Goal: Task Accomplishment & Management: Use online tool/utility

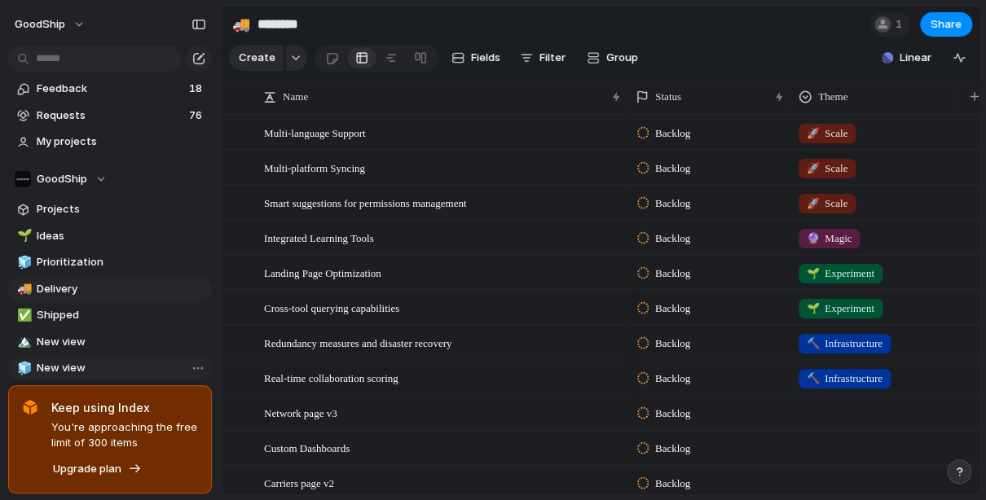
click at [167, 372] on span "New view" at bounding box center [122, 368] width 170 height 16
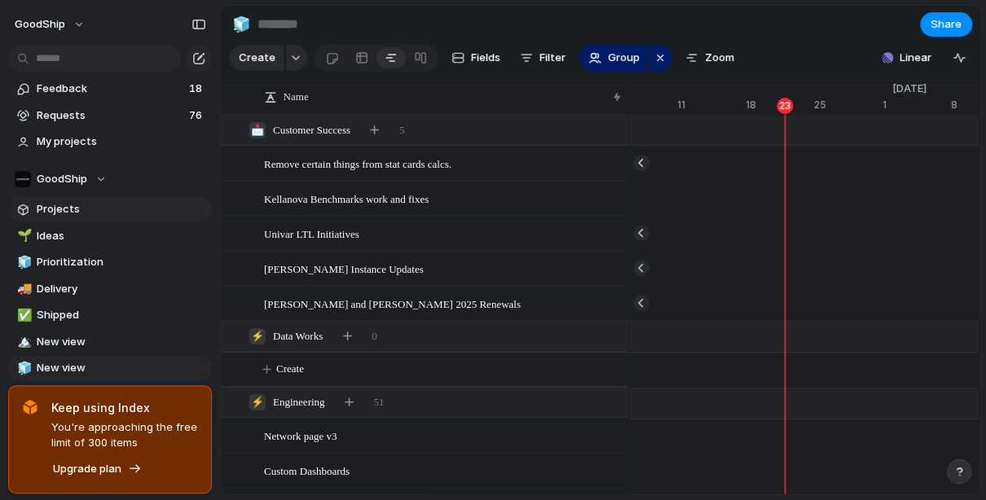
click at [128, 209] on span "Projects" at bounding box center [122, 209] width 170 height 16
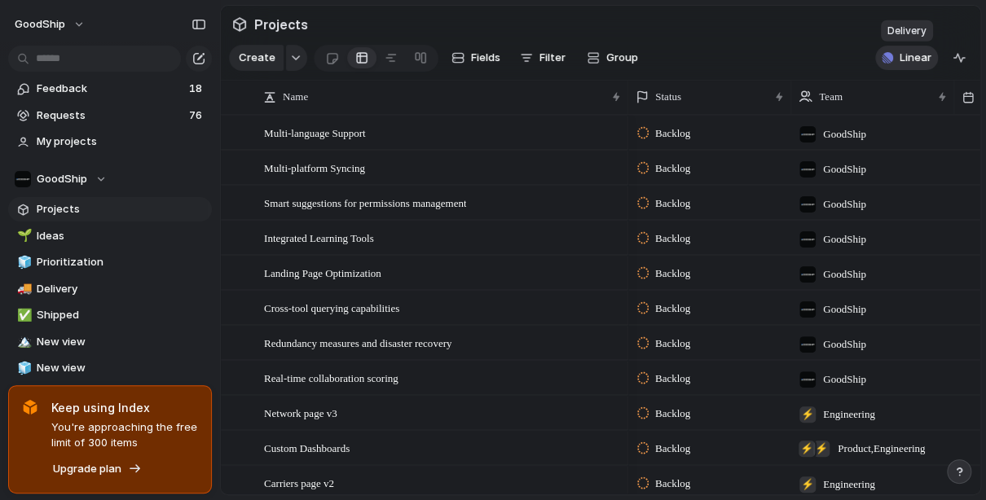
click at [922, 61] on span "Linear" at bounding box center [916, 58] width 32 height 16
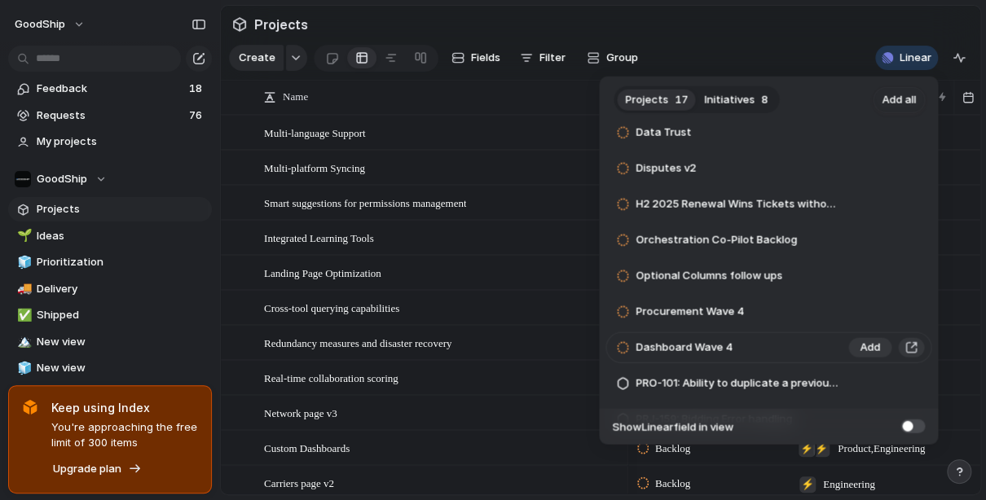
scroll to position [50, 0]
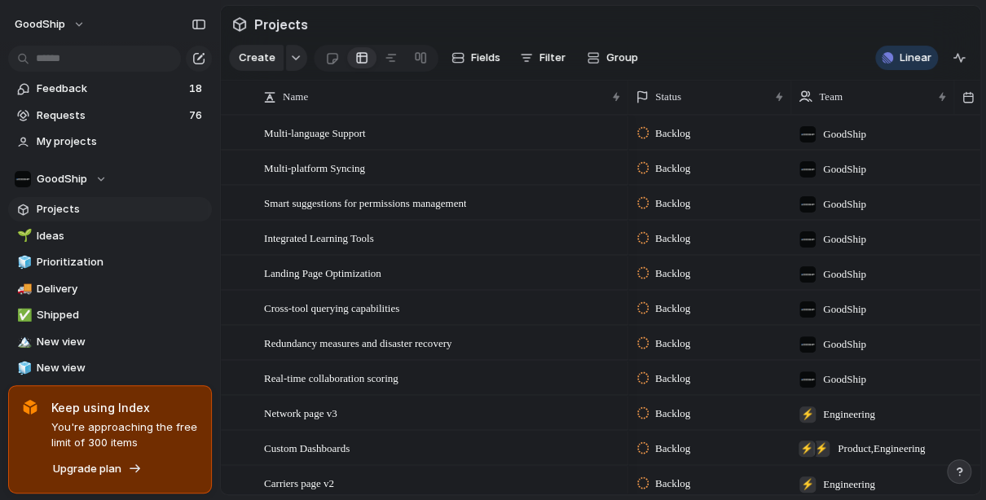
click at [76, 205] on div "Projects 17 Initiatives 8 Add all Data Trust Add Disputes v2 Add H2 2025 Renewa…" at bounding box center [493, 250] width 986 height 500
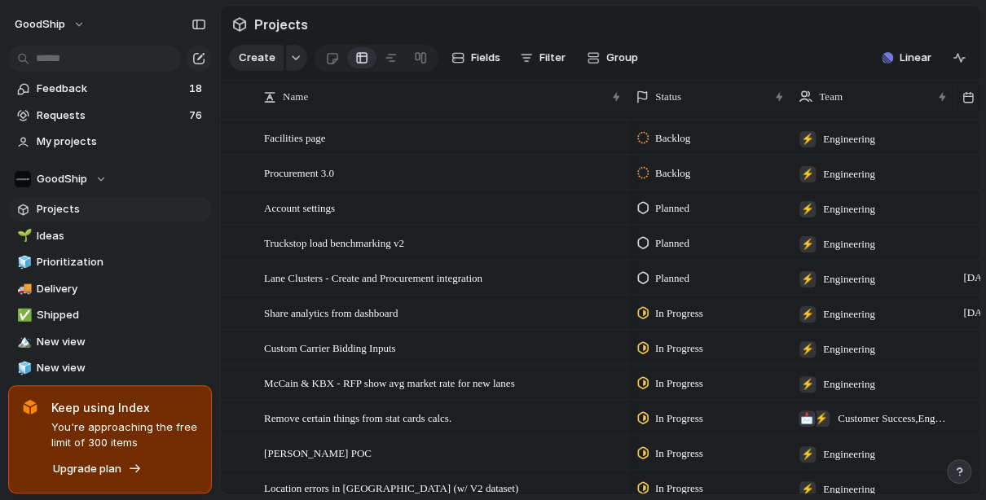
scroll to position [0, 0]
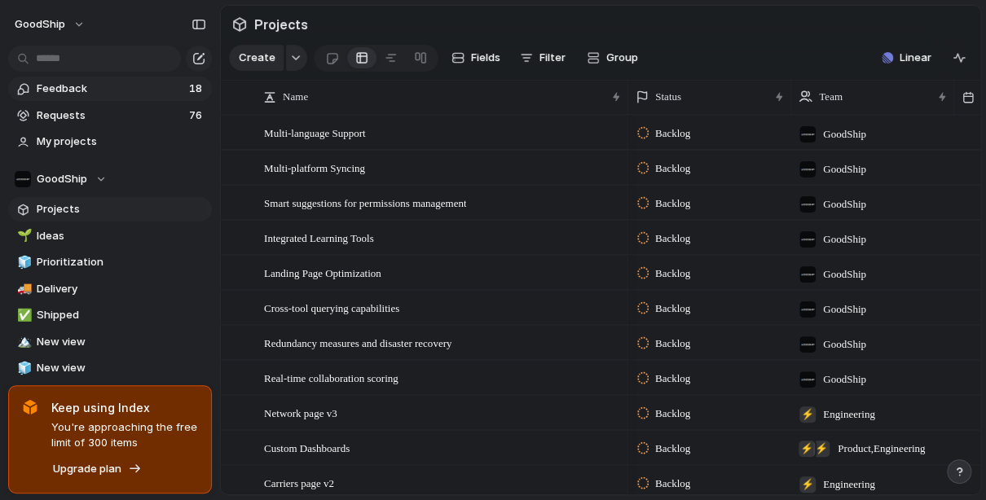
click at [143, 86] on span "Feedback" at bounding box center [111, 89] width 148 height 16
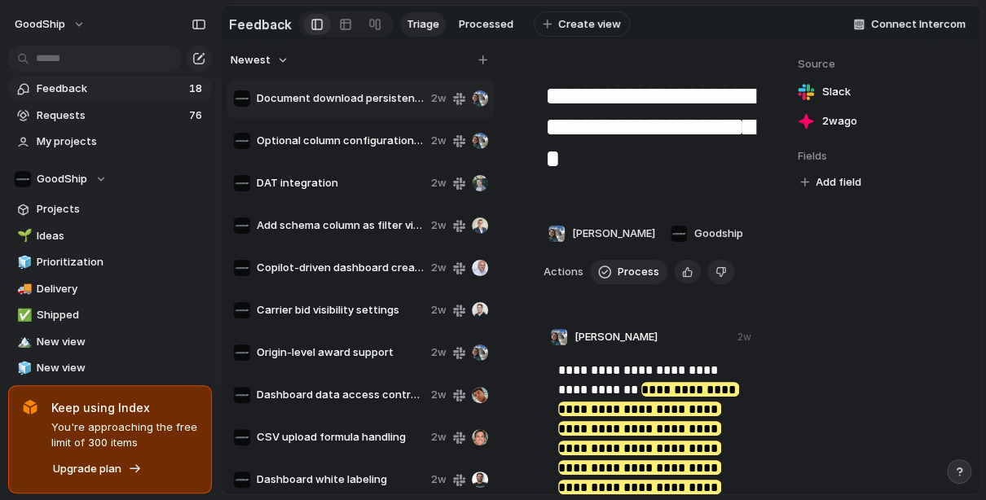
scroll to position [349, 0]
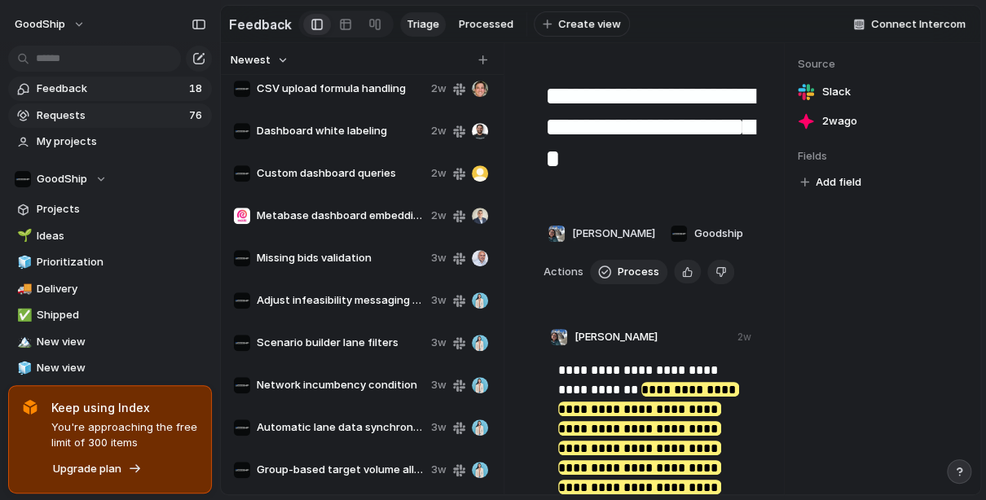
click at [183, 126] on link "Requests 76" at bounding box center [110, 115] width 204 height 24
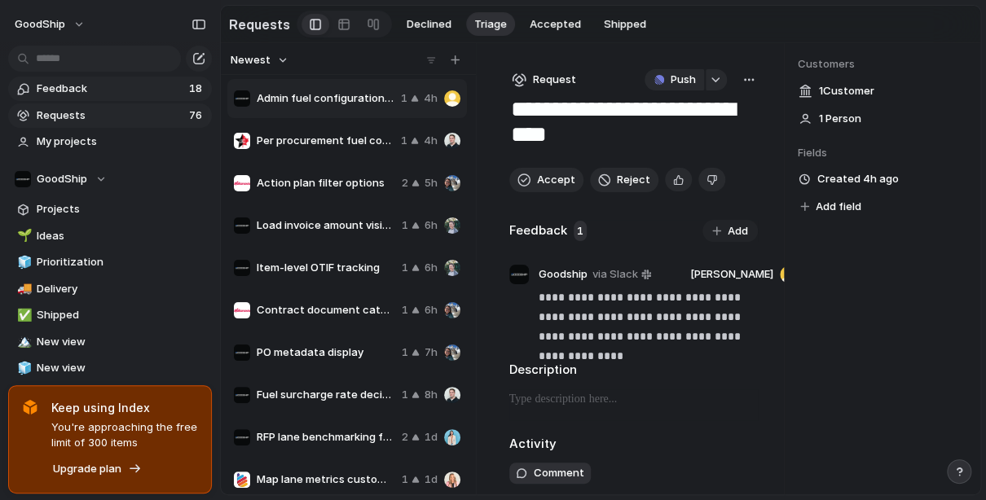
click at [153, 95] on span "Feedback" at bounding box center [111, 89] width 148 height 16
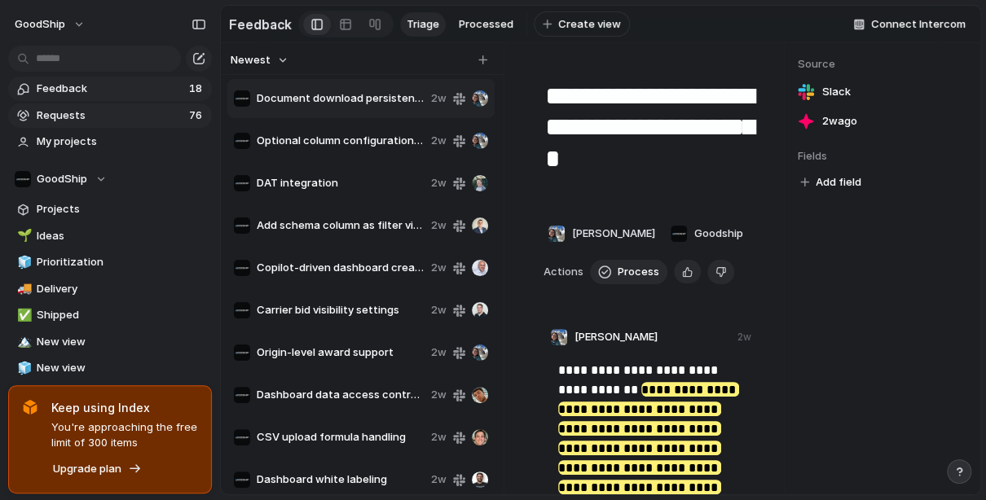
click at [144, 108] on span "Requests" at bounding box center [111, 116] width 148 height 16
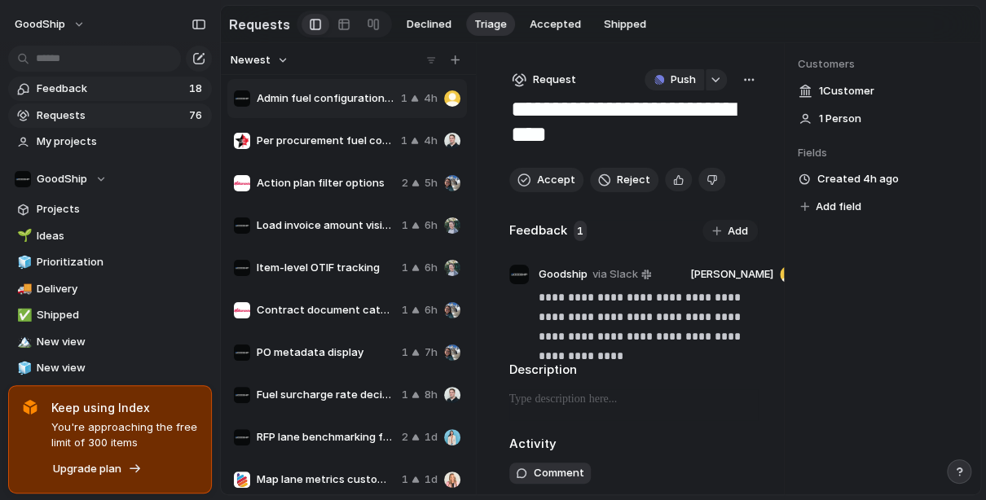
click at [110, 96] on link "Feedback 18" at bounding box center [110, 89] width 204 height 24
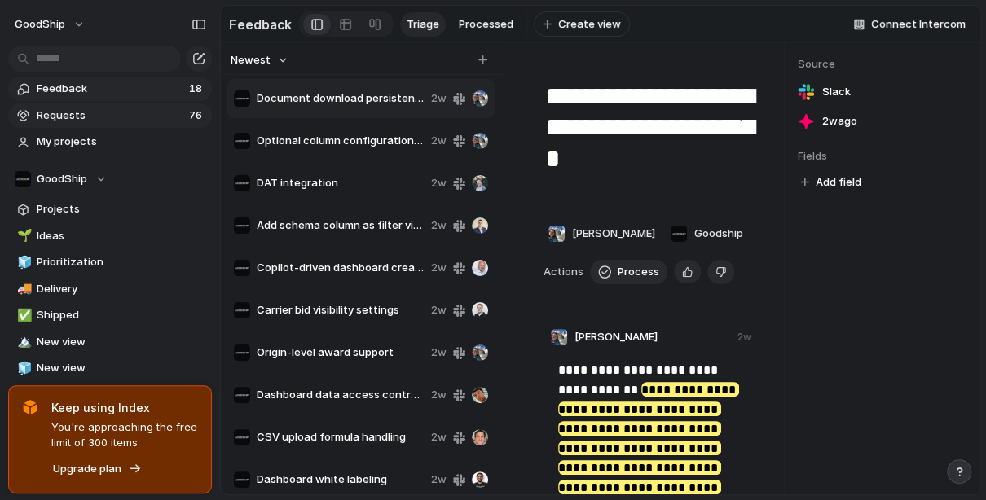
click at [106, 105] on link "Requests 76" at bounding box center [110, 115] width 204 height 24
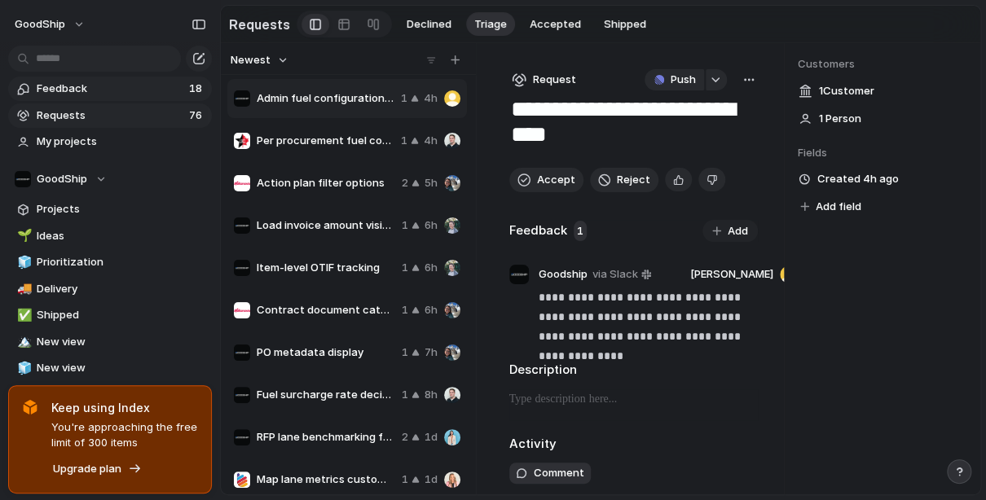
click at [118, 94] on span "Feedback" at bounding box center [111, 89] width 148 height 16
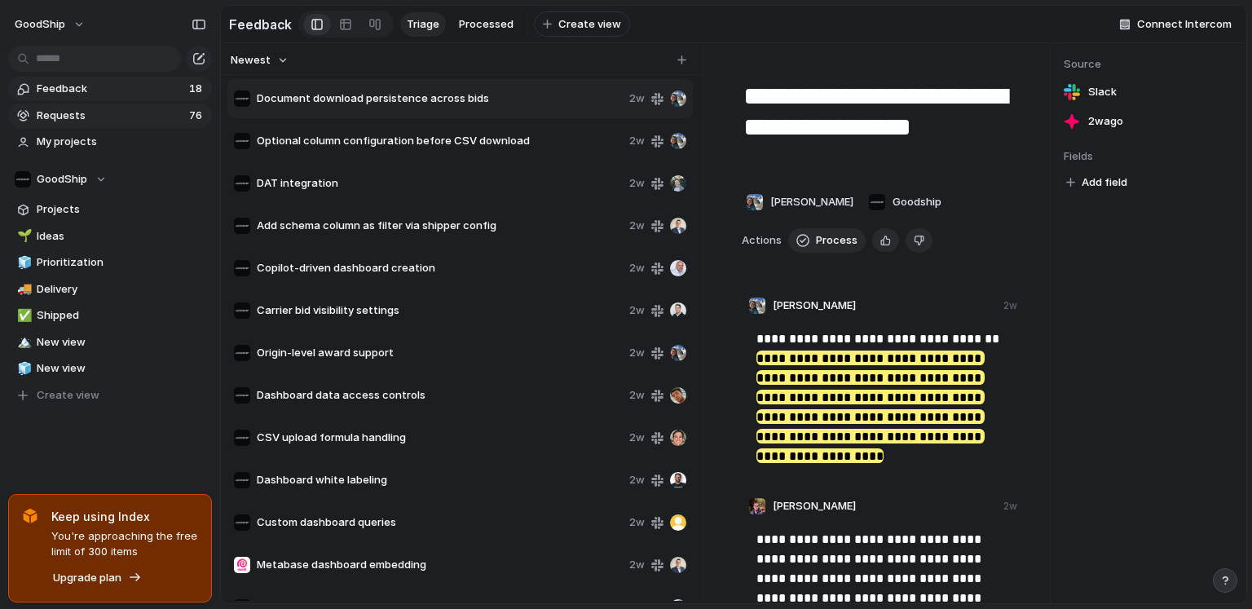
click at [110, 113] on span "Requests" at bounding box center [111, 116] width 148 height 16
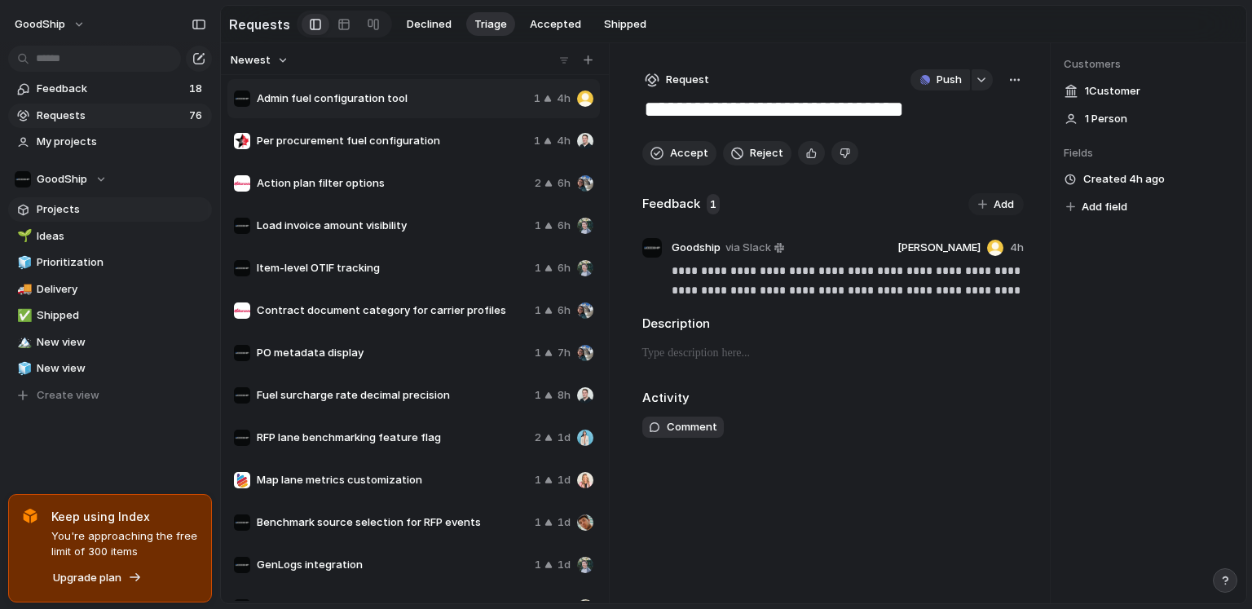
click at [103, 206] on span "Projects" at bounding box center [122, 209] width 170 height 16
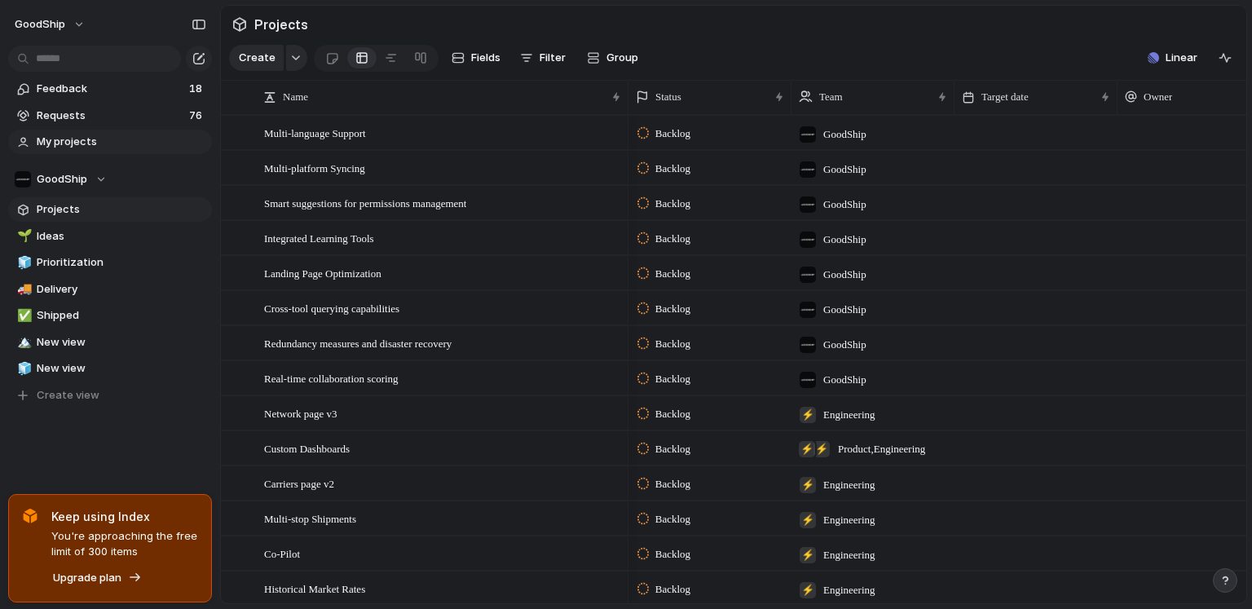
click at [103, 139] on span "My projects" at bounding box center [122, 142] width 170 height 16
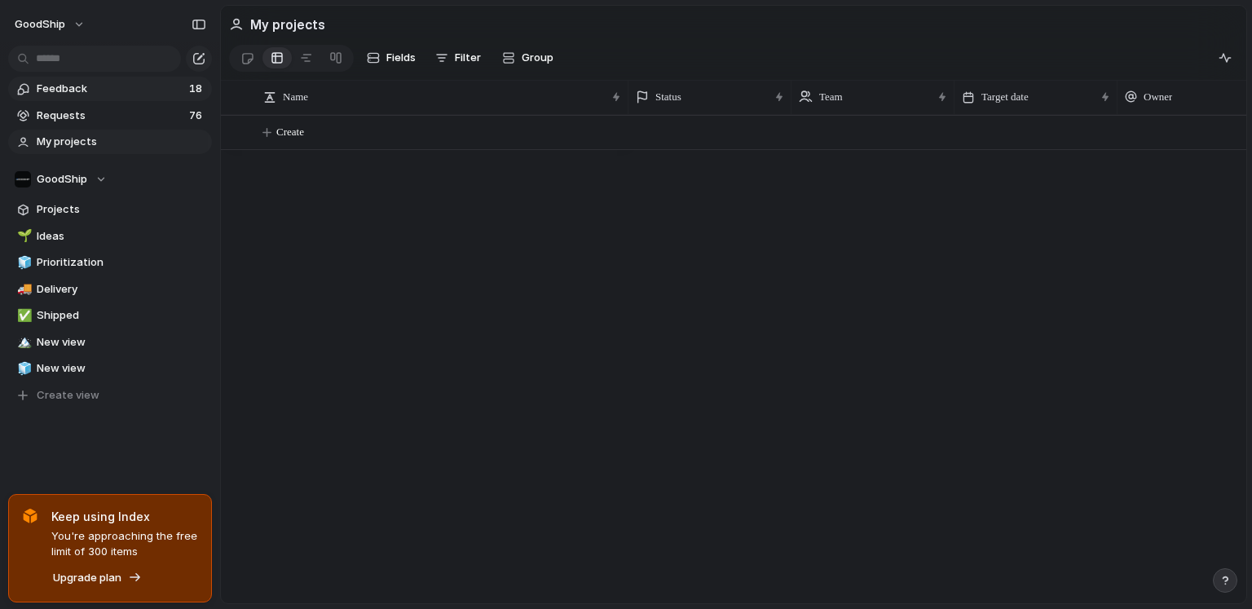
click at [147, 100] on link "Feedback 18" at bounding box center [110, 89] width 204 height 24
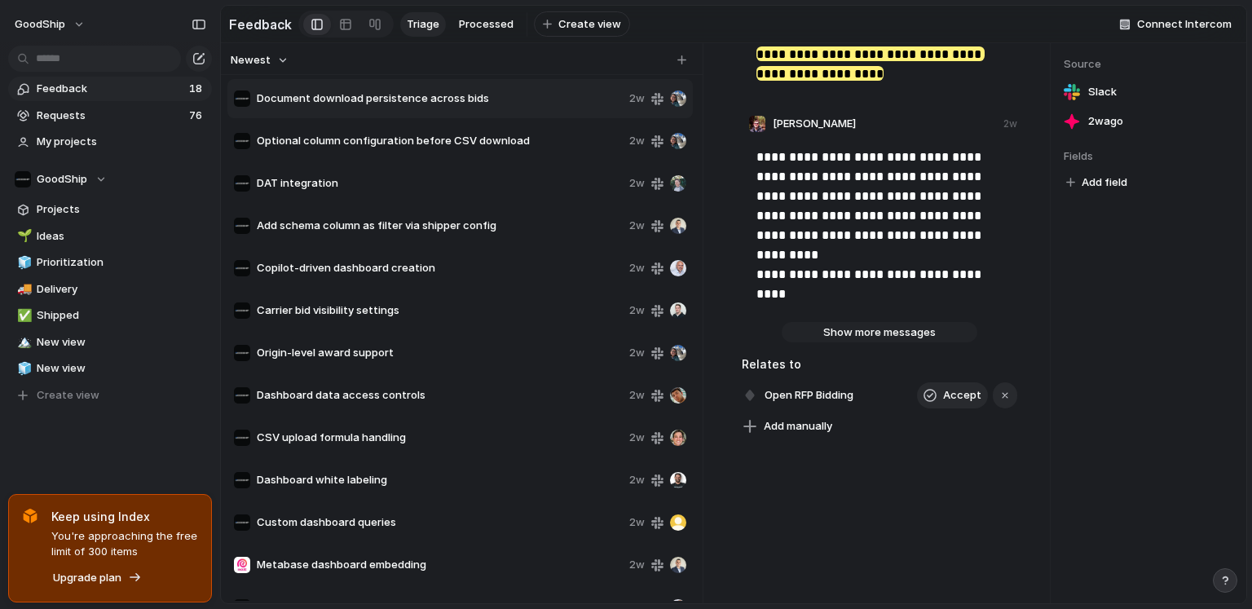
scroll to position [426, 0]
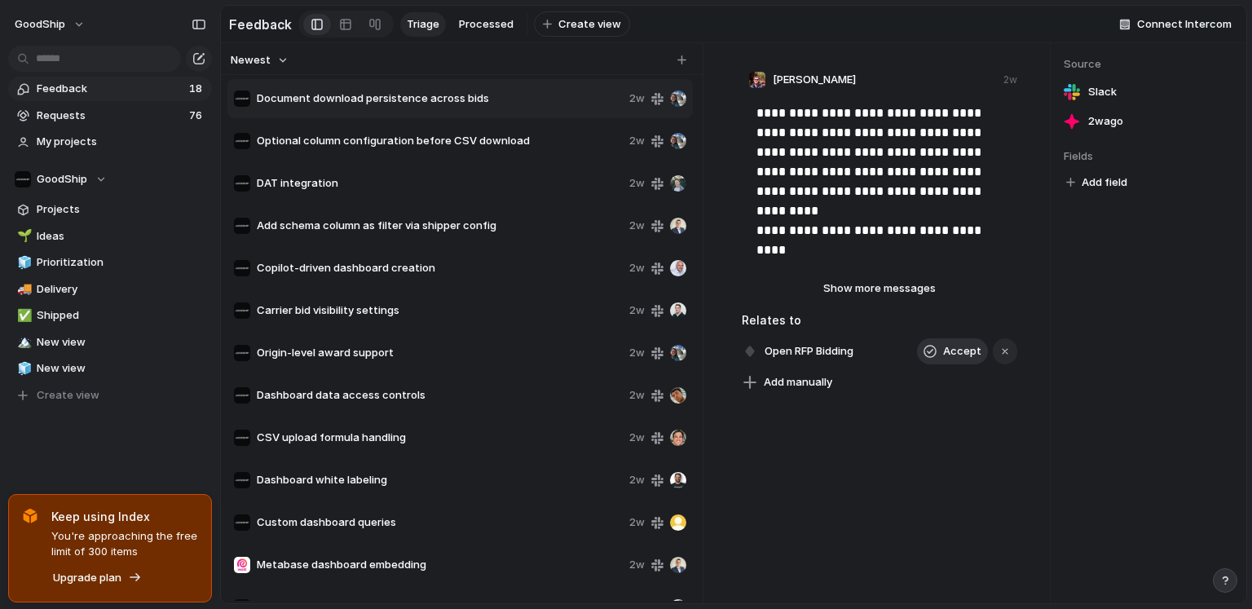
click at [943, 350] on button "Accept" at bounding box center [952, 351] width 71 height 26
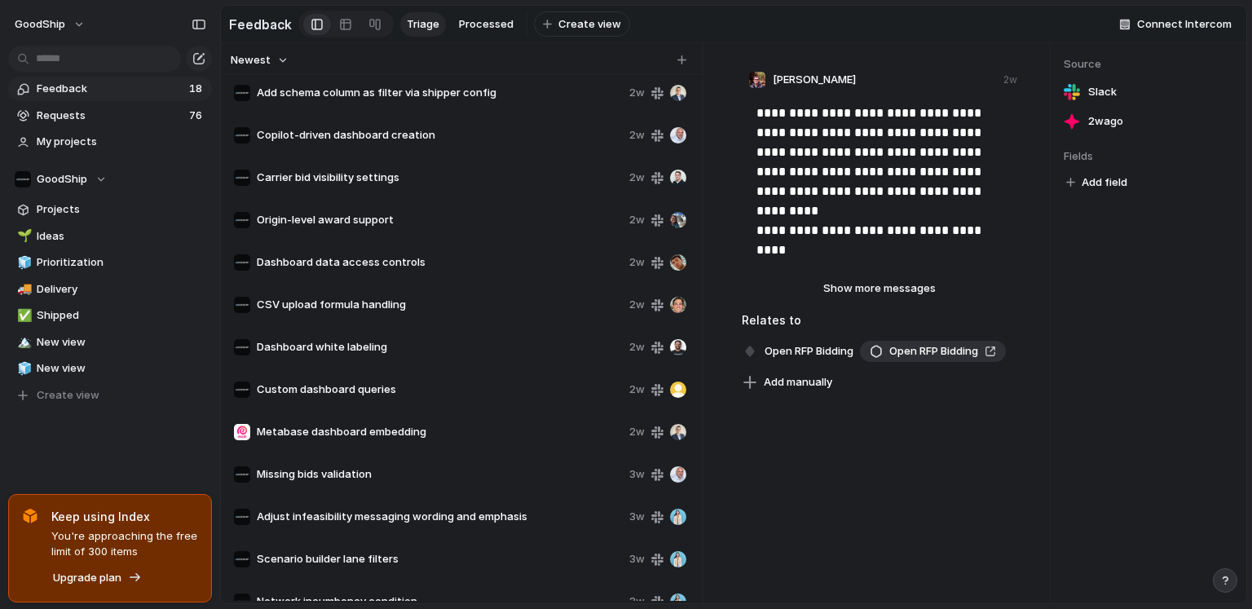
scroll to position [0, 0]
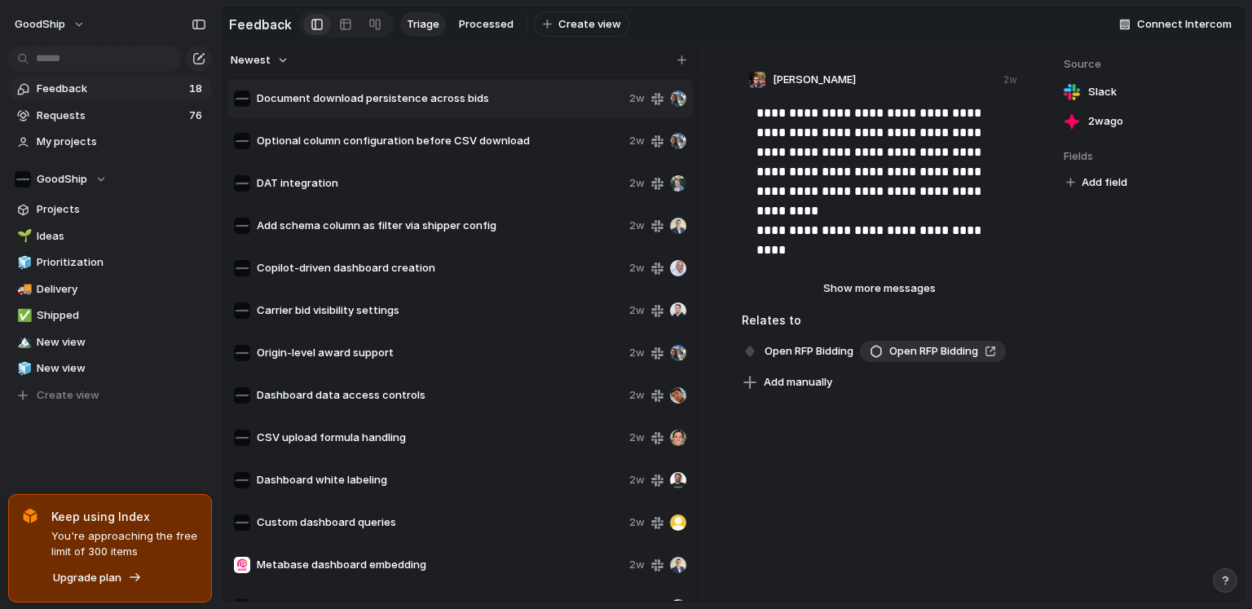
click at [491, 144] on span "Optional column configuration before CSV download" at bounding box center [440, 141] width 366 height 16
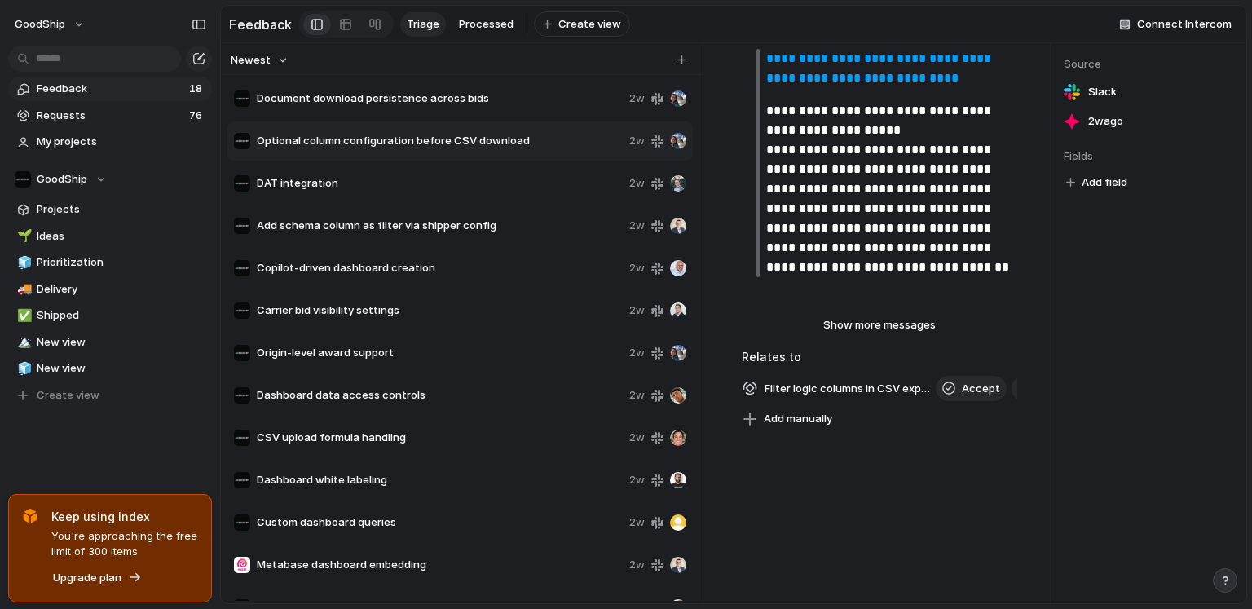
scroll to position [760, 0]
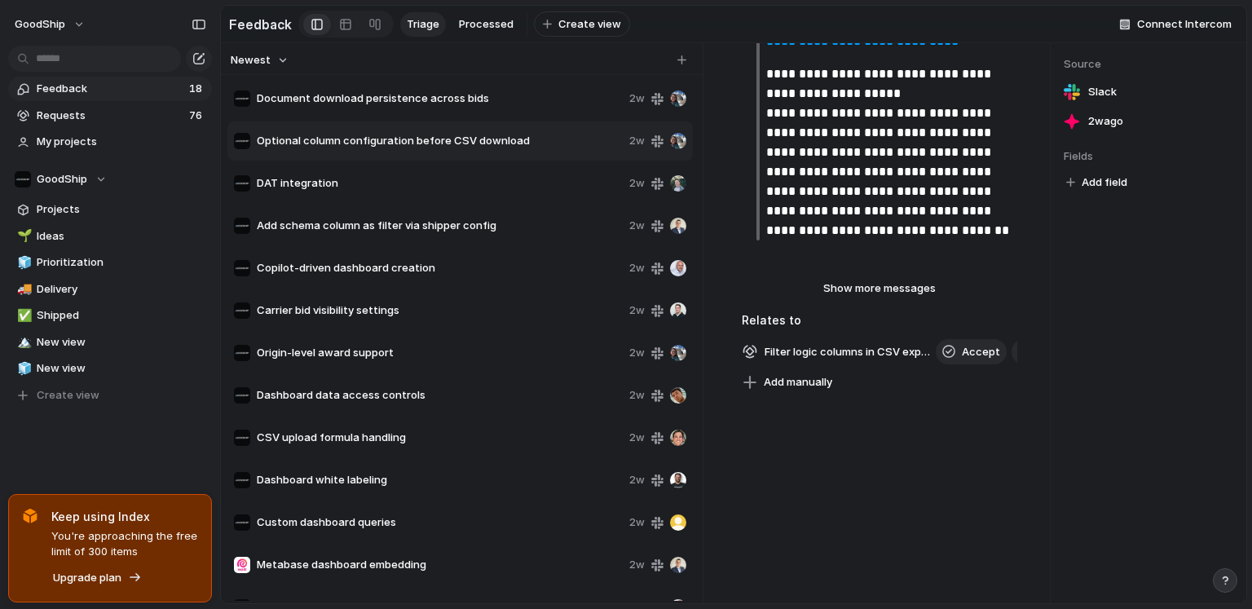
click at [416, 187] on span "DAT integration" at bounding box center [440, 183] width 366 height 16
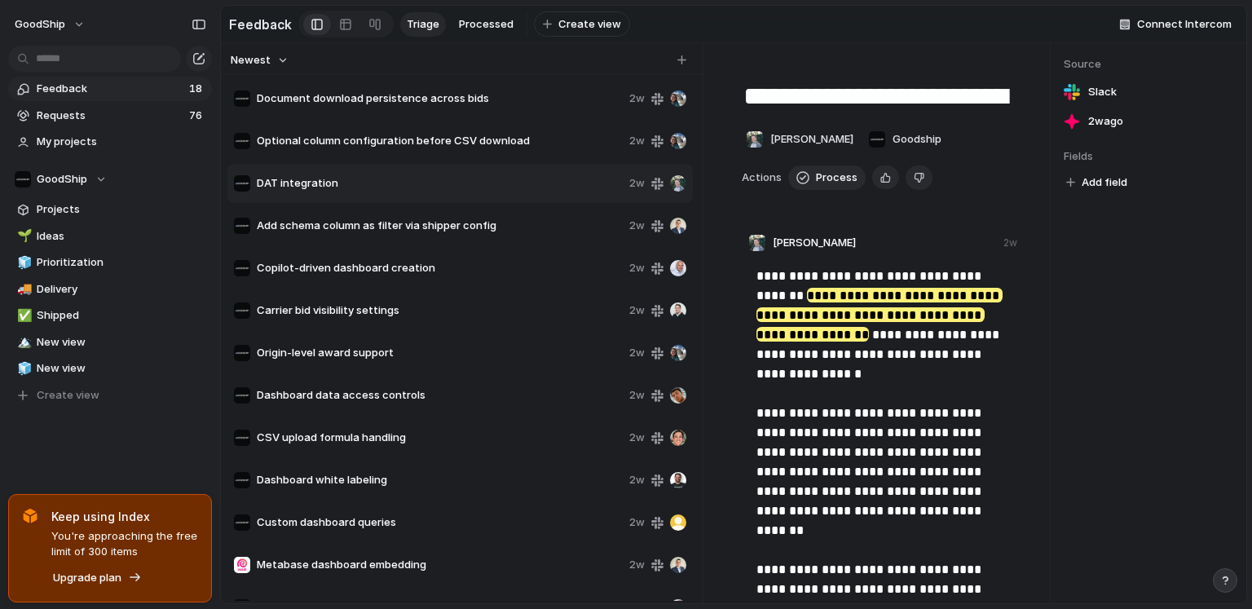
click at [400, 222] on span "Add schema column as filter via shipper config" at bounding box center [440, 226] width 366 height 16
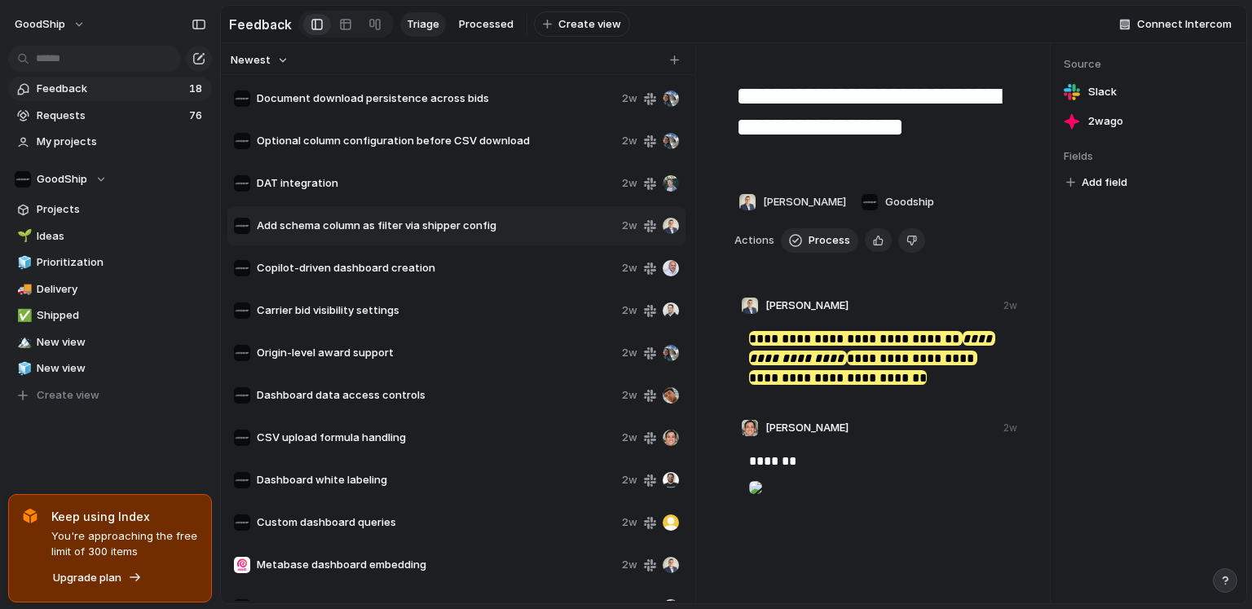
click at [441, 271] on span "Copilot-driven dashboard creation" at bounding box center [436, 268] width 359 height 16
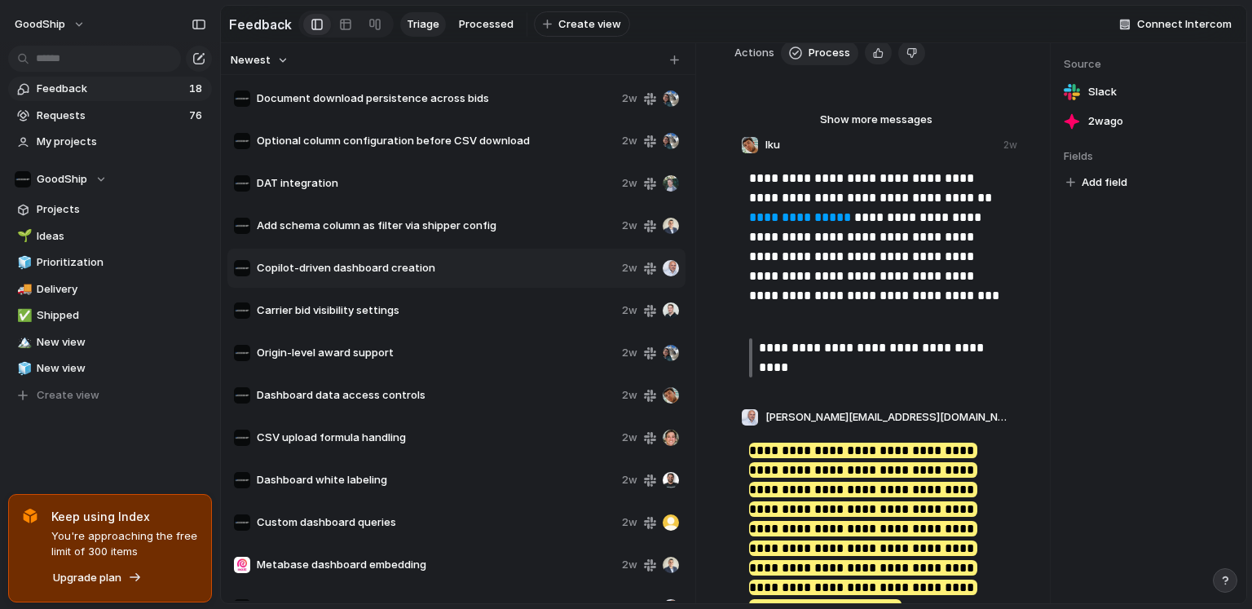
scroll to position [319, 0]
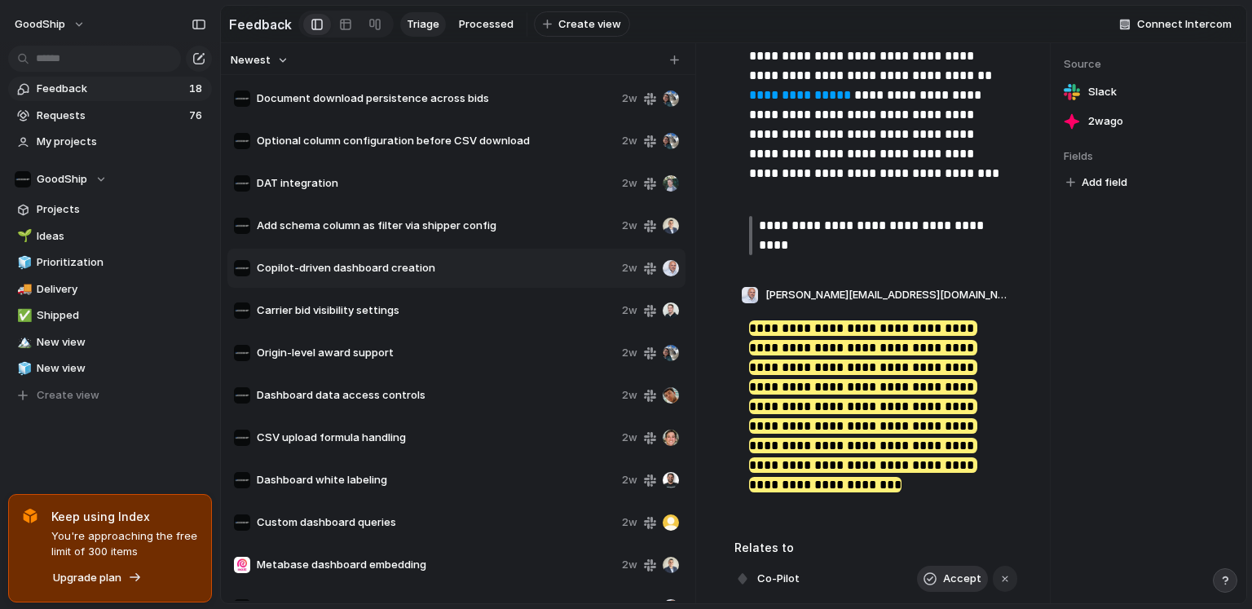
click at [936, 500] on div "button" at bounding box center [929, 578] width 13 height 13
click at [484, 29] on span "Processed" at bounding box center [486, 24] width 55 height 16
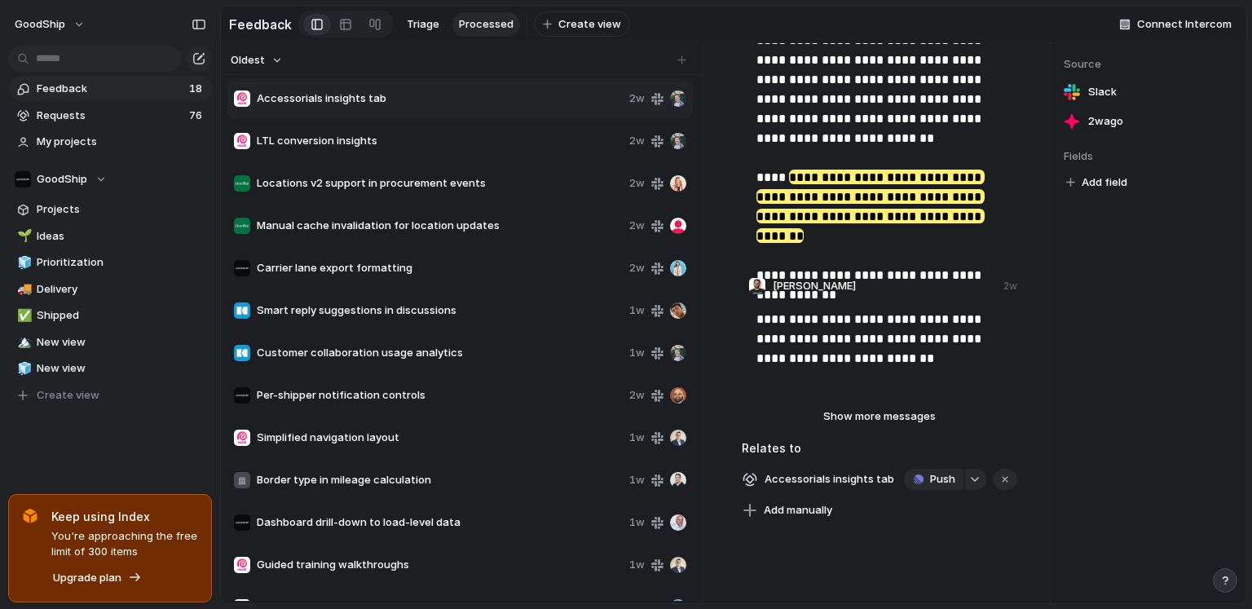
scroll to position [931, 0]
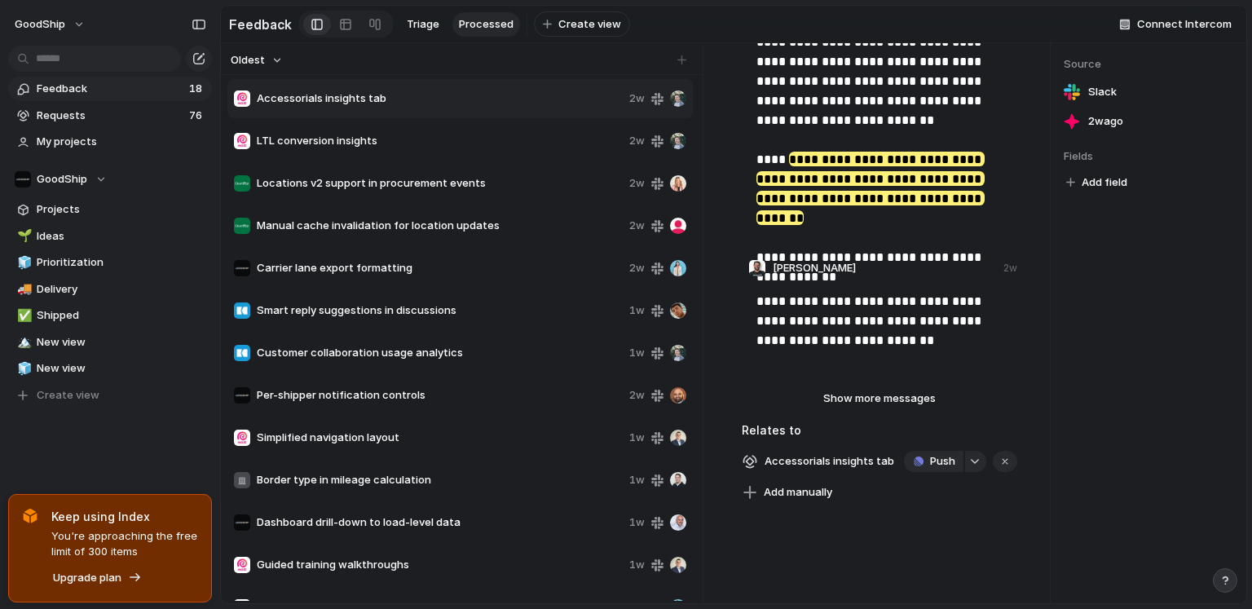
click at [137, 94] on span "Feedback" at bounding box center [111, 89] width 148 height 16
click at [150, 86] on span "Feedback" at bounding box center [111, 89] width 148 height 16
click at [120, 122] on span "Requests" at bounding box center [111, 116] width 148 height 16
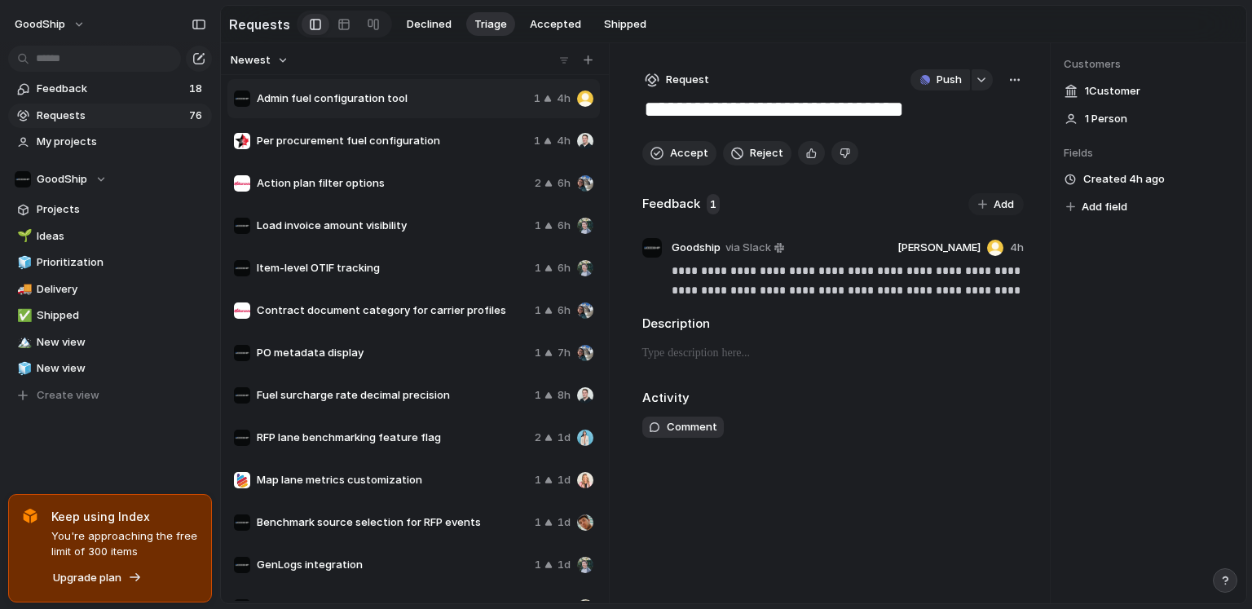
click at [273, 57] on button "Newest" at bounding box center [259, 60] width 63 height 21
click at [279, 170] on span "Most requested" at bounding box center [279, 173] width 82 height 16
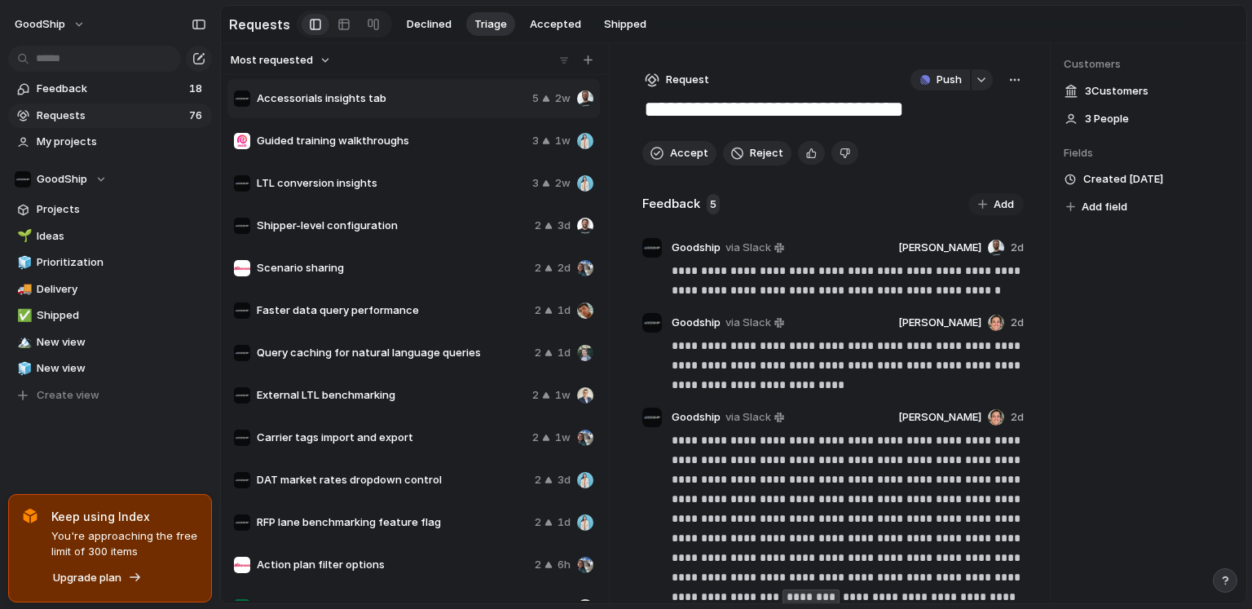
click at [388, 140] on span "Guided training walkthroughs" at bounding box center [391, 141] width 269 height 16
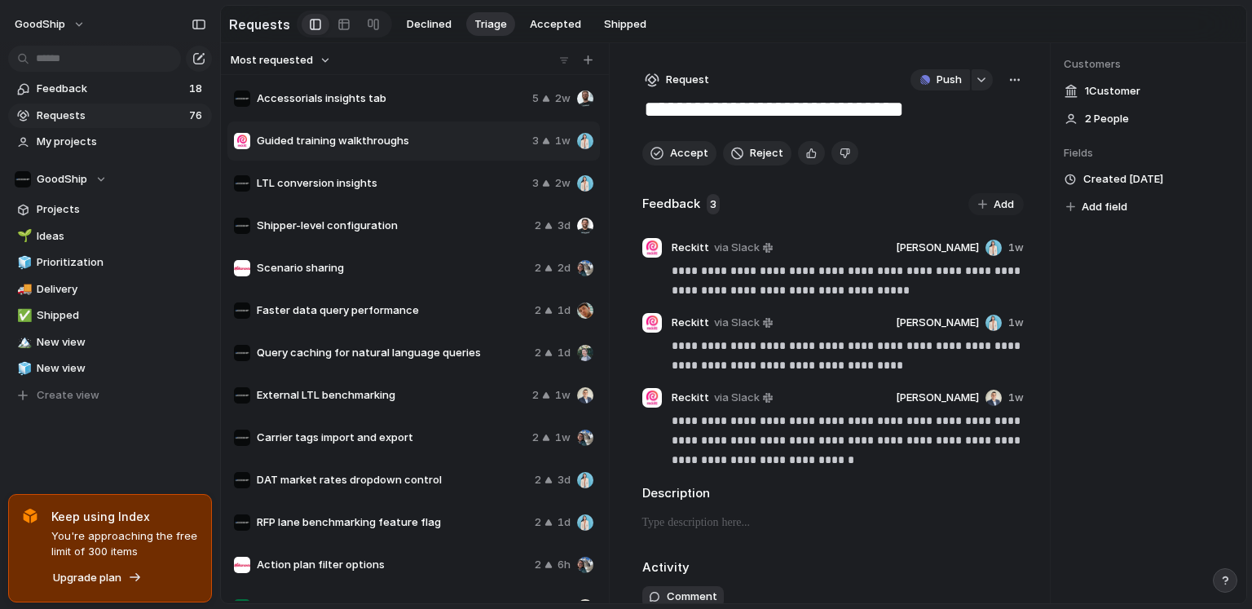
click at [365, 186] on span "LTL conversion insights" at bounding box center [391, 183] width 269 height 16
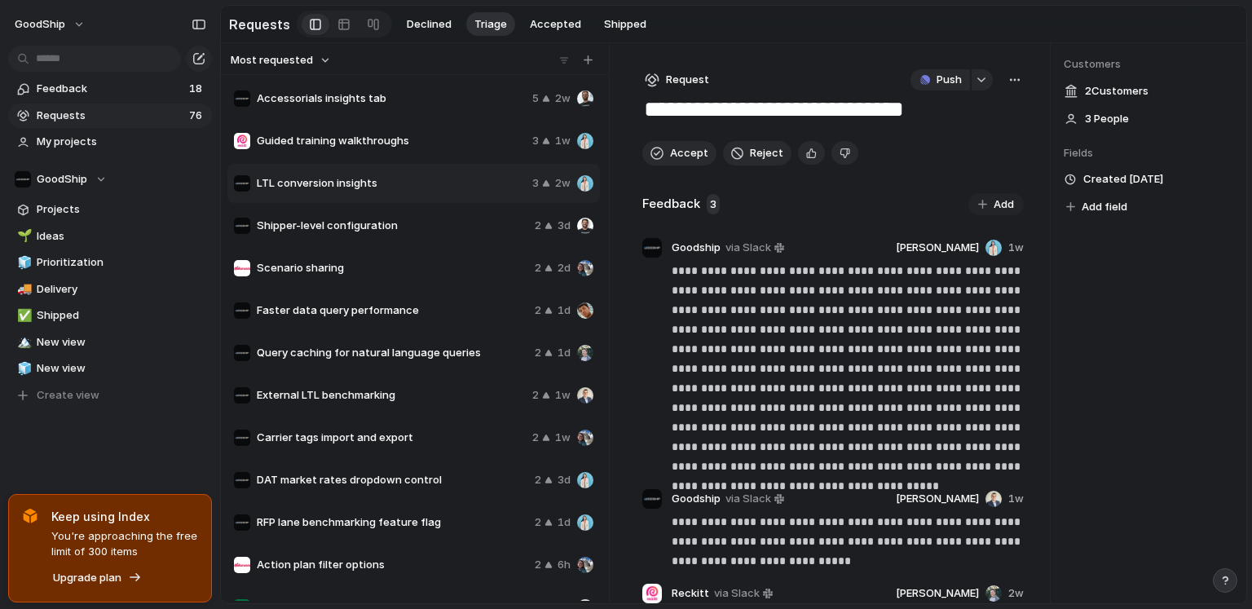
click at [361, 215] on div "Shipper-level configuration 2 3d" at bounding box center [413, 225] width 372 height 39
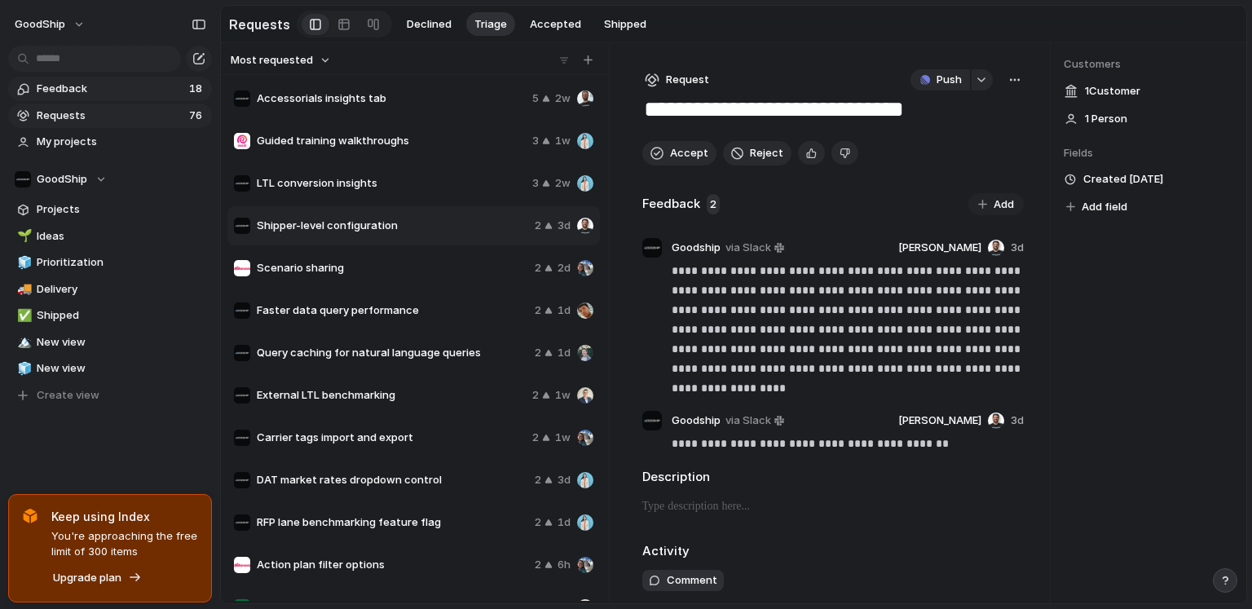
click at [156, 82] on span "Feedback" at bounding box center [111, 89] width 148 height 16
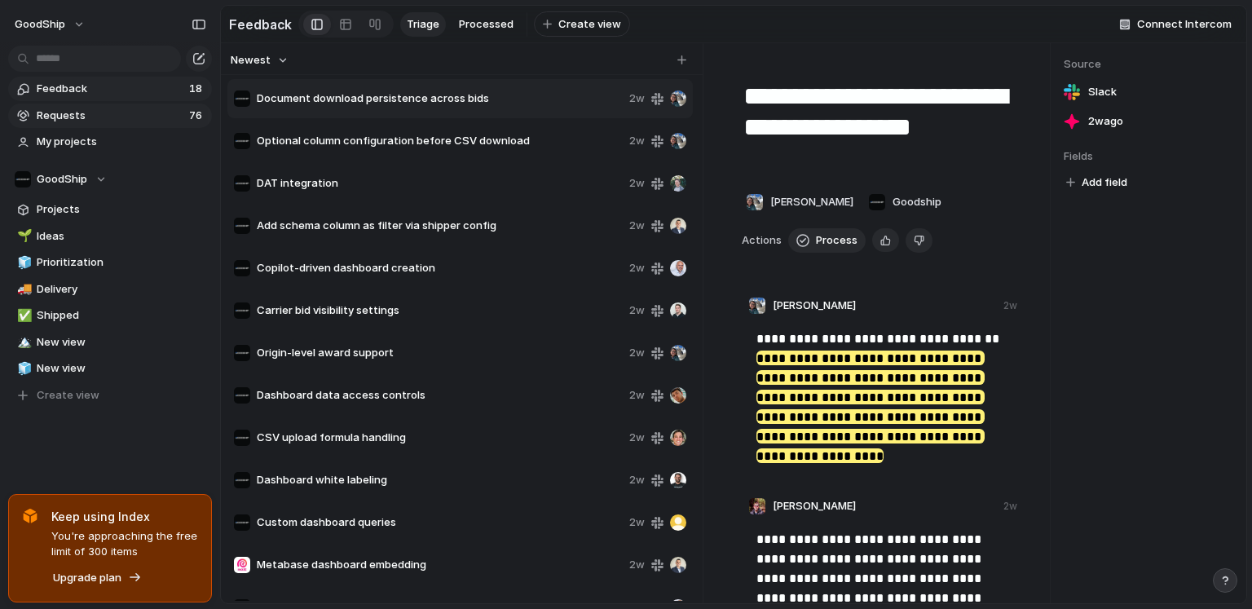
click at [148, 121] on span "Requests" at bounding box center [111, 116] width 148 height 16
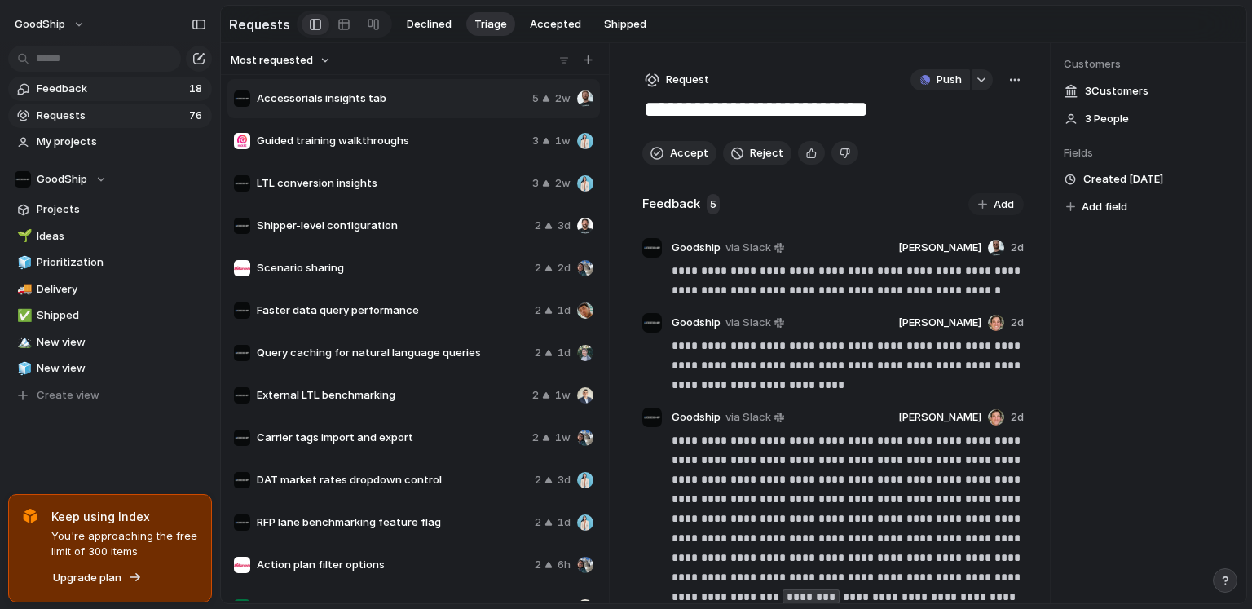
click at [130, 80] on link "Feedback 18" at bounding box center [110, 89] width 204 height 24
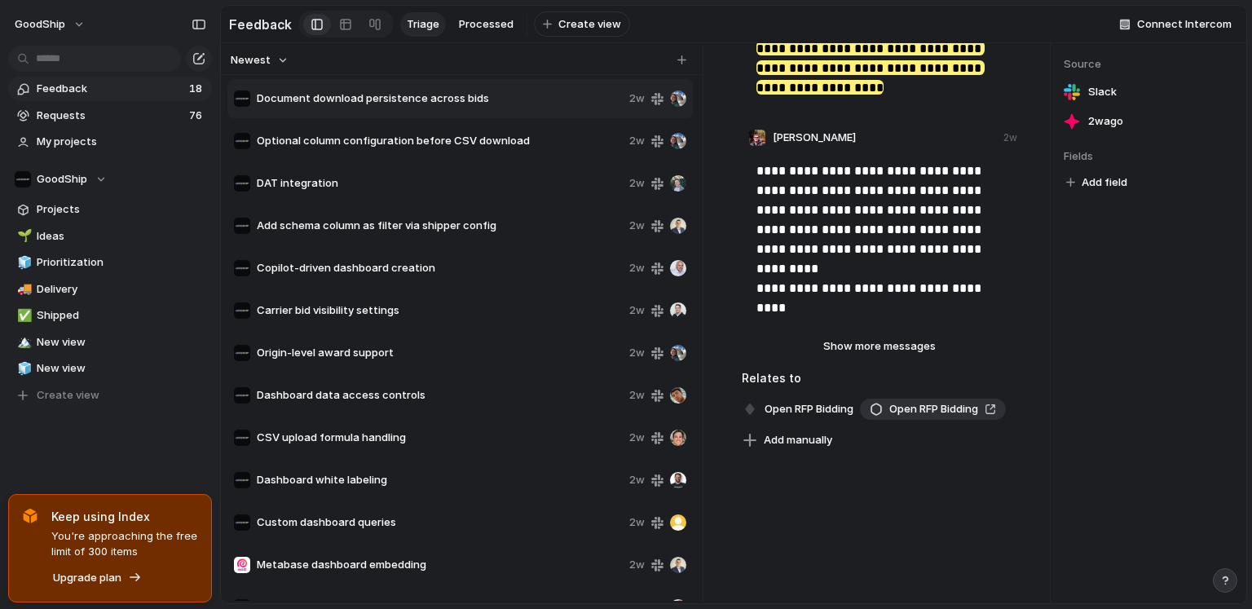
scroll to position [426, 0]
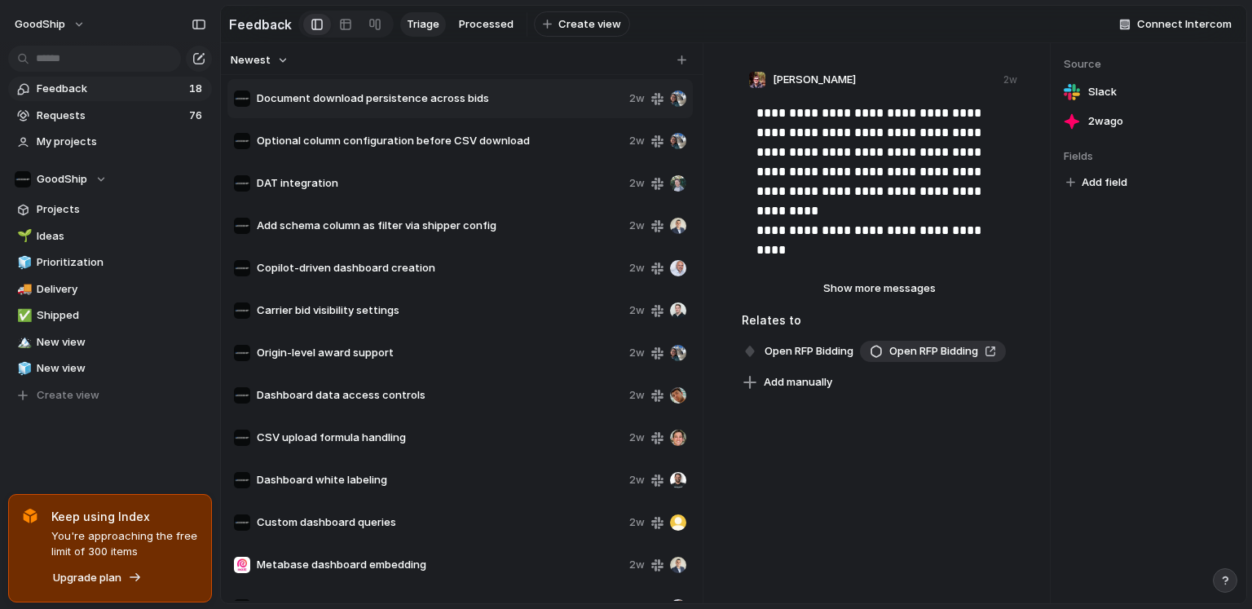
click at [476, 273] on span "Copilot-driven dashboard creation" at bounding box center [440, 268] width 366 height 16
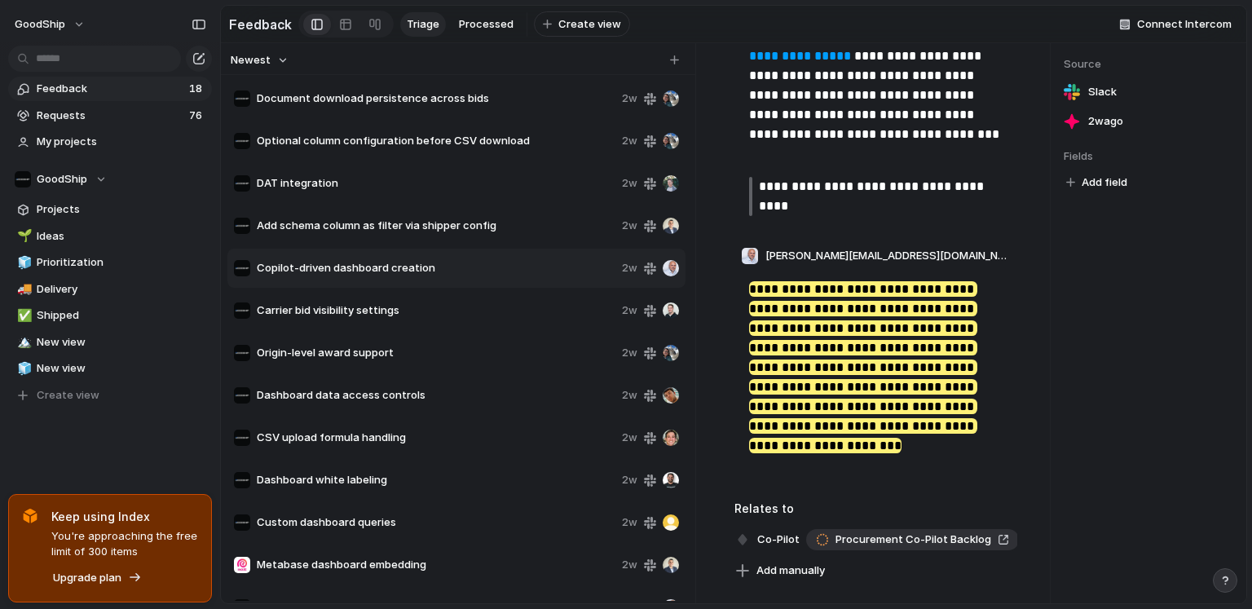
scroll to position [381, 0]
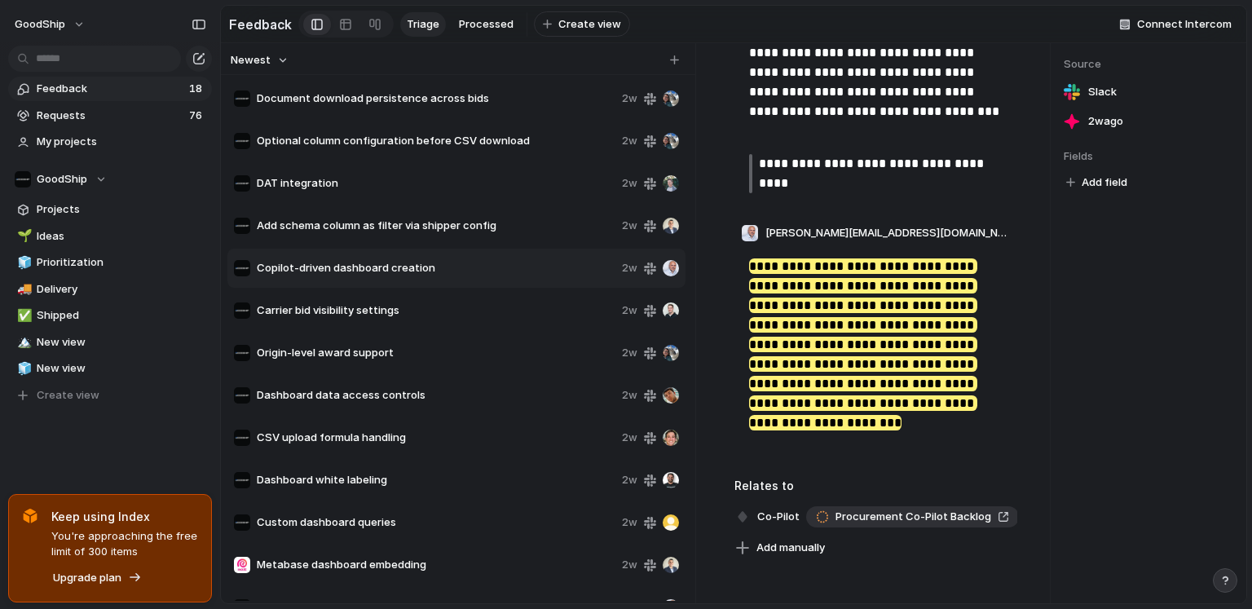
click at [346, 310] on span "Carrier bid visibility settings" at bounding box center [436, 310] width 359 height 16
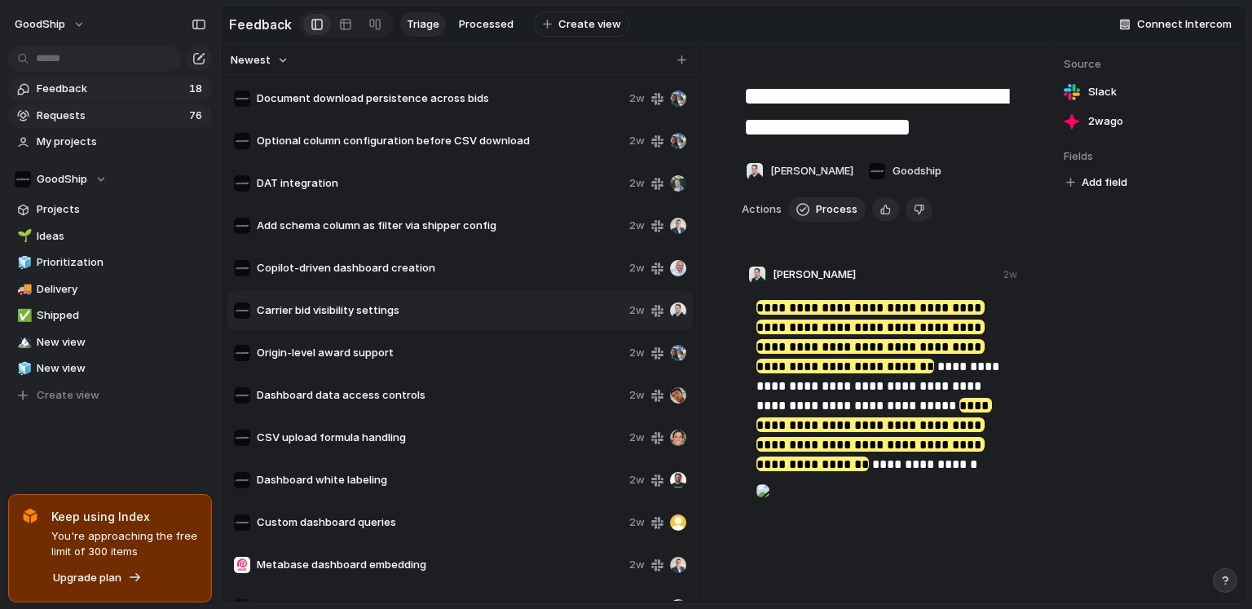
click at [62, 121] on span "Requests" at bounding box center [111, 116] width 148 height 16
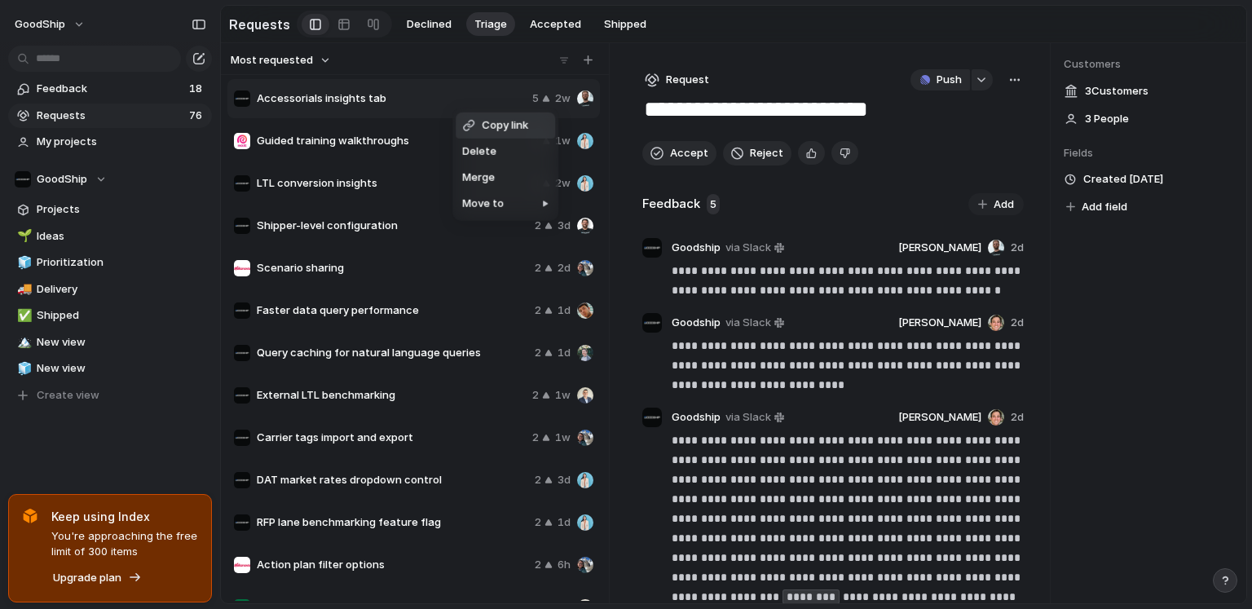
click at [376, 99] on div "Copy link Delete Merge Move to" at bounding box center [626, 304] width 1252 height 609
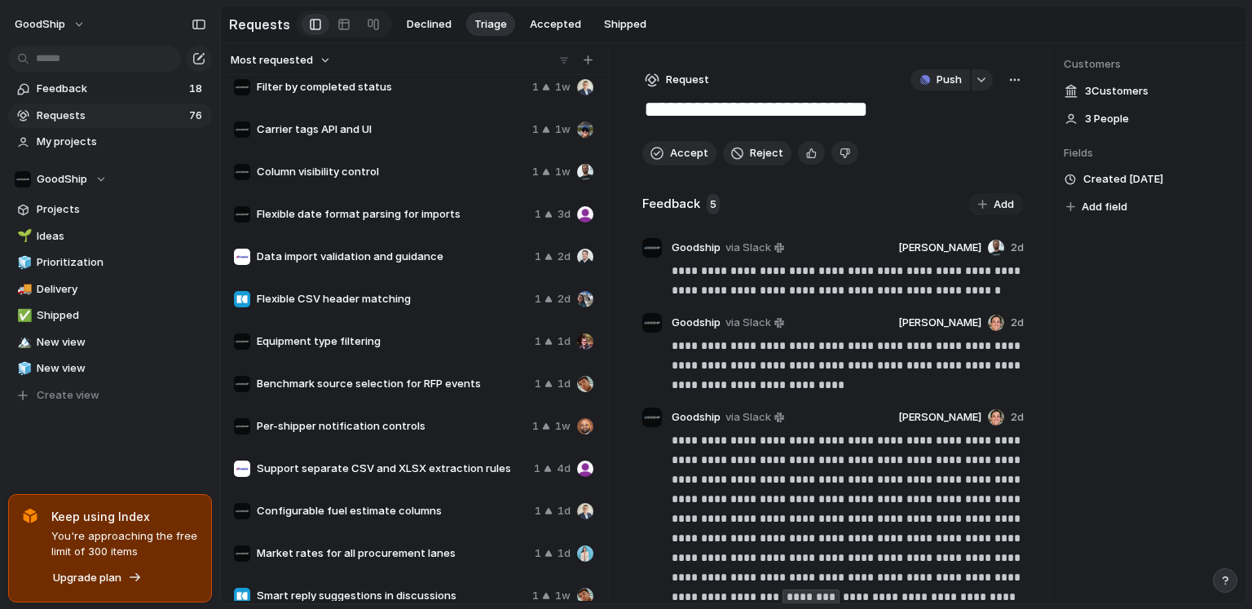
scroll to position [467, 0]
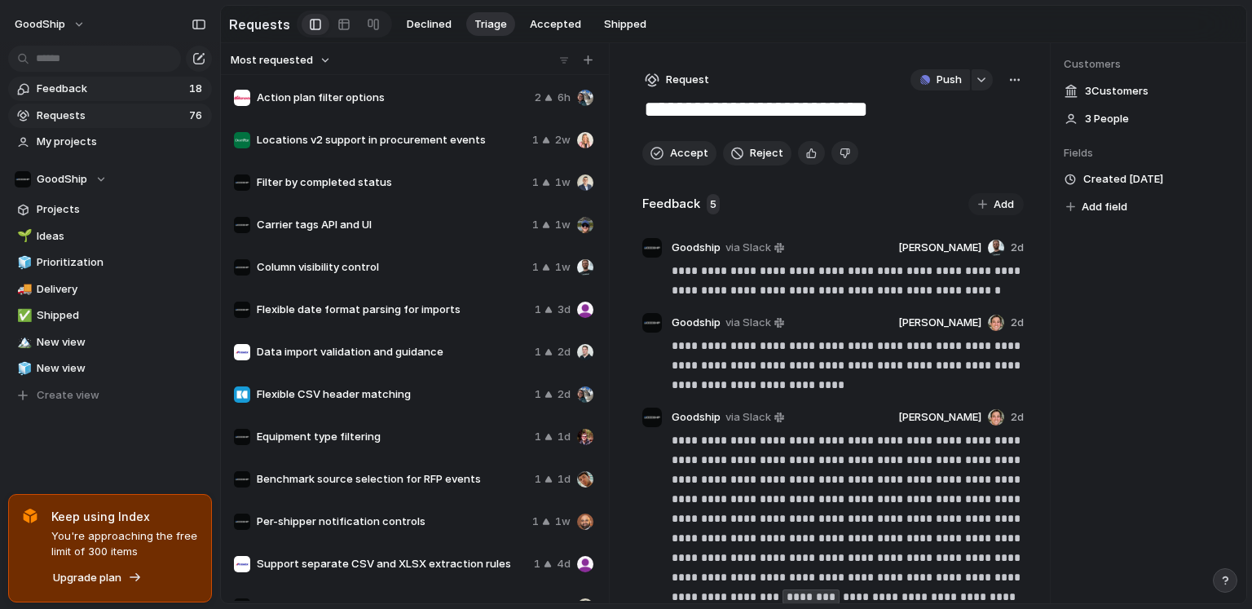
click at [182, 88] on span "Feedback" at bounding box center [111, 89] width 148 height 16
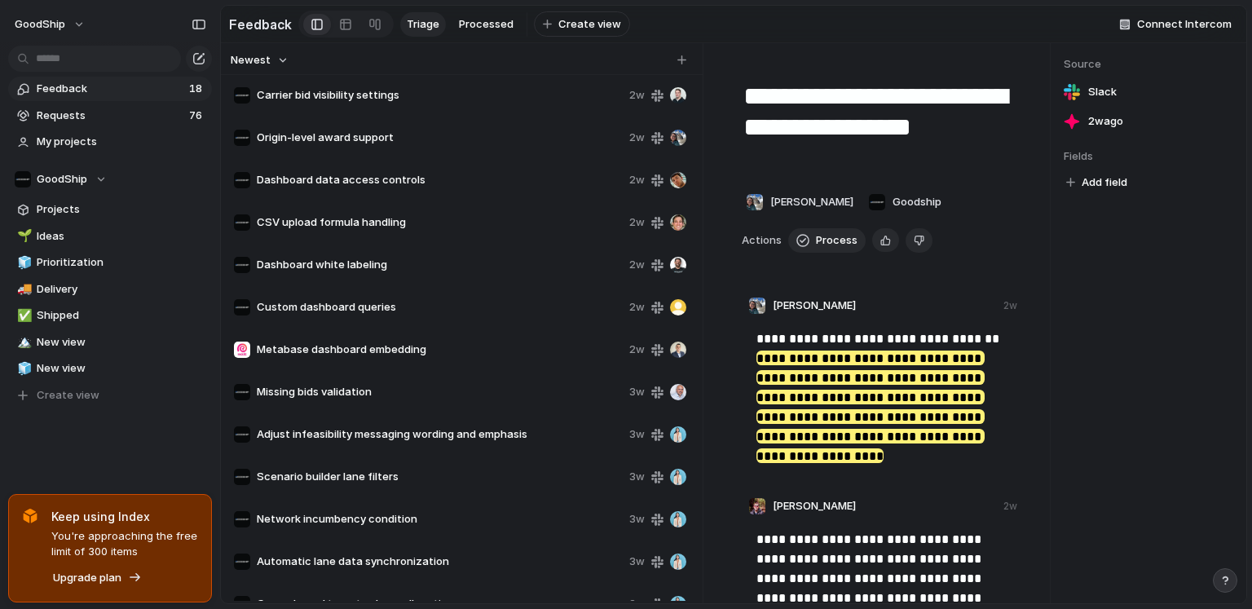
scroll to position [239, 0]
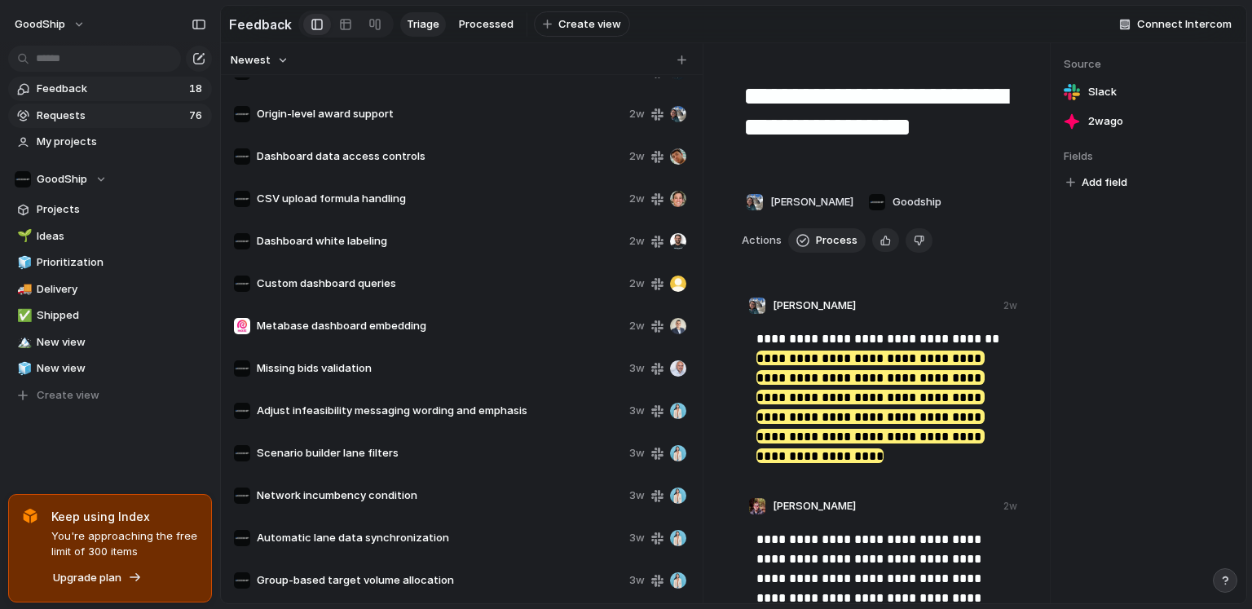
click at [117, 112] on span "Requests" at bounding box center [111, 116] width 148 height 16
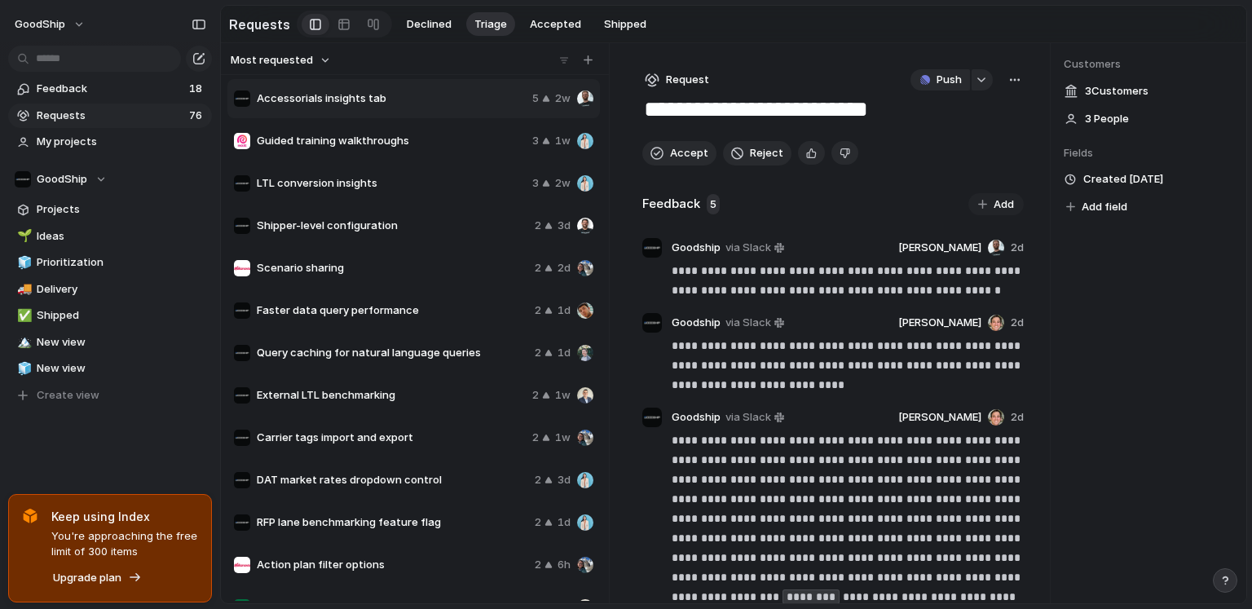
click at [315, 94] on div "Copy link Delete Merge Move to" at bounding box center [626, 304] width 1252 height 609
click at [758, 117] on textarea "**********" at bounding box center [833, 110] width 382 height 31
click at [822, 322] on header "Goodship via Slack [PERSON_NAME] 2d" at bounding box center [833, 323] width 382 height 20
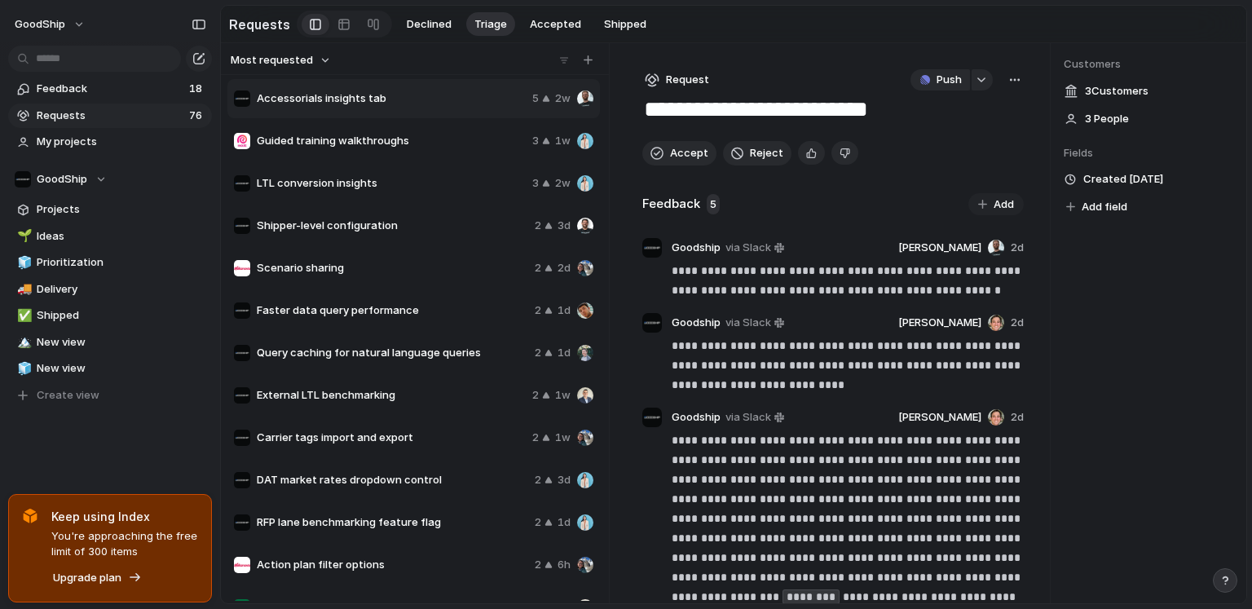
click at [899, 8] on section "Requests Declined Triage Accepted Shipped" at bounding box center [733, 24] width 1025 height 37
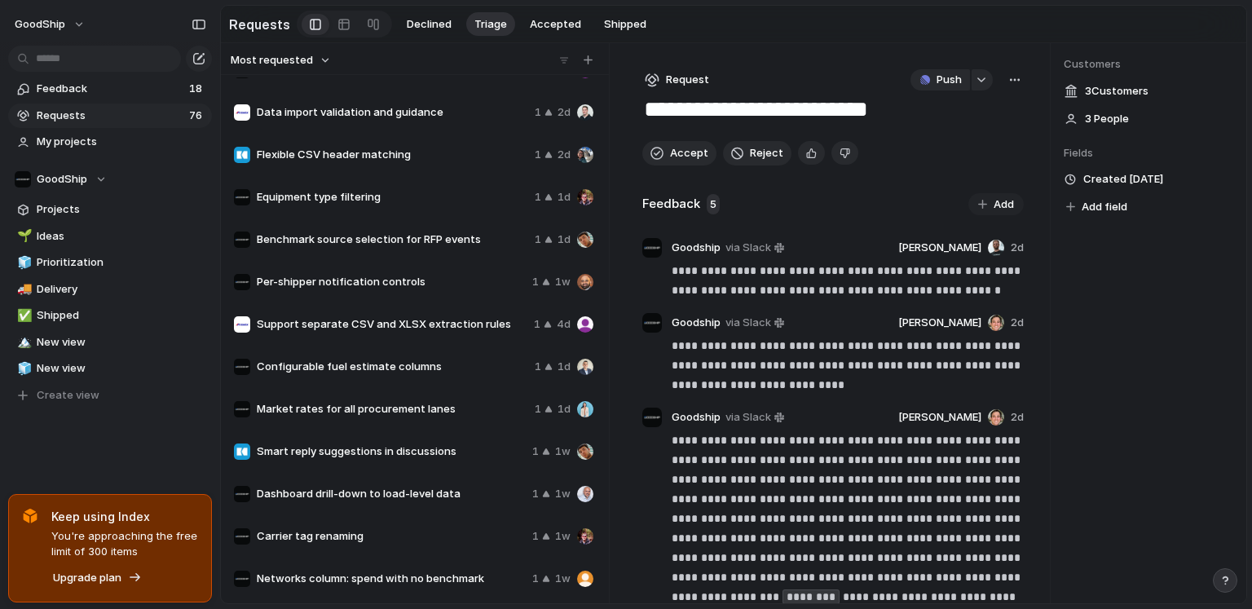
scroll to position [629, 0]
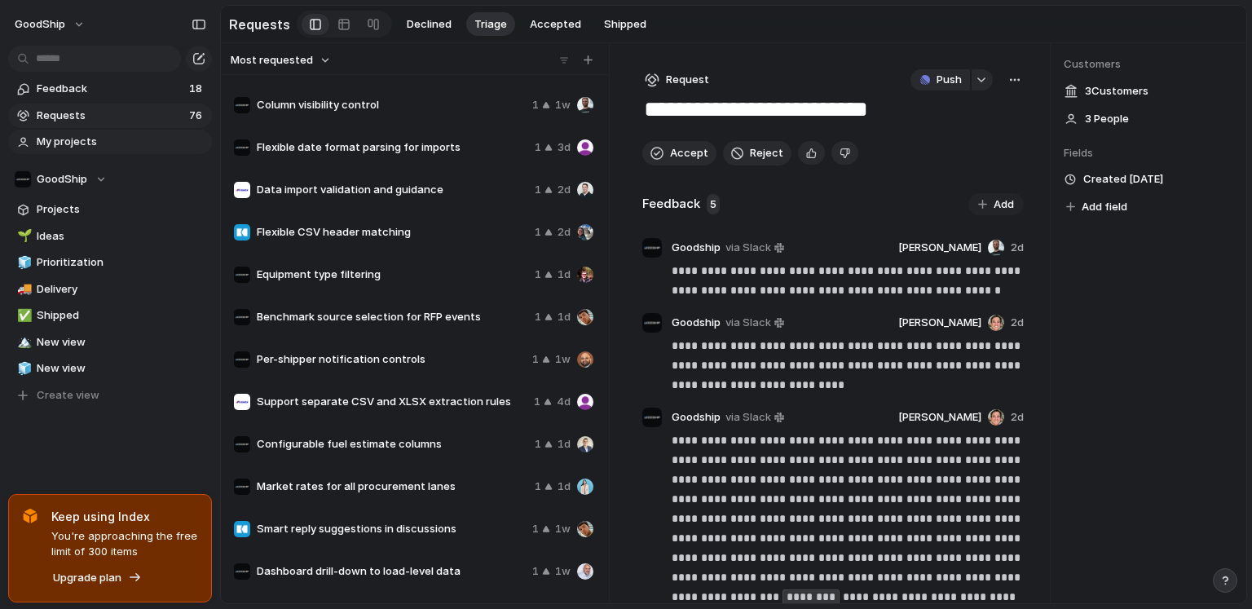
click at [86, 136] on span "My projects" at bounding box center [122, 142] width 170 height 16
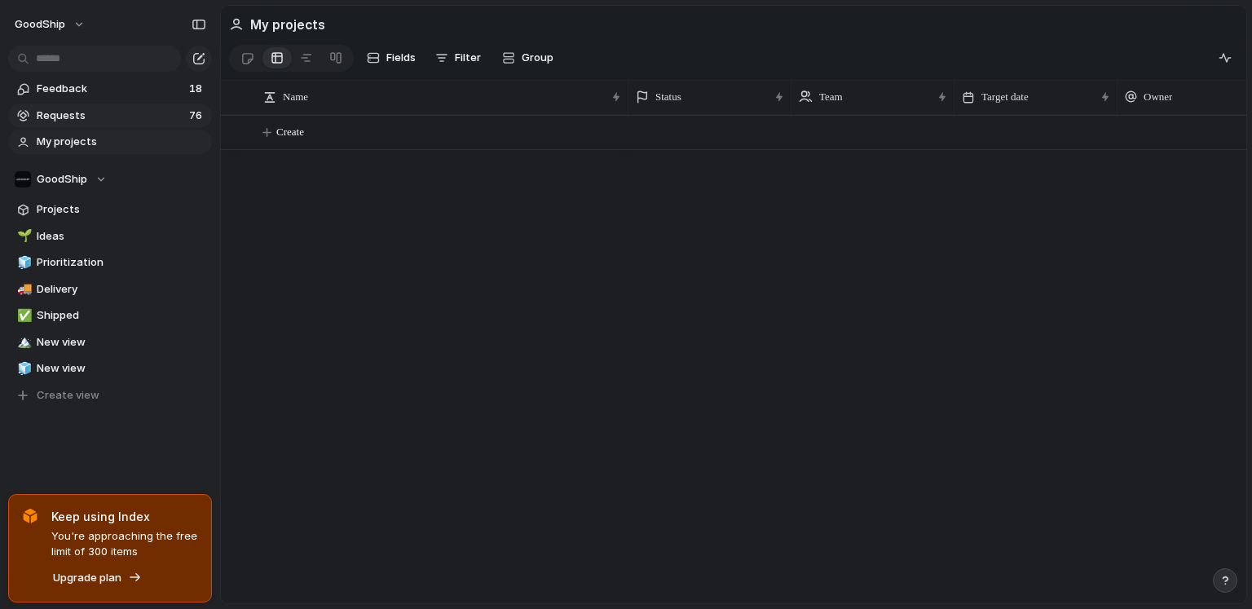
click at [88, 118] on span "Requests" at bounding box center [111, 116] width 148 height 16
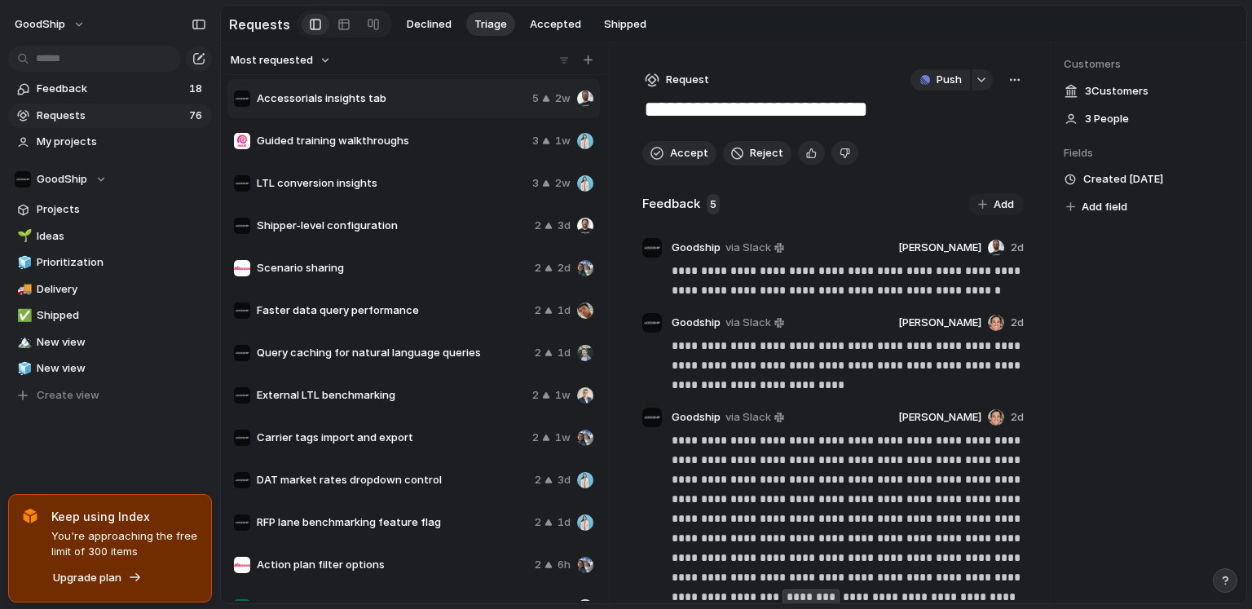
click at [456, 91] on span "Accessorials insights tab" at bounding box center [391, 98] width 269 height 16
click at [979, 81] on div "button" at bounding box center [980, 80] width 11 height 7
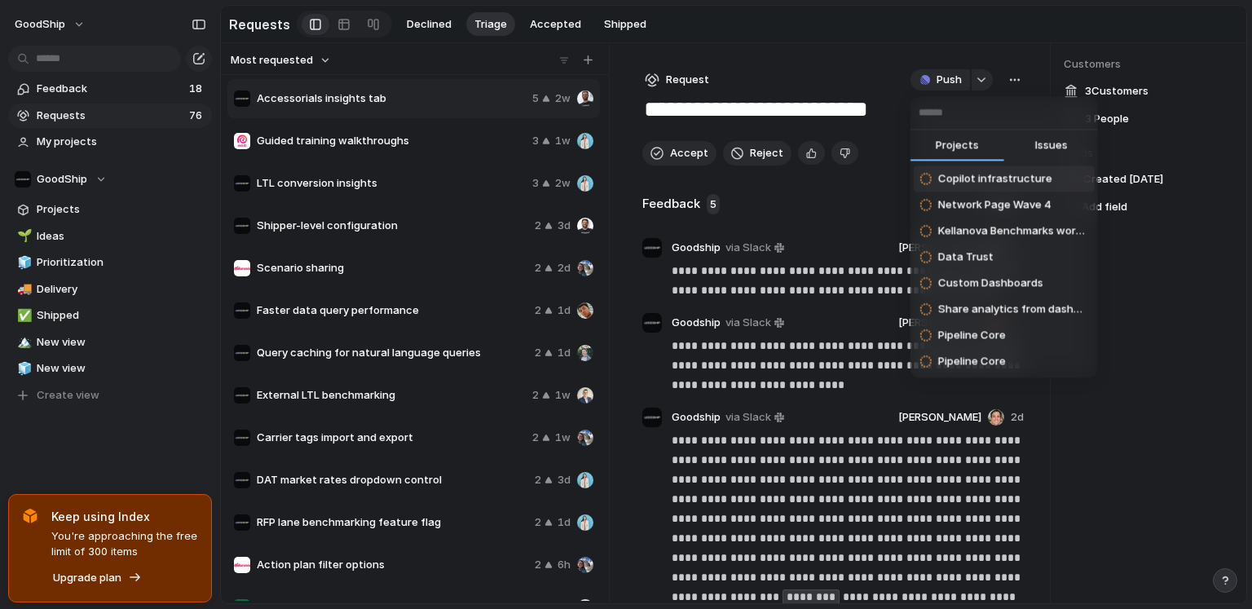
click at [768, 77] on div "Projects Issues Copilot infrastructure Network Page Wave 4 Kellanova Benchmarks…" at bounding box center [626, 304] width 1252 height 609
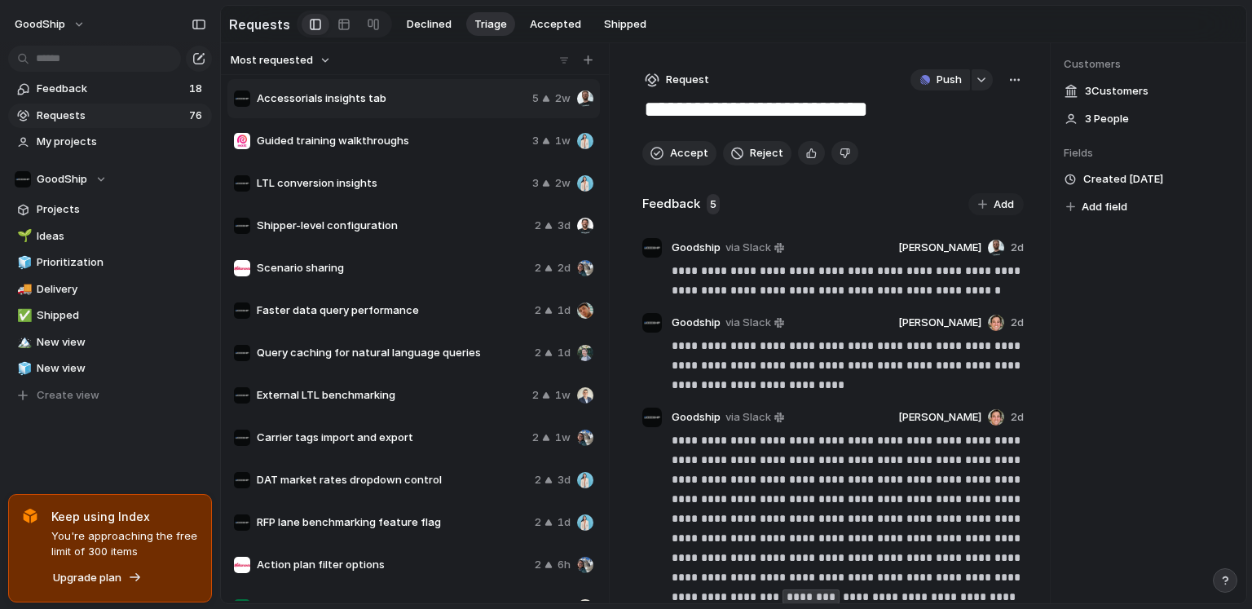
click at [663, 81] on button "Request" at bounding box center [676, 79] width 69 height 21
click at [683, 169] on span "Project" at bounding box center [691, 166] width 37 height 16
click at [110, 138] on span "My projects" at bounding box center [122, 142] width 170 height 16
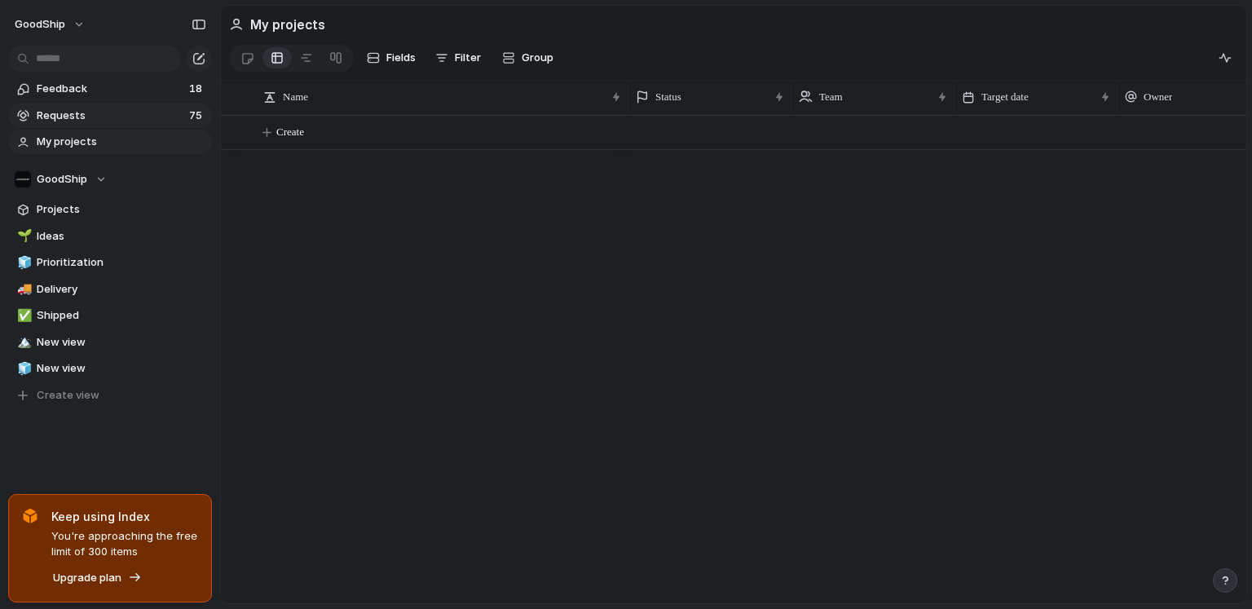
click at [102, 112] on span "Requests" at bounding box center [111, 116] width 148 height 16
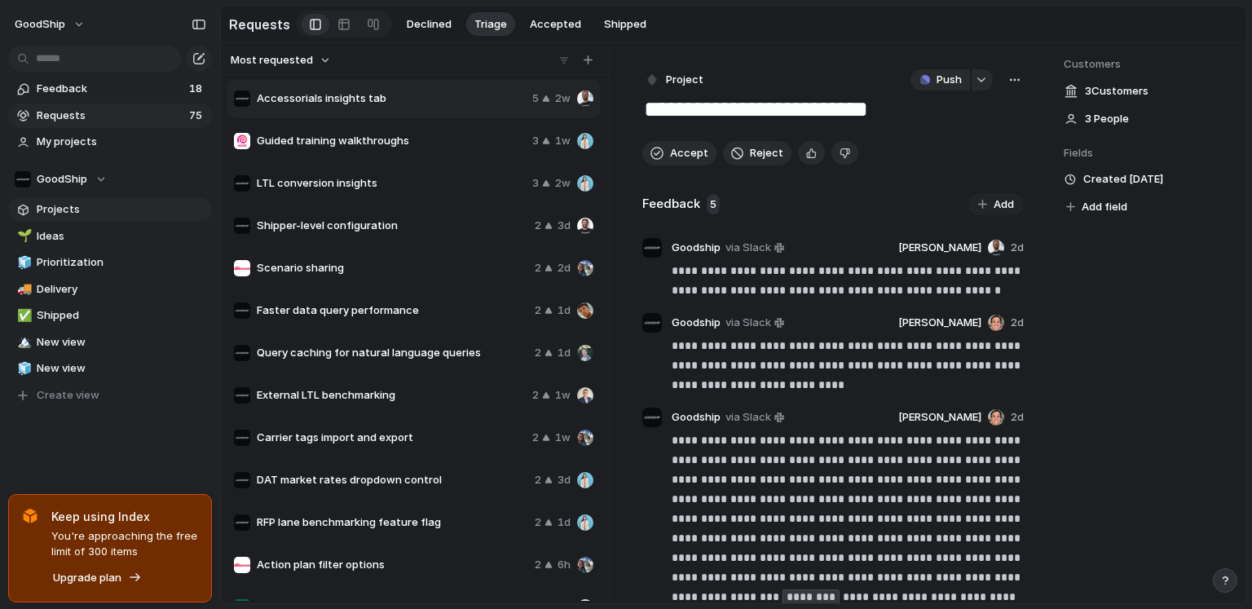
click at [92, 210] on span "Projects" at bounding box center [122, 209] width 170 height 16
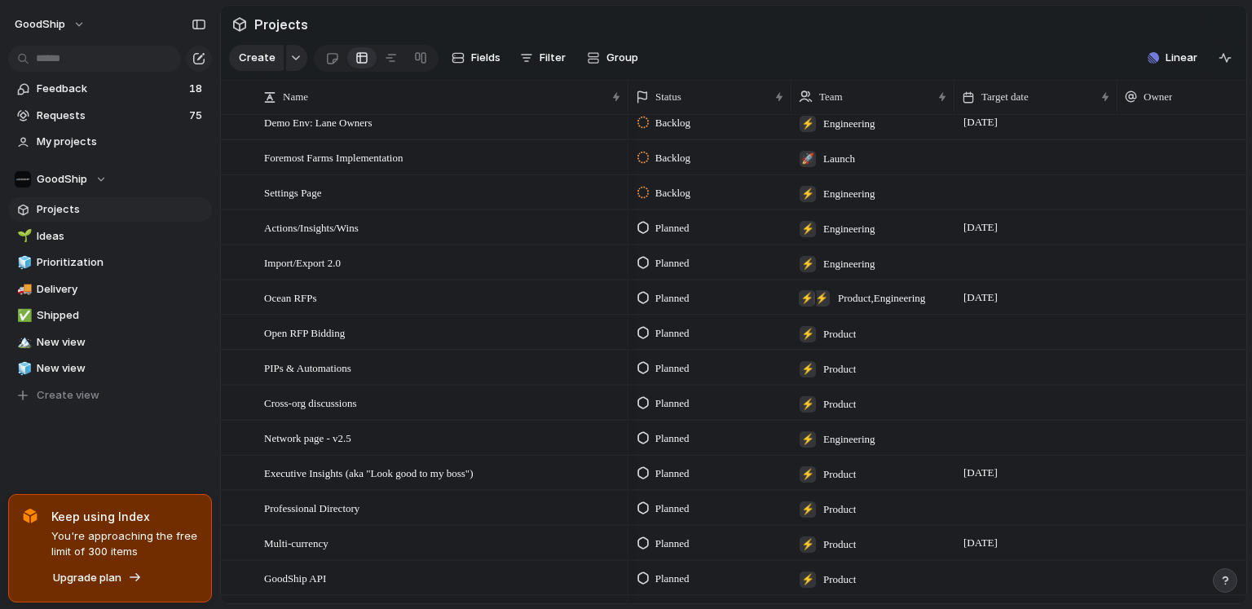
scroll to position [808, 0]
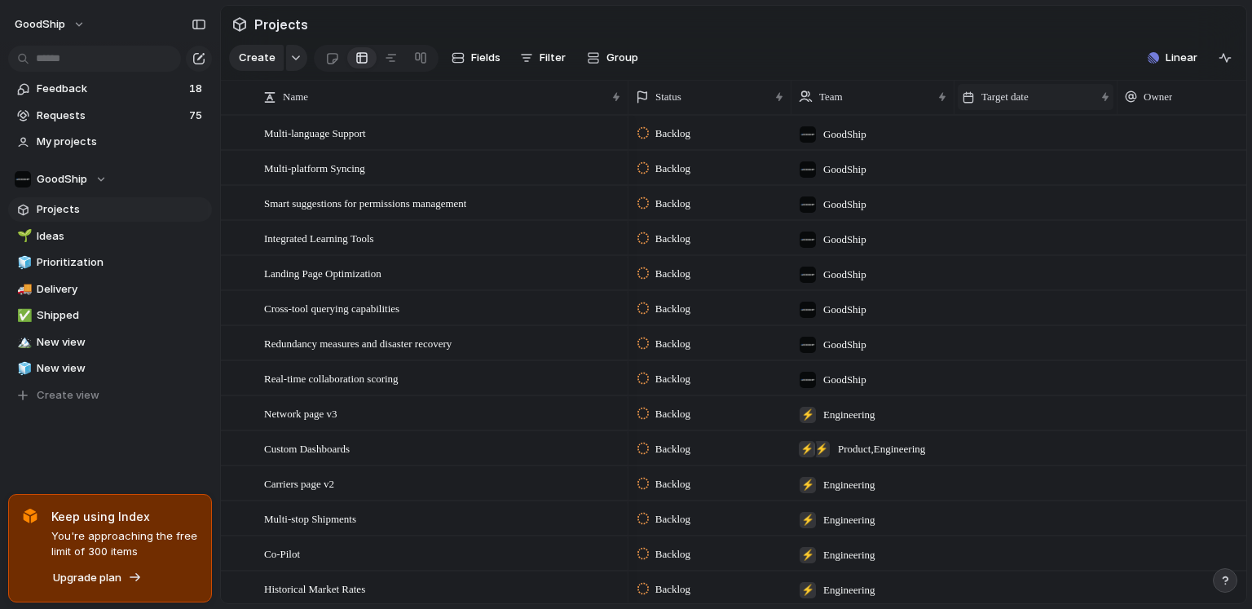
click at [985, 108] on div "Target date" at bounding box center [1036, 97] width 156 height 26
click at [985, 128] on span "Modify" at bounding box center [1006, 134] width 35 height 16
click at [985, 141] on input "**********" at bounding box center [1146, 141] width 178 height 33
click at [985, 106] on div "button" at bounding box center [1222, 103] width 18 height 18
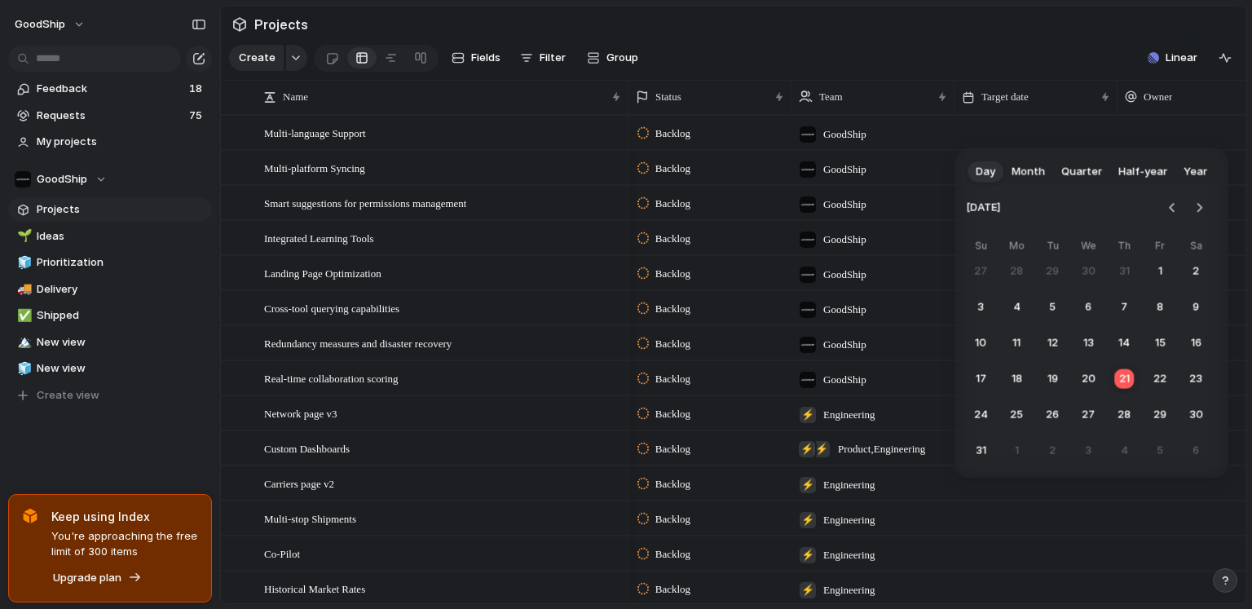
click at [985, 165] on span "Quarter" at bounding box center [1081, 171] width 41 height 16
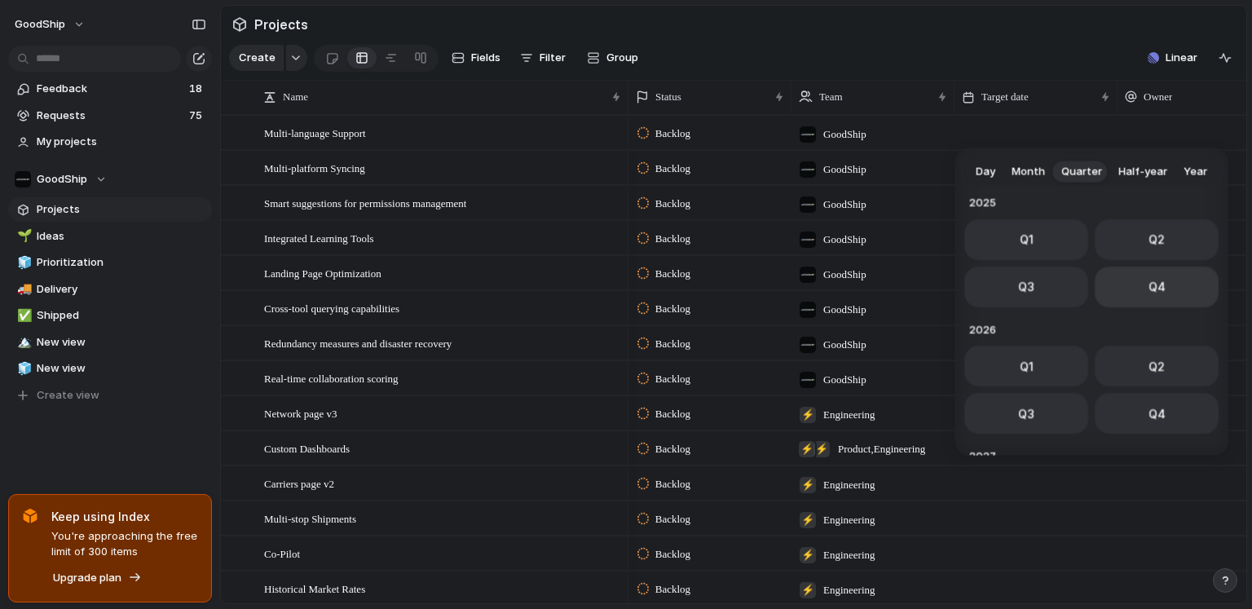
click at [985, 278] on button "Q4" at bounding box center [1156, 286] width 124 height 41
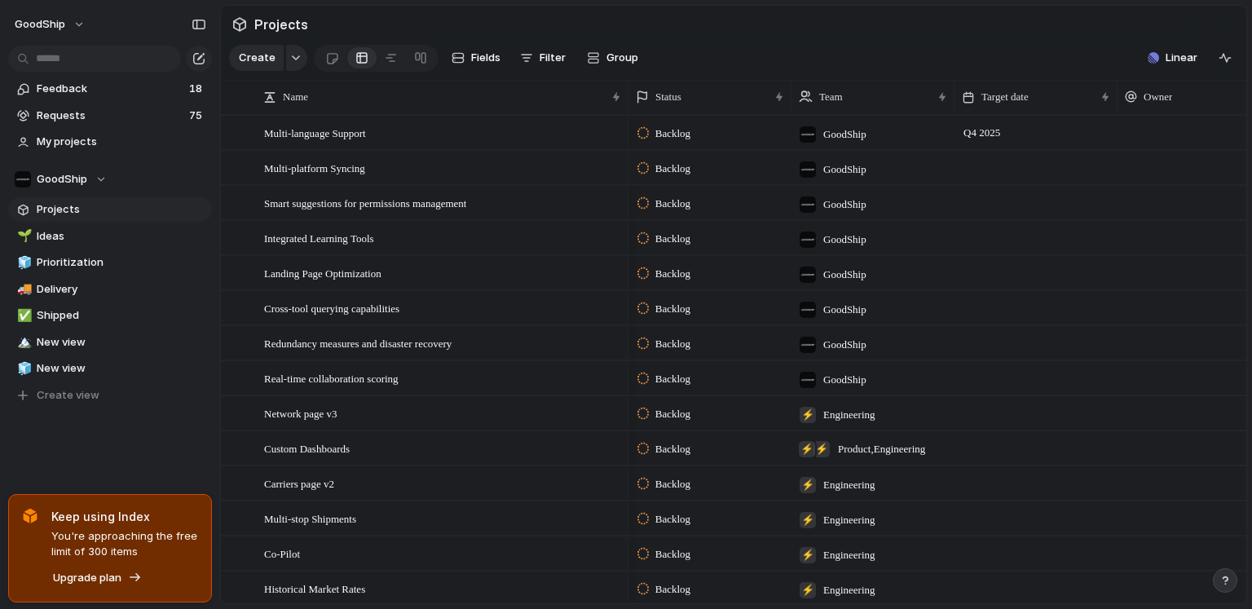
click at [985, 168] on div at bounding box center [1035, 167] width 163 height 33
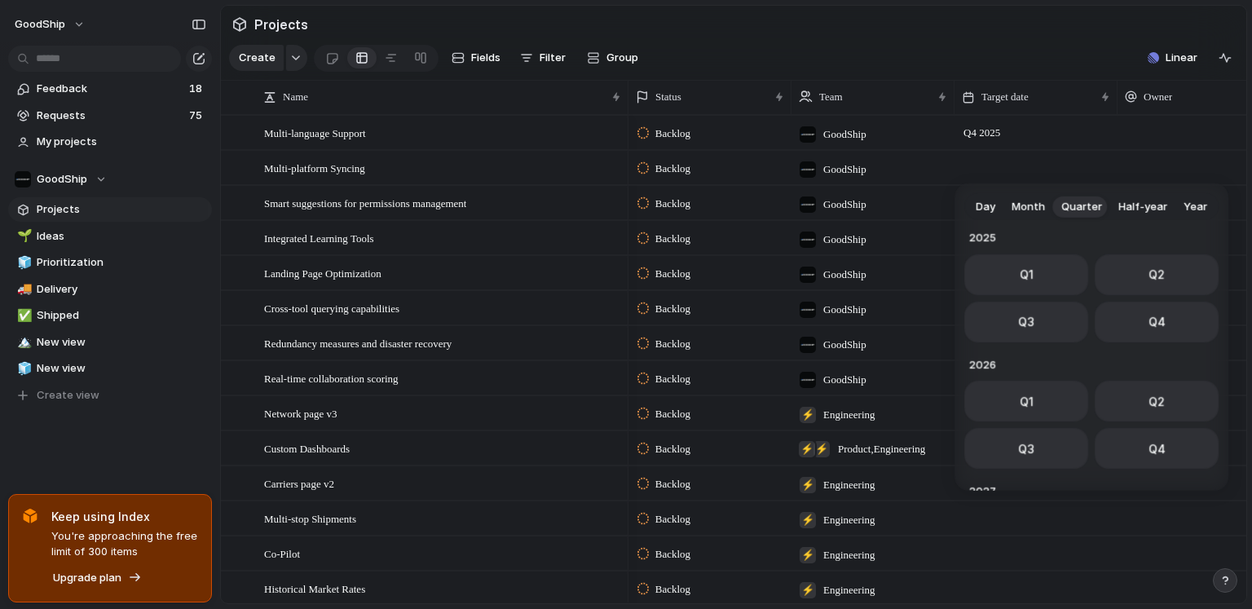
click at [985, 168] on div "Day Month Quarter Half-year Year [DATE] Q1 Q2 Q3 Q4 2024 Q1 Q2 Q3 Q4 2025 Q1 Q2…" at bounding box center [626, 304] width 1252 height 609
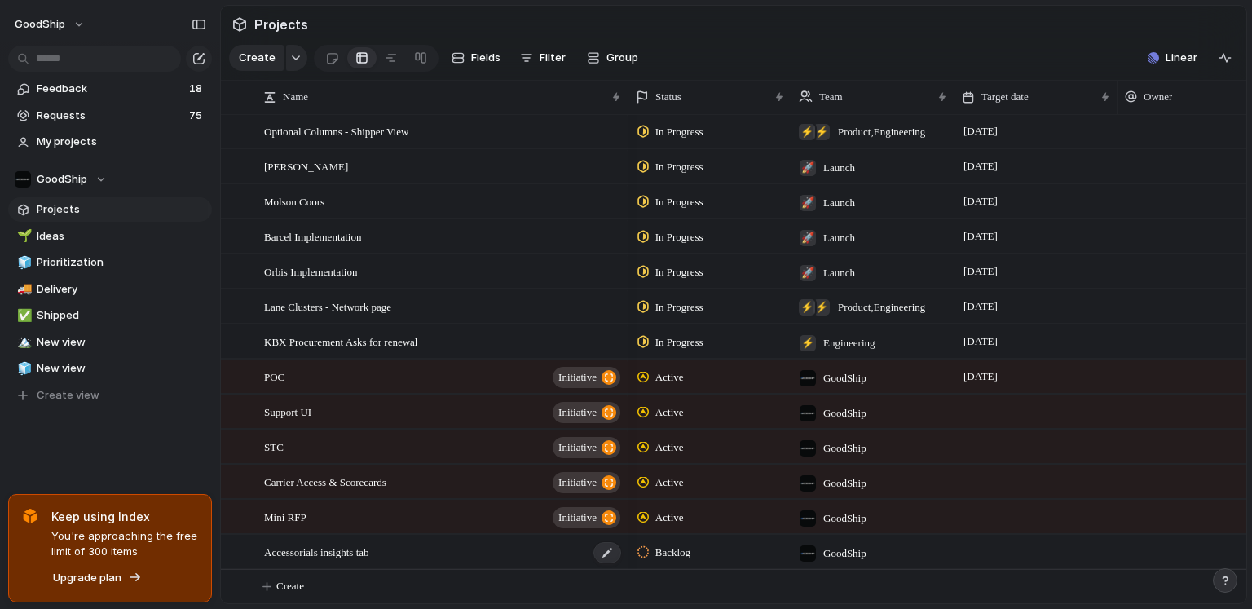
click at [364, 500] on span "Accessorials insights tab" at bounding box center [316, 551] width 105 height 19
click at [985, 500] on div at bounding box center [1035, 551] width 163 height 33
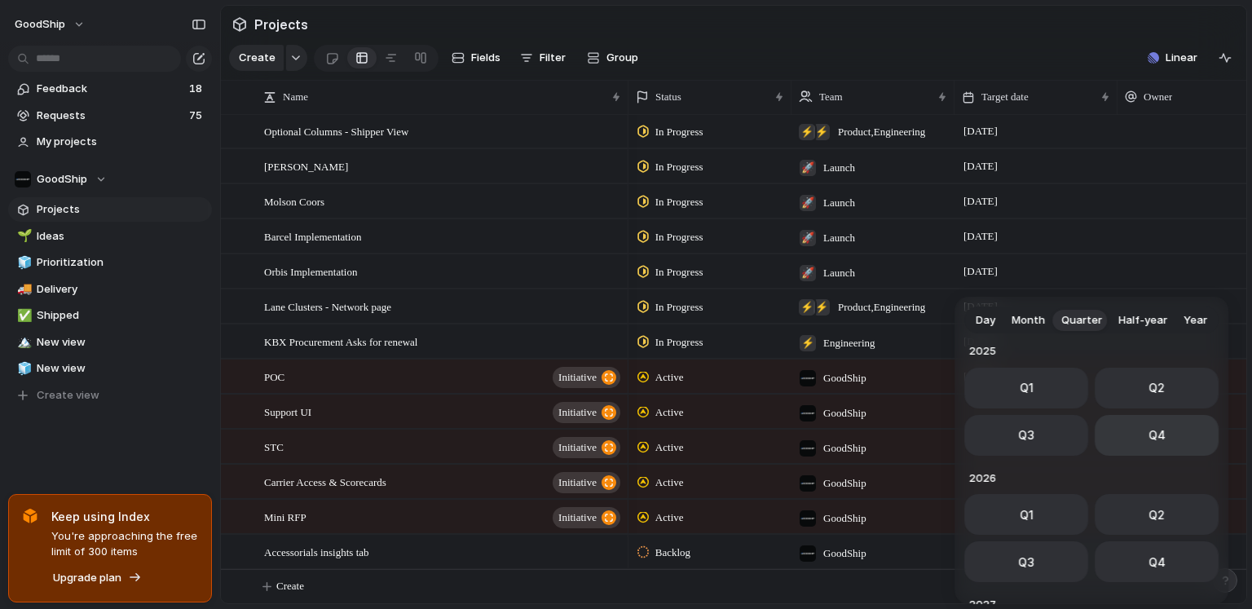
click at [985, 432] on button "Q4" at bounding box center [1156, 435] width 124 height 41
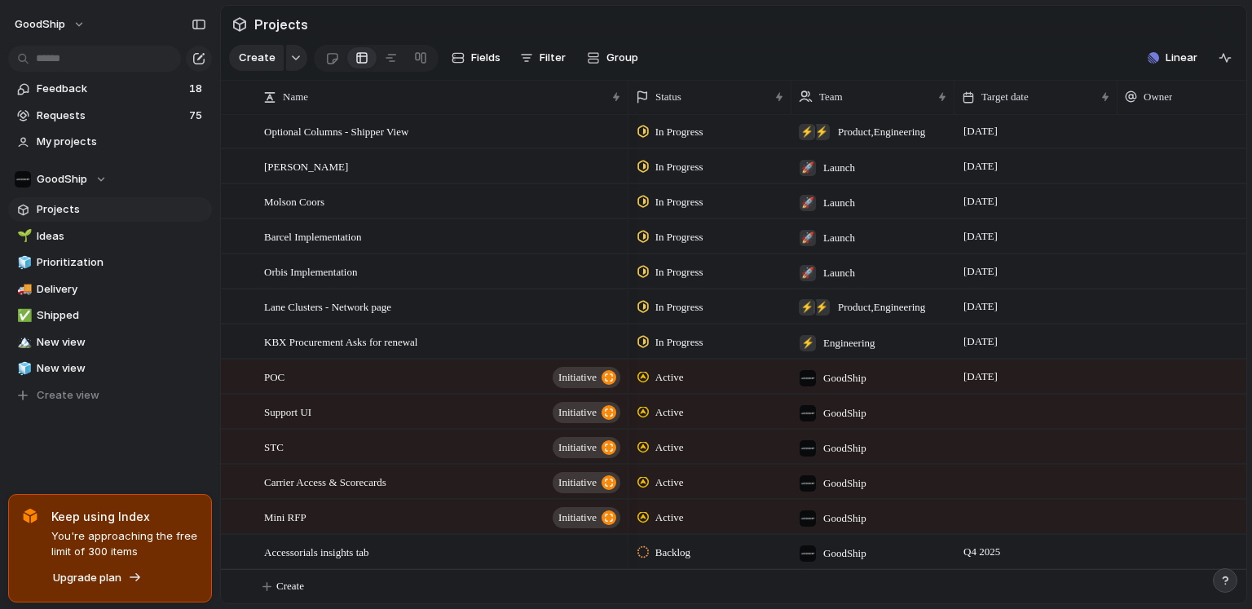
scroll to position [0, 14]
click at [425, 500] on div "Accessorials insights tab" at bounding box center [443, 551] width 359 height 33
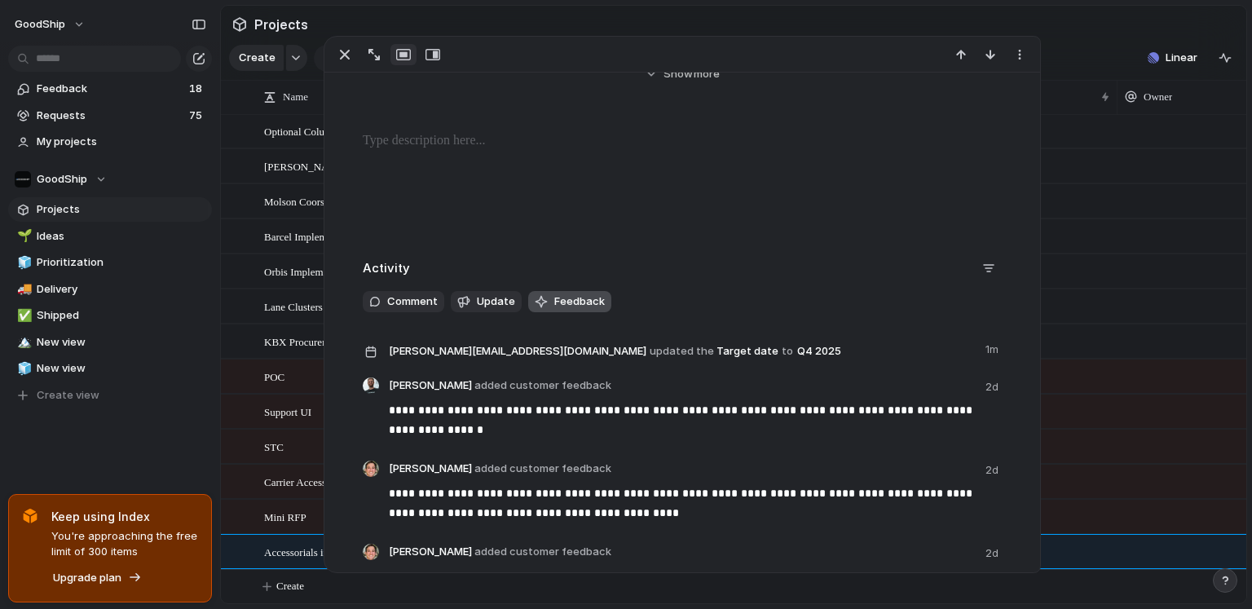
click at [575, 302] on span "Feedback" at bounding box center [579, 301] width 51 height 16
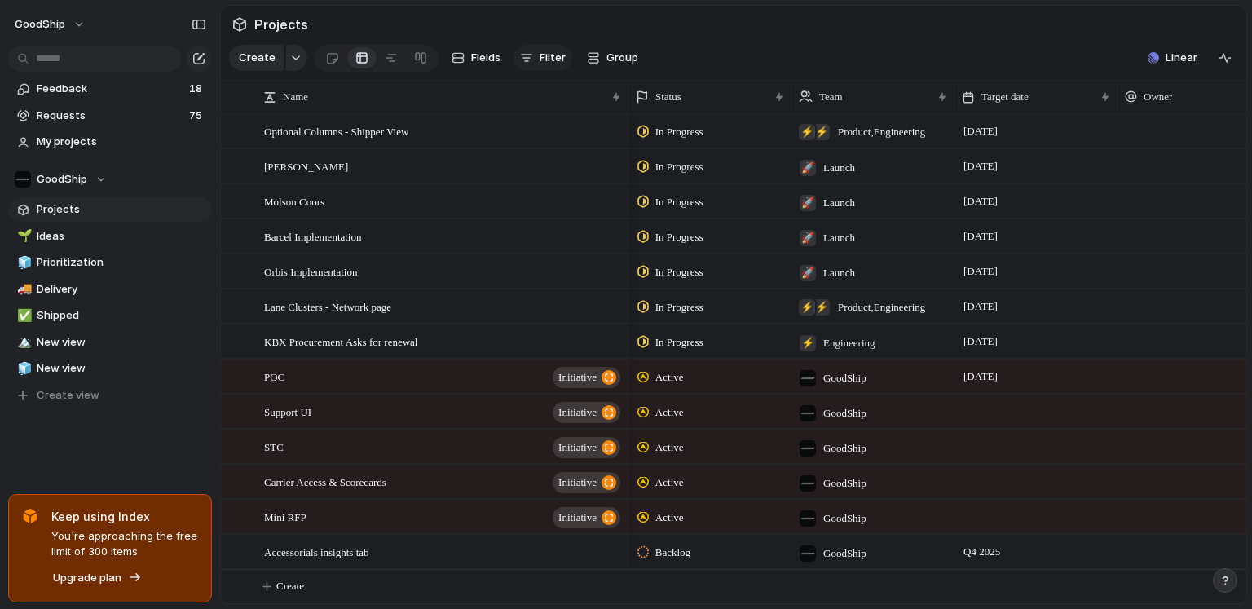
click at [526, 55] on div "button" at bounding box center [526, 57] width 13 height 13
type input "*****"
click at [592, 115] on span "Target date" at bounding box center [587, 112] width 62 height 16
type input "*"
click at [985, 100] on span "Target date" at bounding box center [1004, 97] width 47 height 16
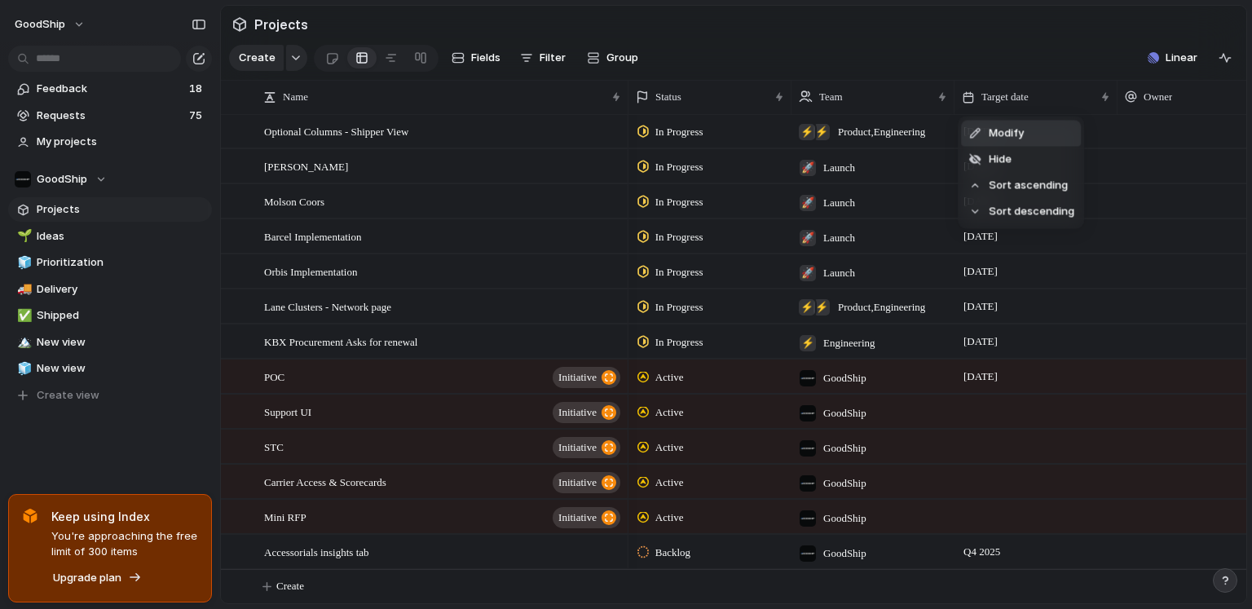
click at [985, 61] on div "Modify Hide Sort ascending Sort descending" at bounding box center [626, 304] width 1252 height 609
click at [985, 90] on span "Target date" at bounding box center [1004, 97] width 47 height 16
click at [541, 59] on span "Filter" at bounding box center [552, 58] width 26 height 16
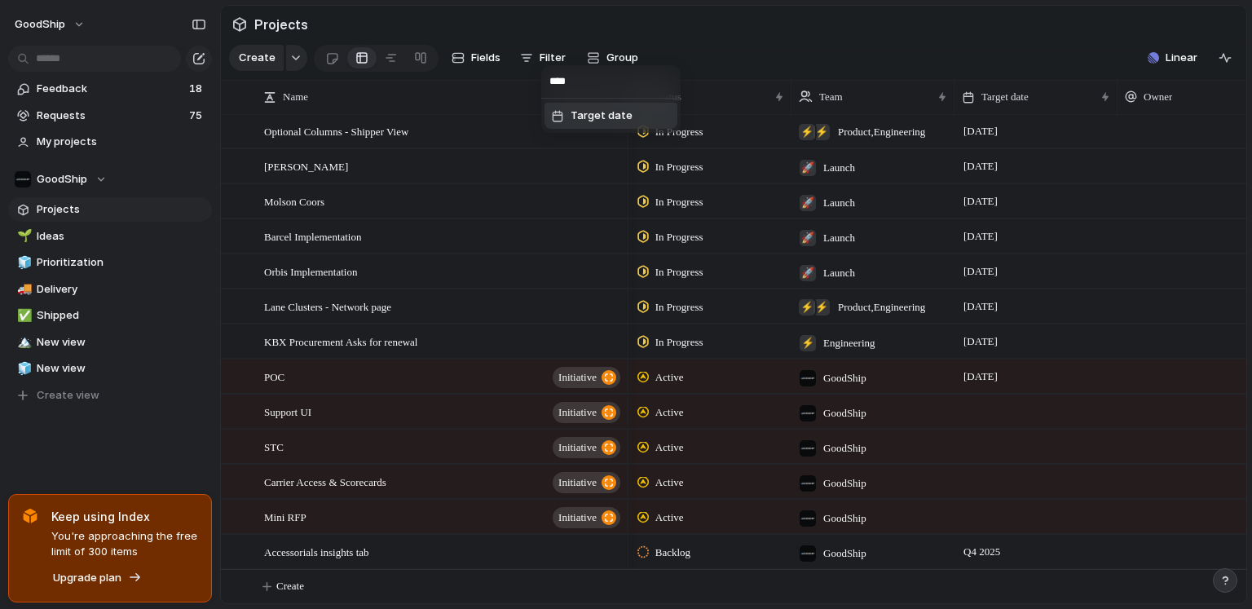
type input "****"
click at [585, 124] on li "Target date" at bounding box center [610, 116] width 133 height 26
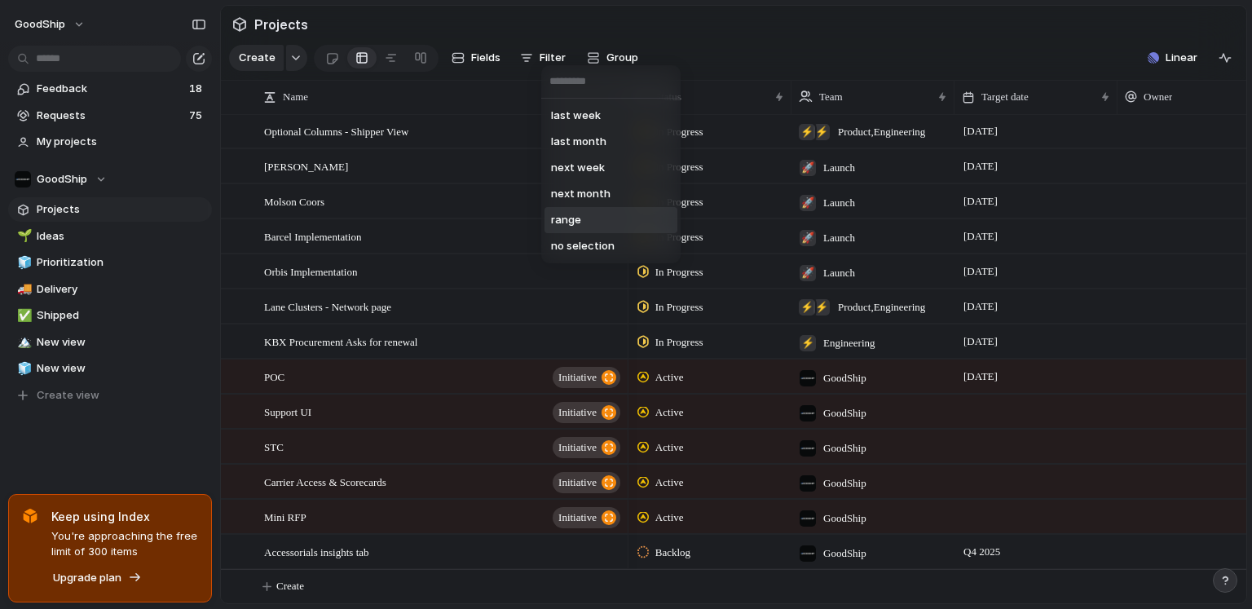
click at [595, 227] on li "range" at bounding box center [610, 220] width 133 height 26
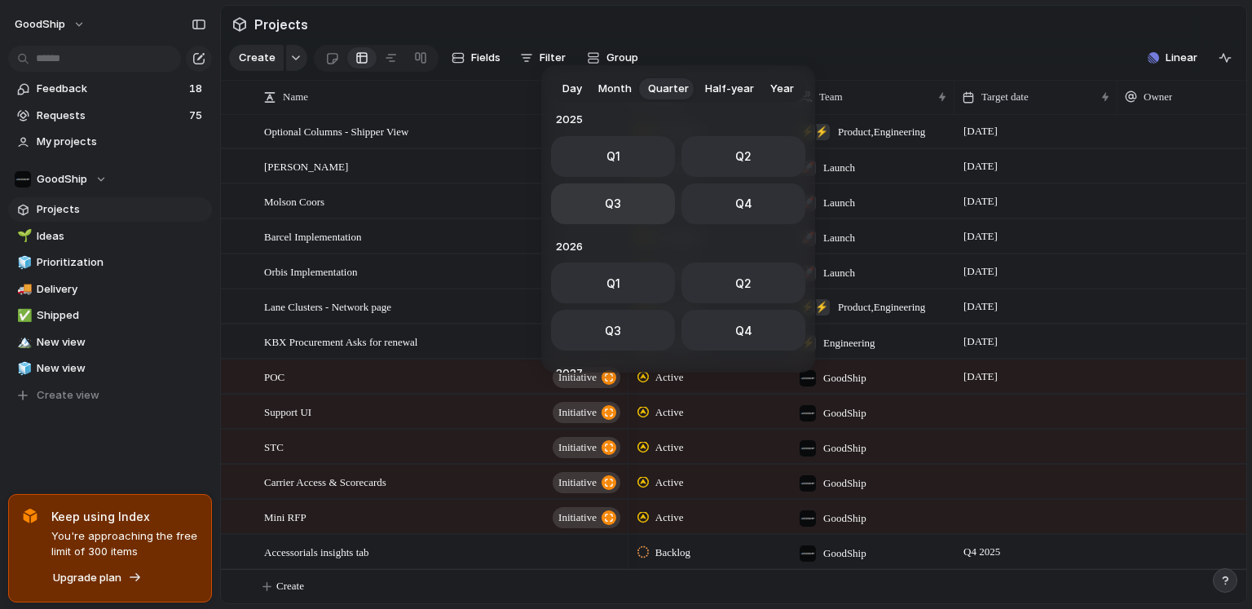
click at [632, 202] on button "Q3" at bounding box center [613, 203] width 124 height 41
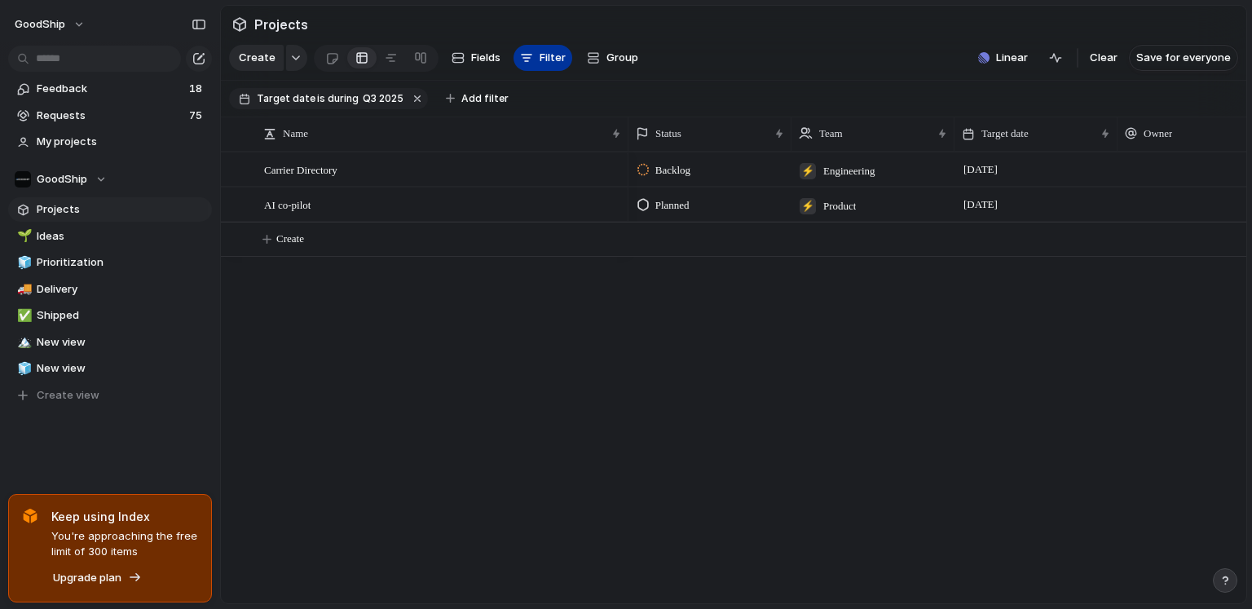
click at [535, 65] on button "Filter" at bounding box center [542, 58] width 59 height 26
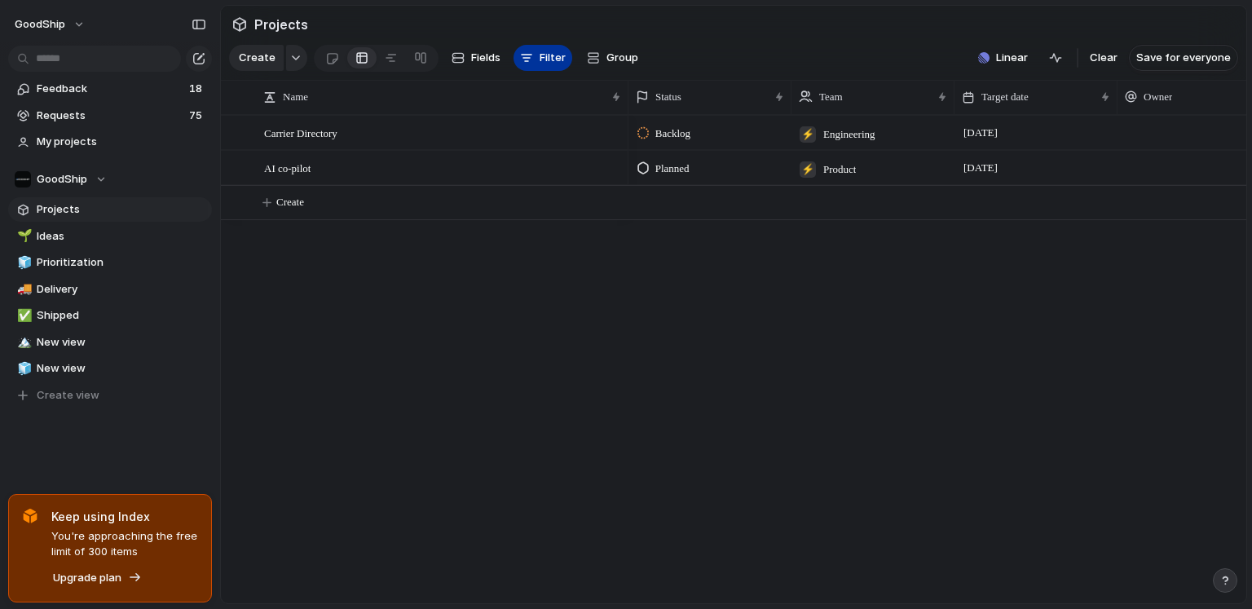
click at [535, 65] on button "Filter" at bounding box center [542, 58] width 59 height 26
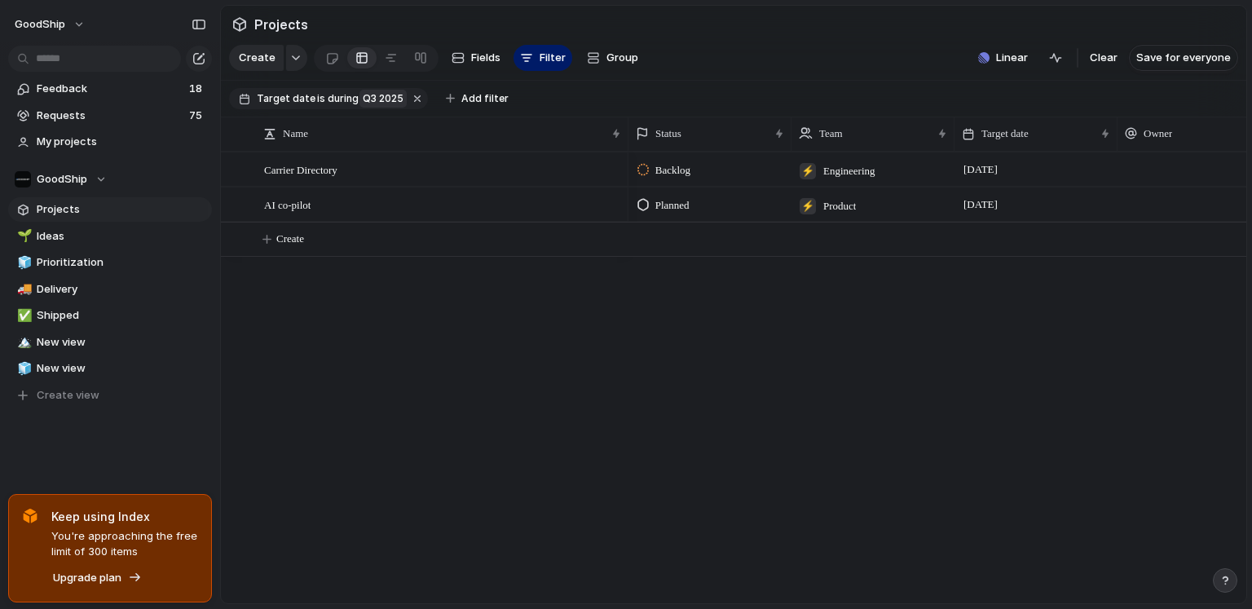
click at [376, 95] on span "Q3 2025" at bounding box center [383, 98] width 41 height 15
click at [315, 96] on div "last week last month next week next month range no selection" at bounding box center [626, 304] width 1252 height 609
click at [363, 100] on span "Q3 2025" at bounding box center [383, 98] width 41 height 15
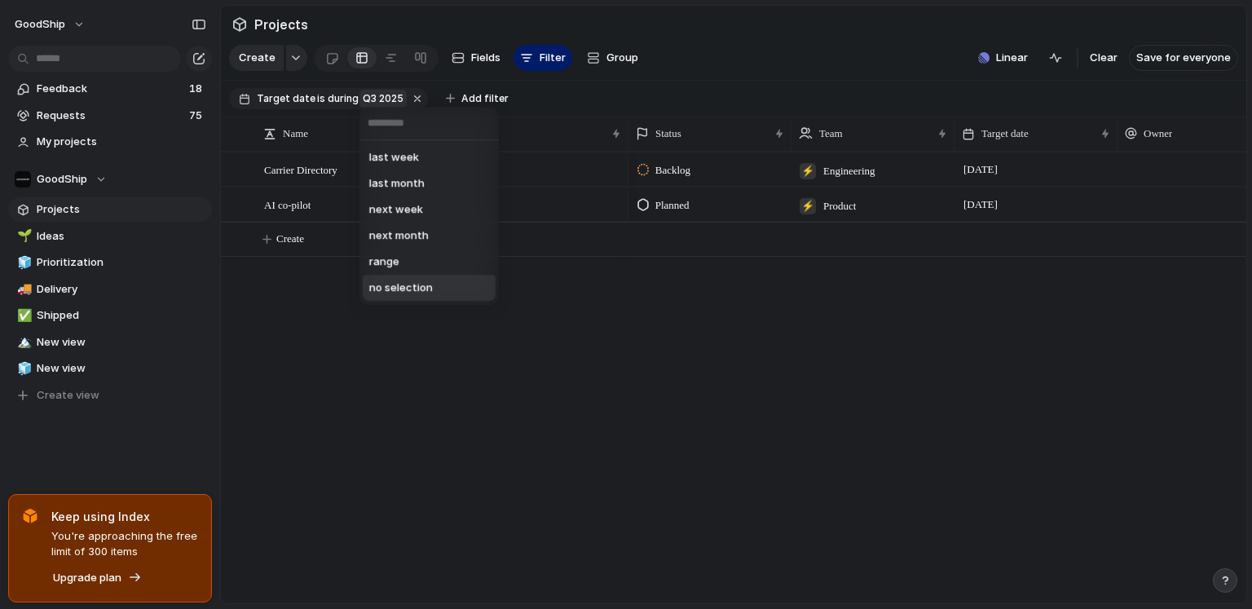
click at [410, 275] on li "no selection" at bounding box center [429, 288] width 133 height 26
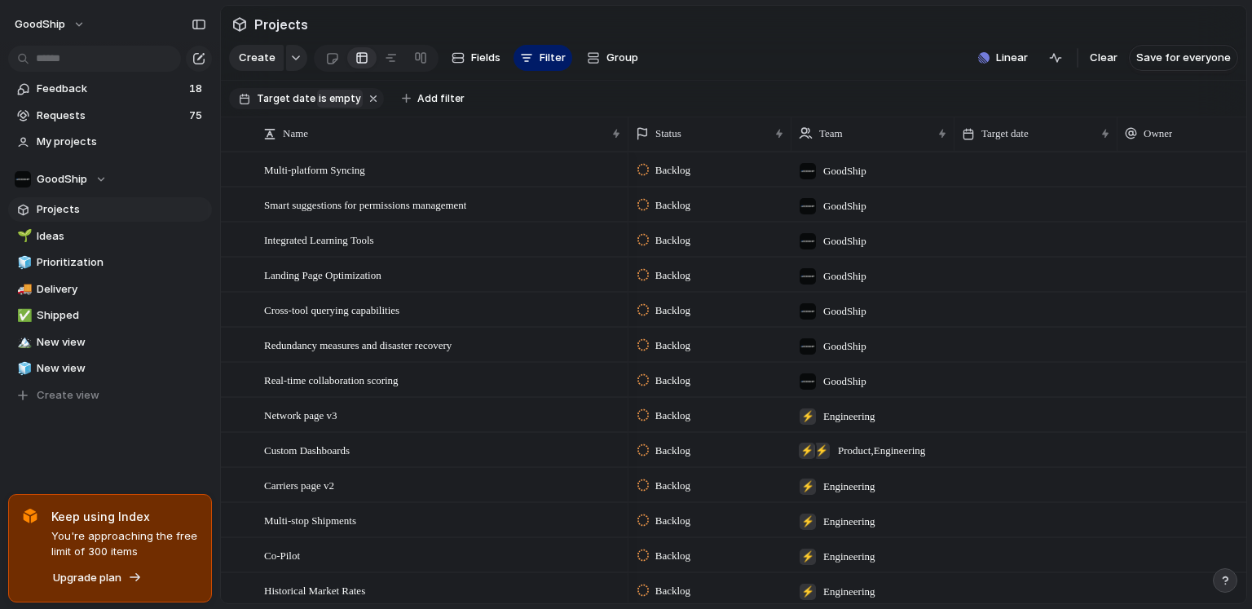
click at [348, 103] on span "is empty" at bounding box center [340, 98] width 42 height 15
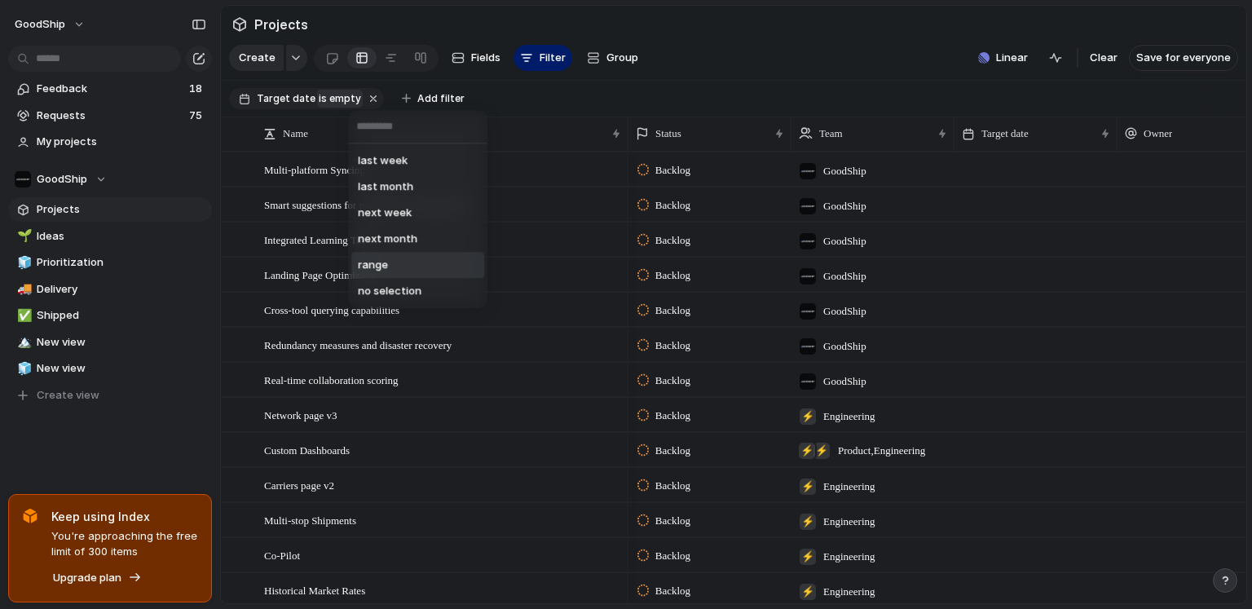
click at [387, 268] on li "range" at bounding box center [417, 265] width 133 height 26
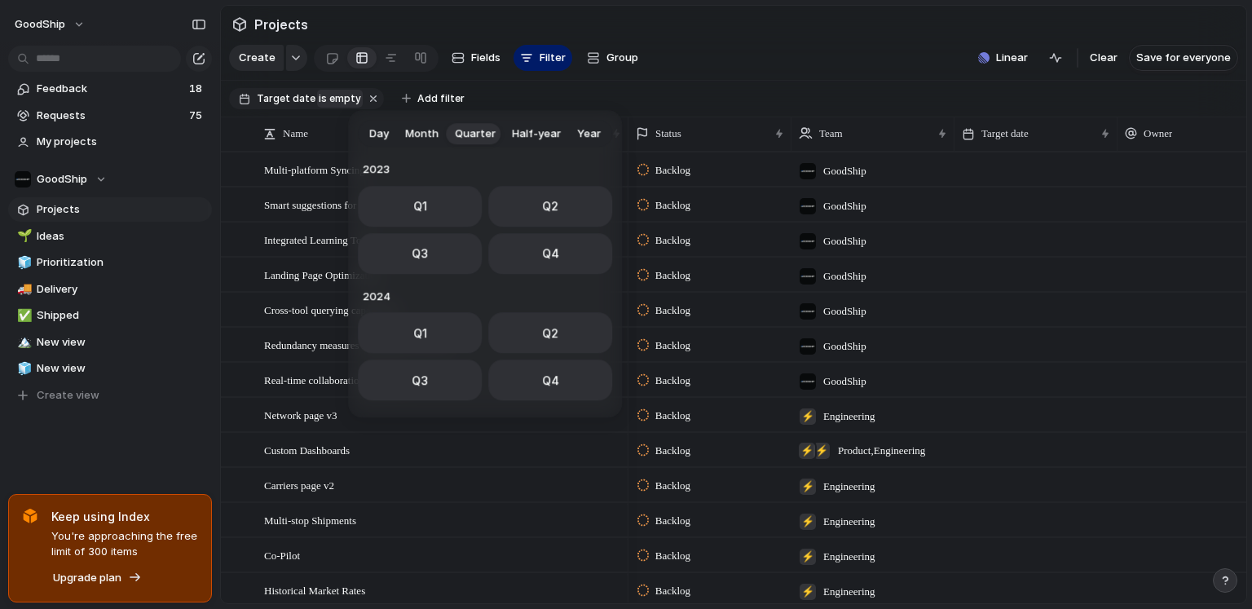
scroll to position [258, 0]
click at [542, 254] on span "Q4" at bounding box center [550, 248] width 17 height 17
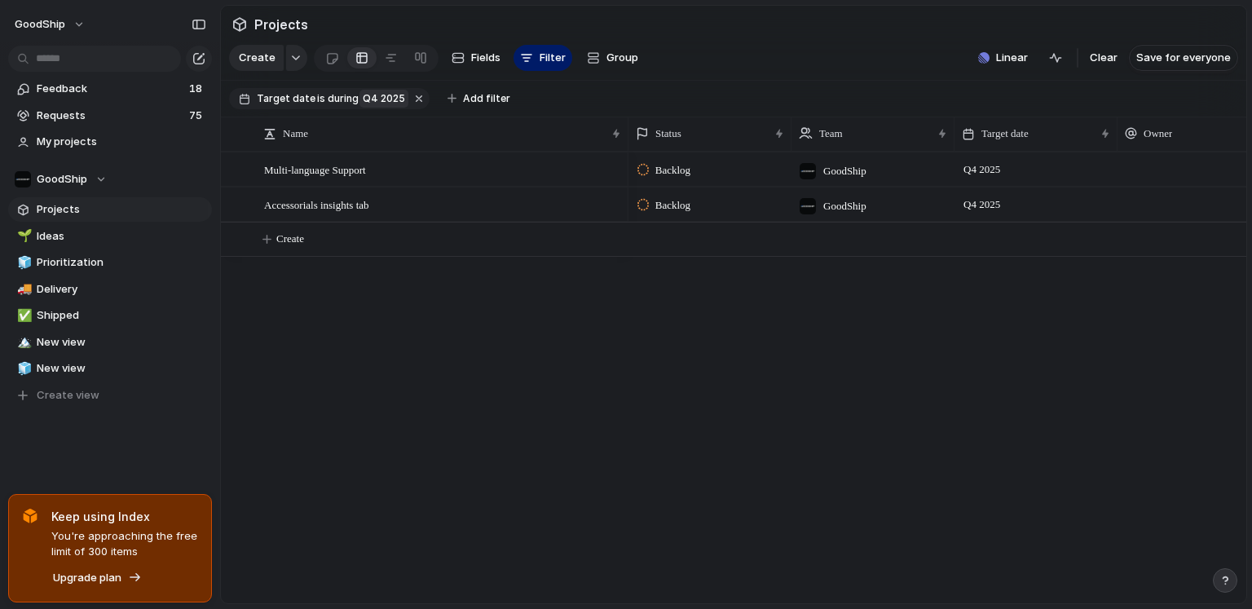
click at [536, 335] on div "Multi-language Support Accessorials insights tab Backlog GoodShip Q4 2025 Backl…" at bounding box center [733, 377] width 1025 height 451
click at [146, 241] on span "Ideas" at bounding box center [122, 236] width 170 height 16
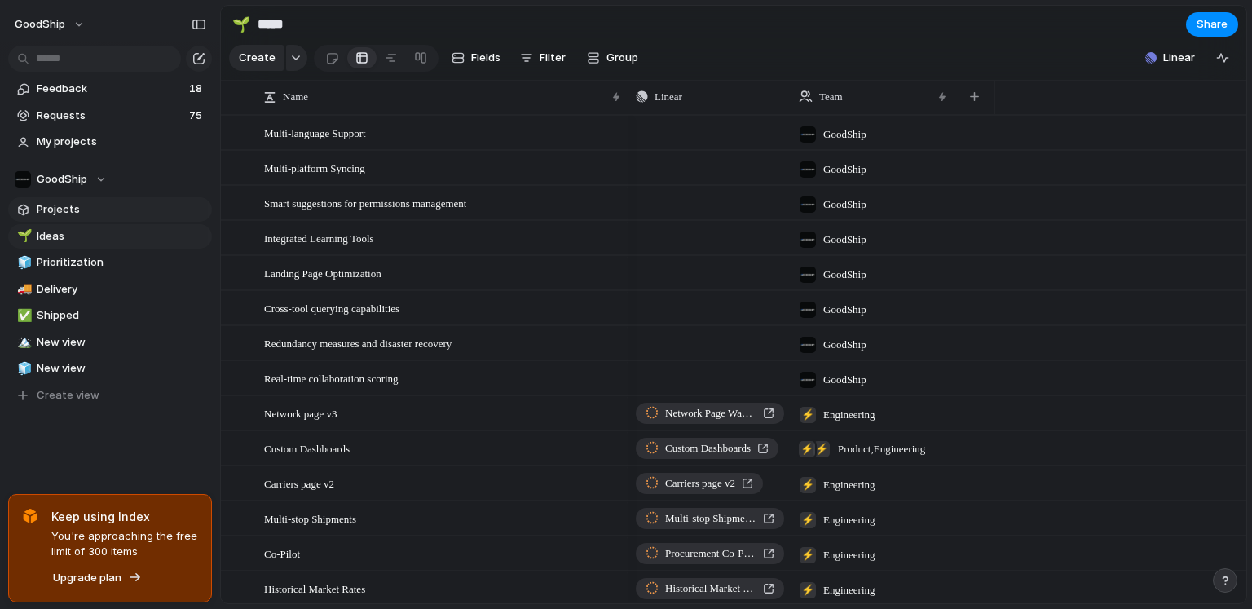
click at [143, 216] on span "Projects" at bounding box center [122, 209] width 170 height 16
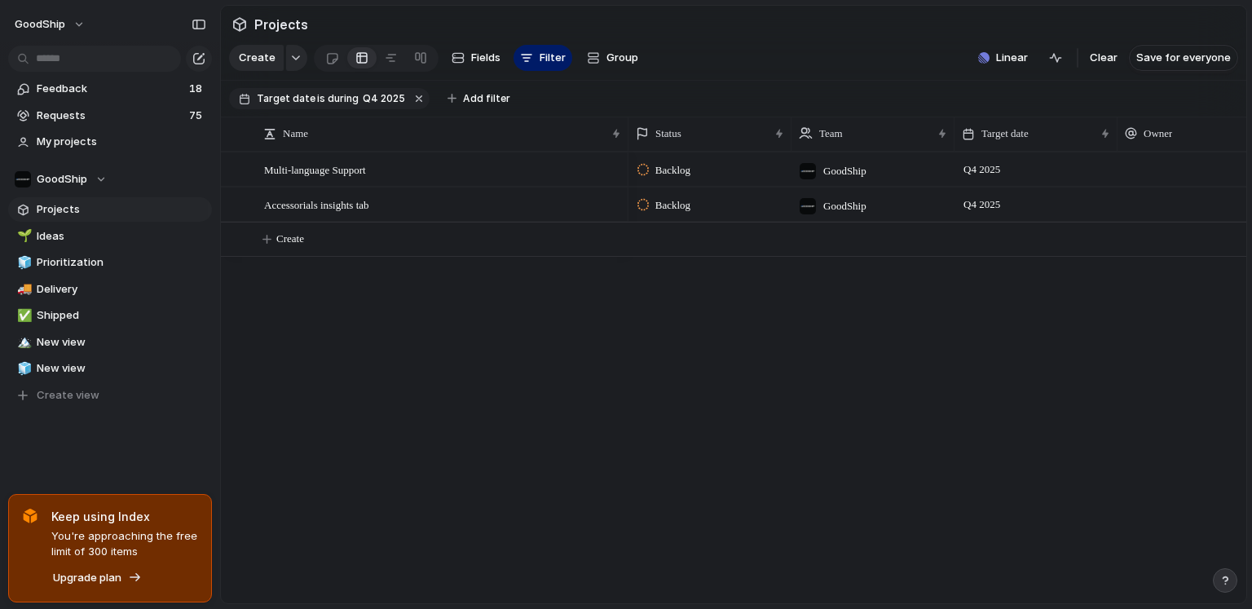
scroll to position [0, 9]
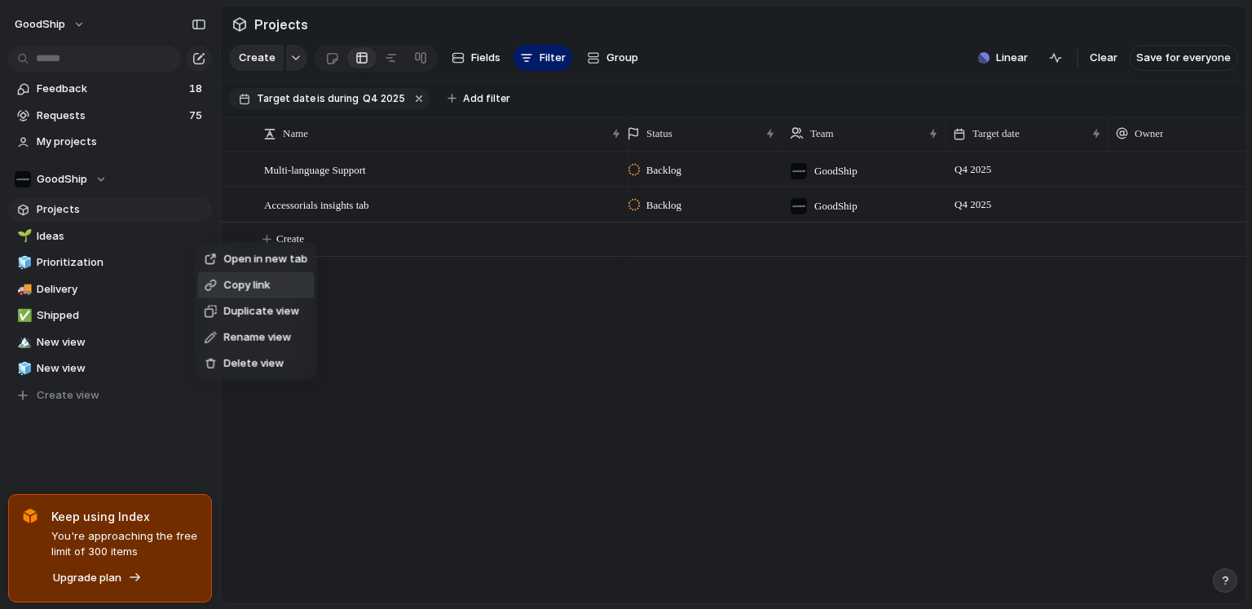
click at [174, 245] on div "Open in new tab Copy link Duplicate view Rename view Delete view" at bounding box center [626, 304] width 1252 height 609
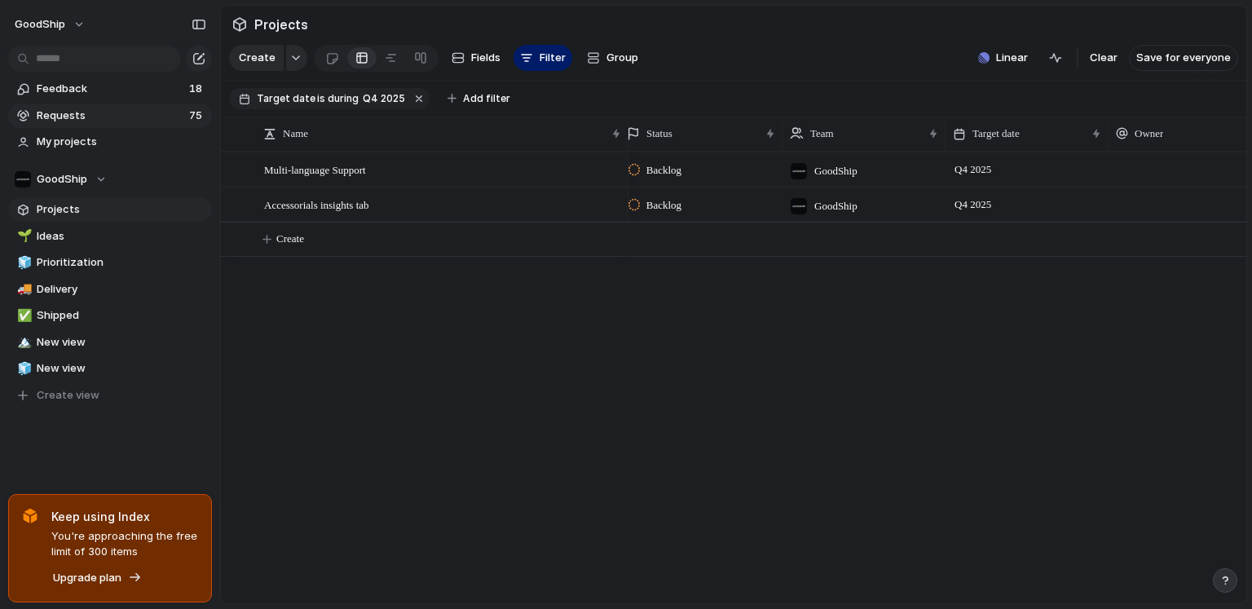
click at [140, 116] on span "Requests" at bounding box center [111, 116] width 148 height 16
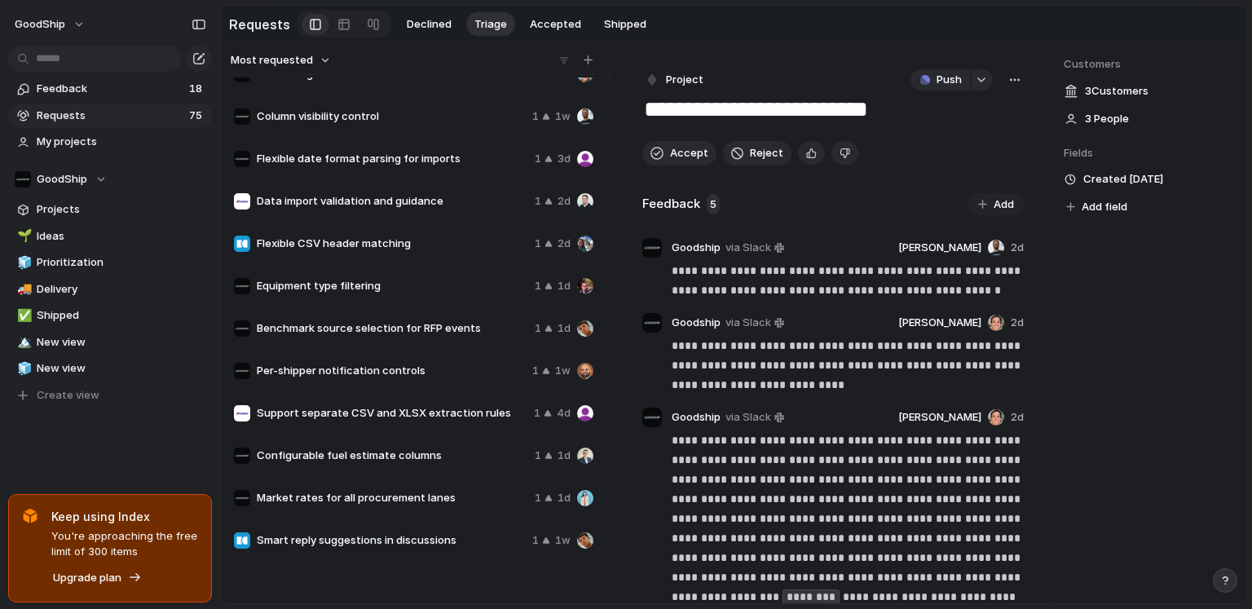
scroll to position [486, 0]
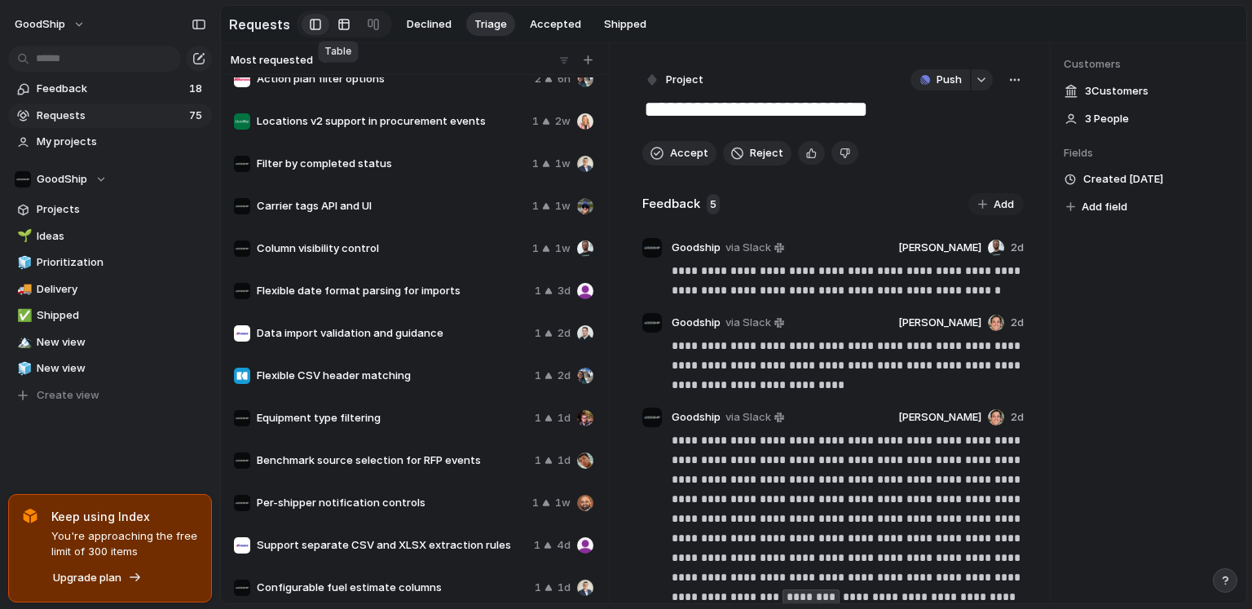
click at [339, 29] on div at bounding box center [343, 24] width 13 height 26
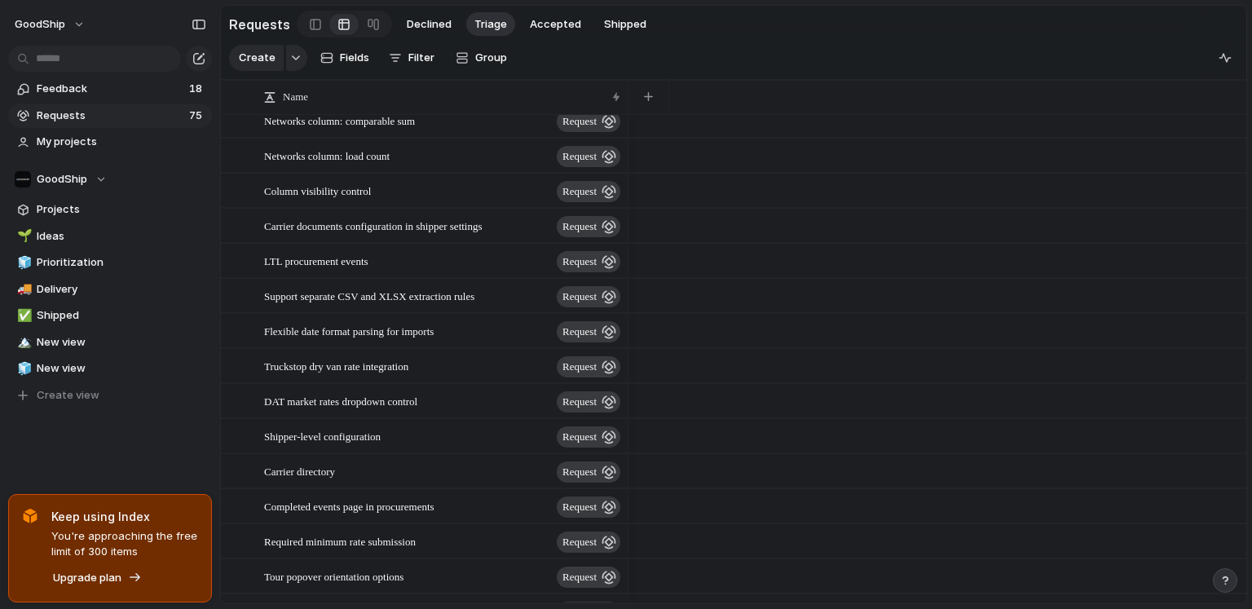
scroll to position [1165, 0]
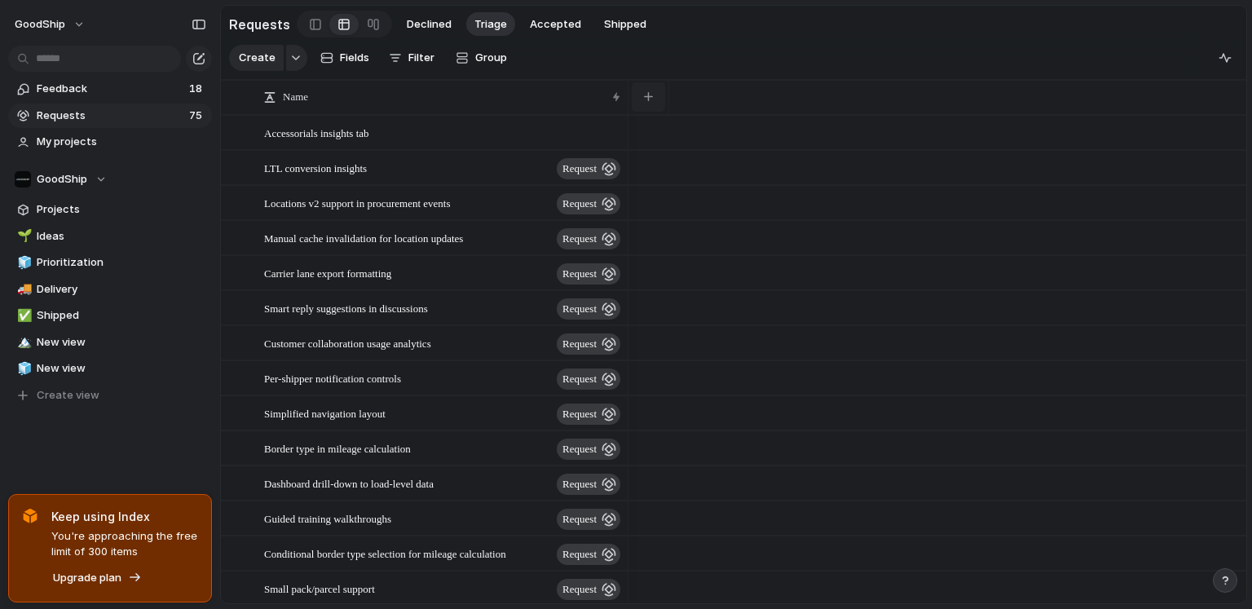
click at [650, 98] on div "button" at bounding box center [648, 96] width 9 height 9
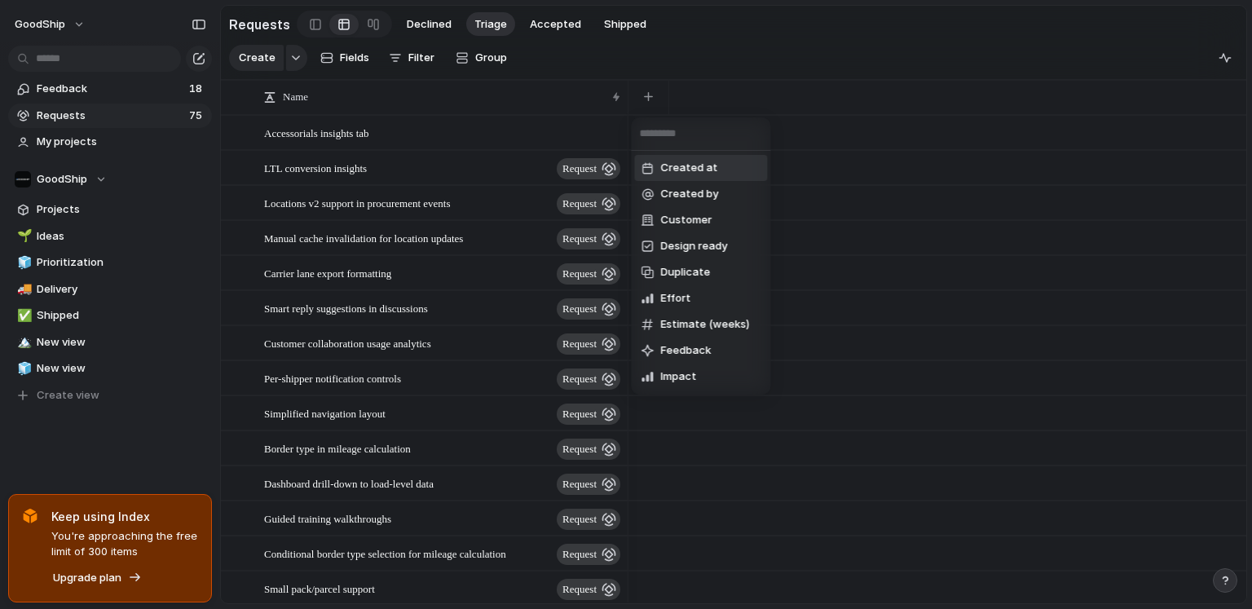
click at [689, 91] on div "Created at Created by Customer Design ready Duplicate Effort Estimate (weeks) F…" at bounding box center [626, 304] width 1252 height 609
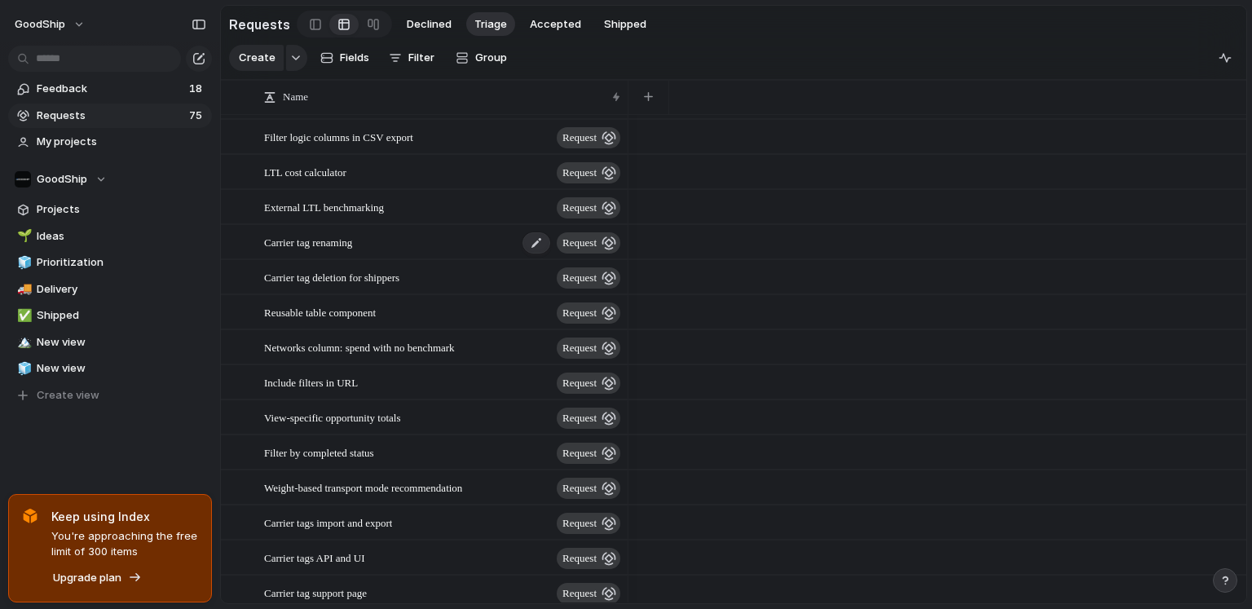
click at [337, 243] on span "Carrier tag renaming" at bounding box center [308, 241] width 88 height 19
click at [352, 240] on span "Carrier tag renaming" at bounding box center [308, 240] width 88 height 19
click at [352, 241] on span "Carrier tag renaming" at bounding box center [308, 240] width 88 height 19
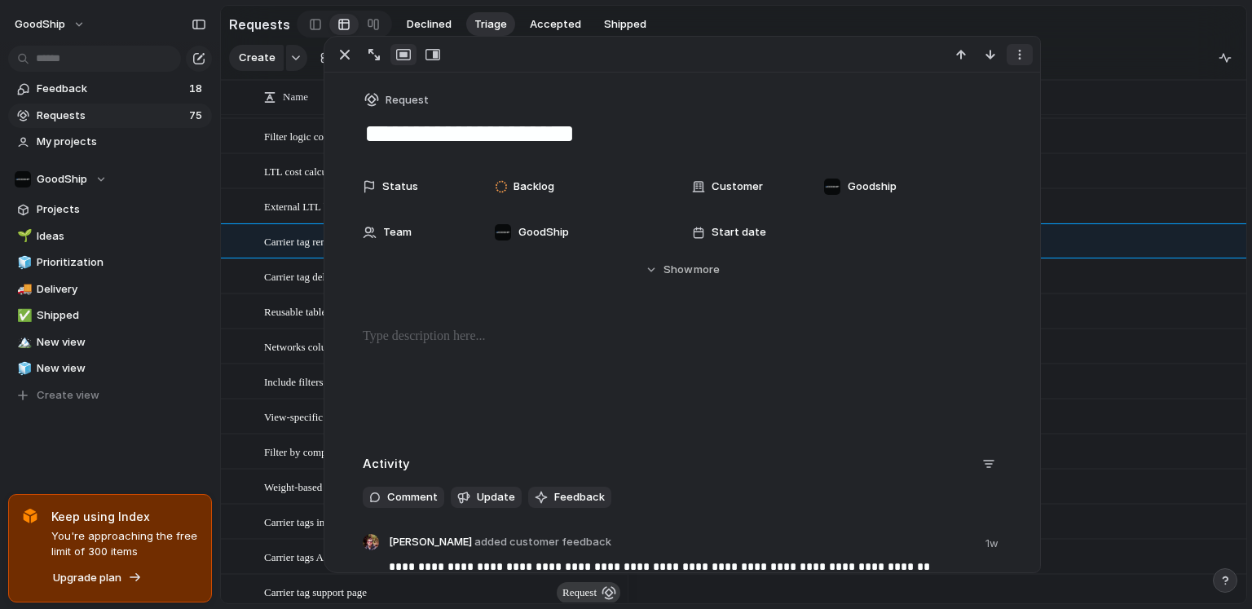
click at [985, 62] on button "button" at bounding box center [1019, 54] width 26 height 21
click at [976, 90] on span "Mark as duplicate" at bounding box center [977, 88] width 91 height 16
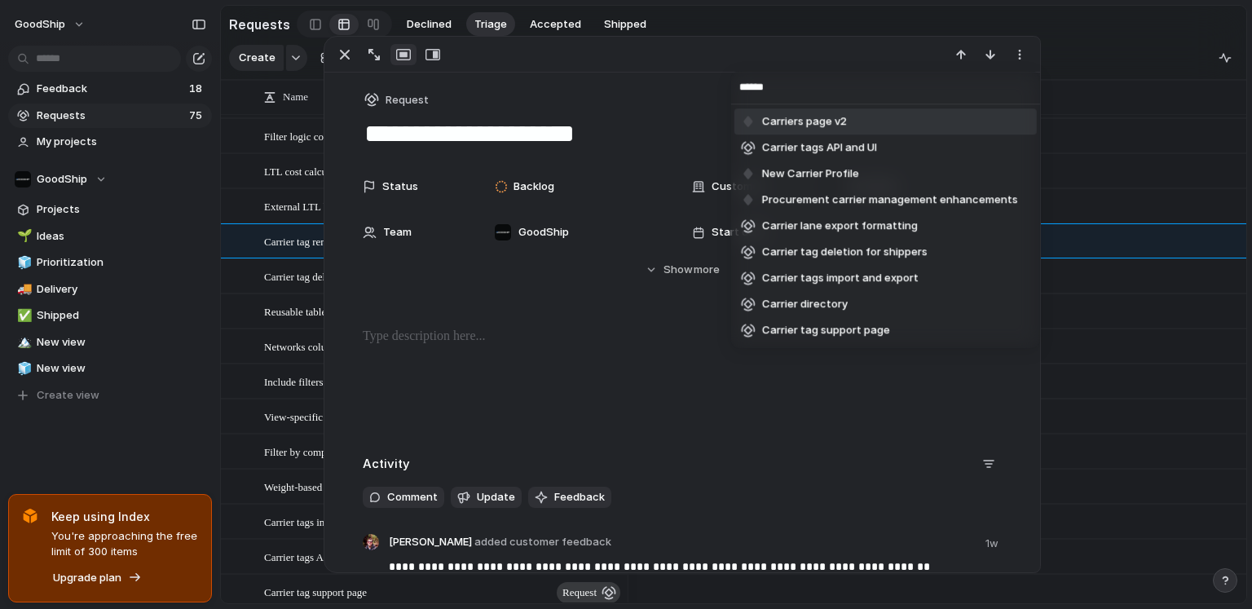
type input "*******"
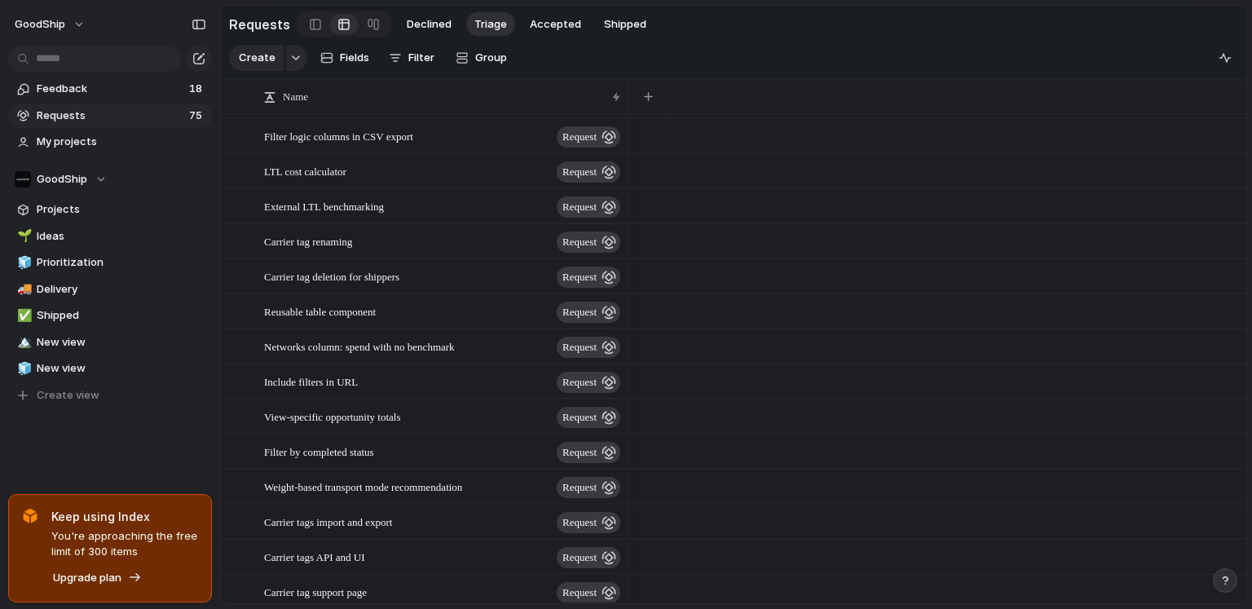
click at [108, 116] on span "Requests" at bounding box center [111, 116] width 148 height 16
click at [95, 113] on span "Requests" at bounding box center [111, 116] width 148 height 16
click at [86, 200] on link "Projects" at bounding box center [110, 209] width 204 height 24
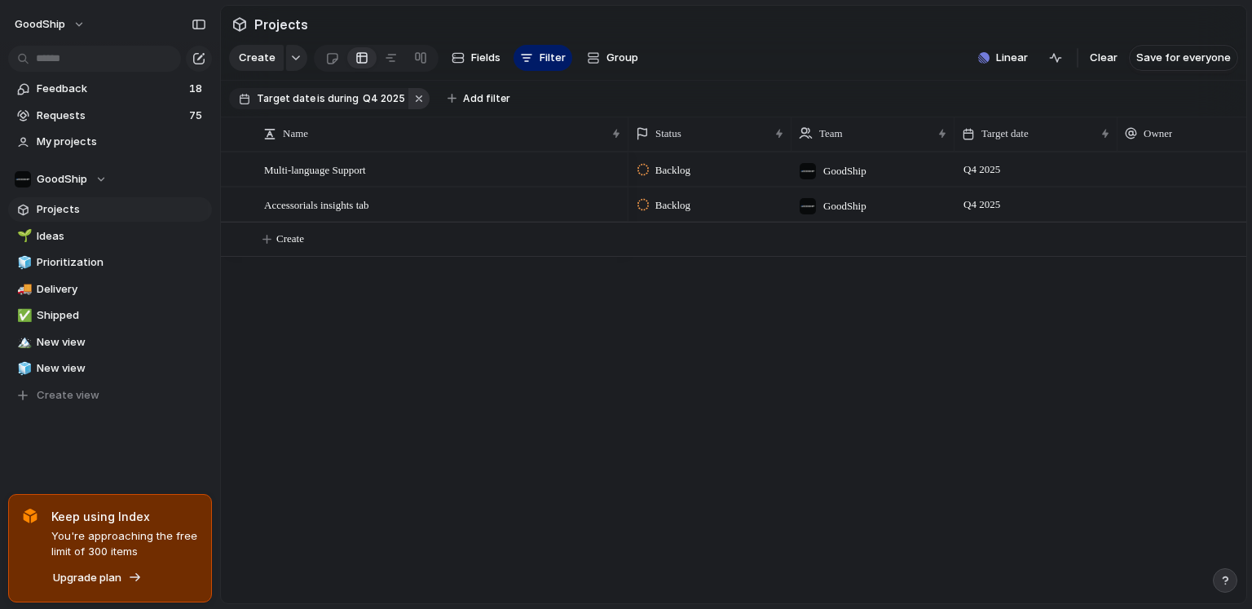
click at [414, 95] on button "button" at bounding box center [418, 98] width 21 height 21
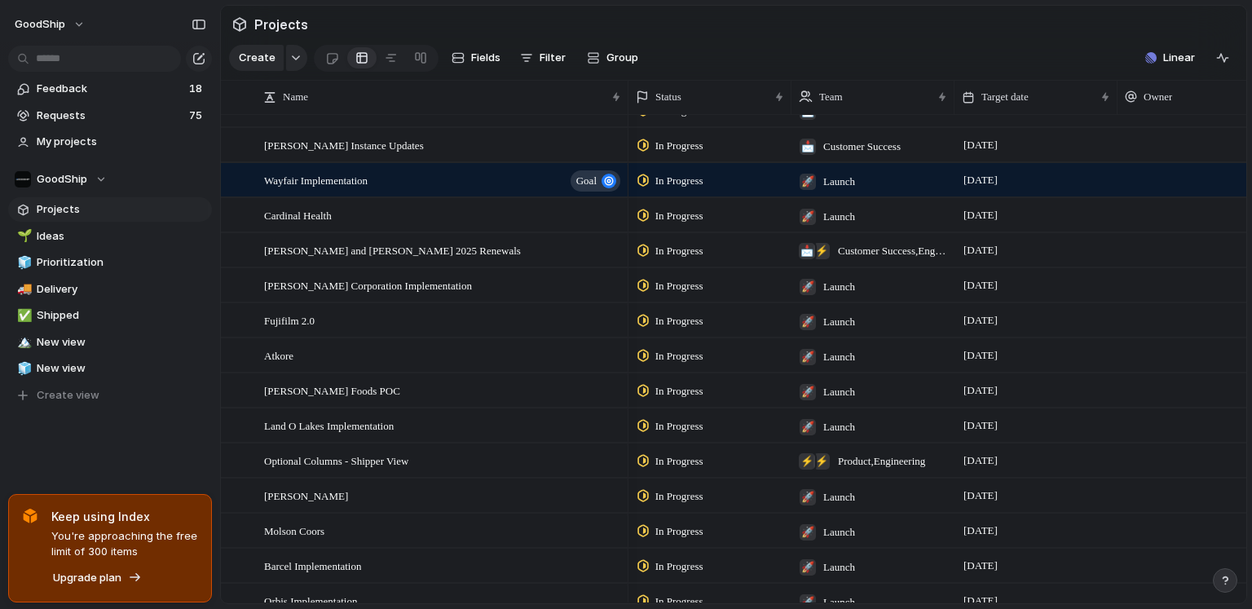
scroll to position [2702, 0]
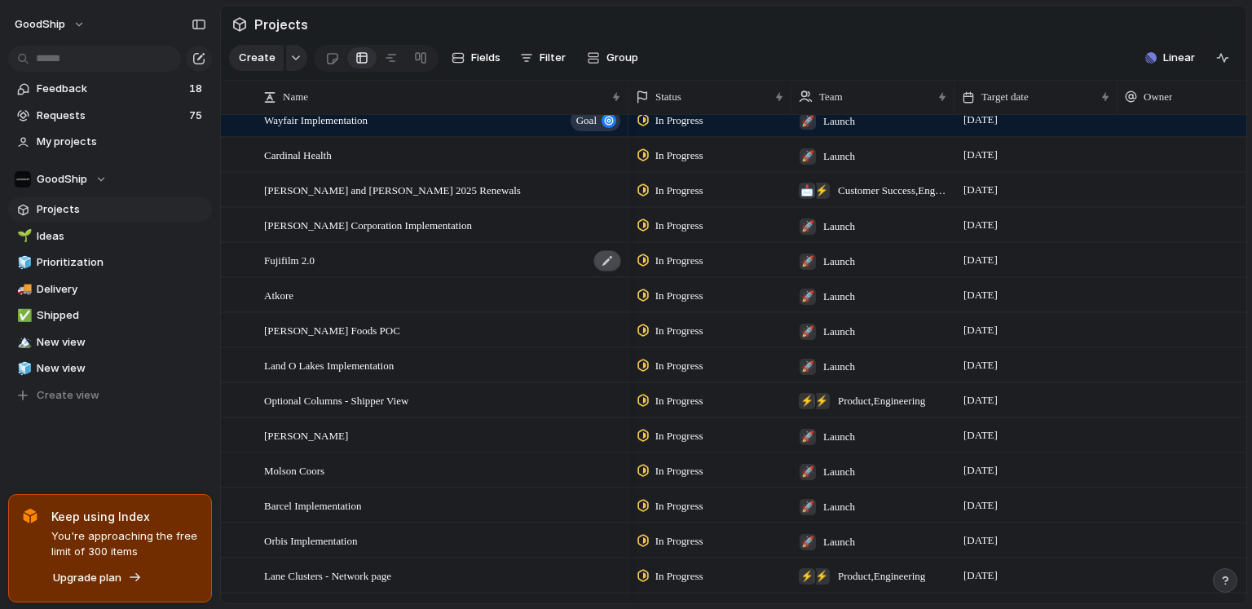
click at [614, 262] on div at bounding box center [607, 260] width 28 height 21
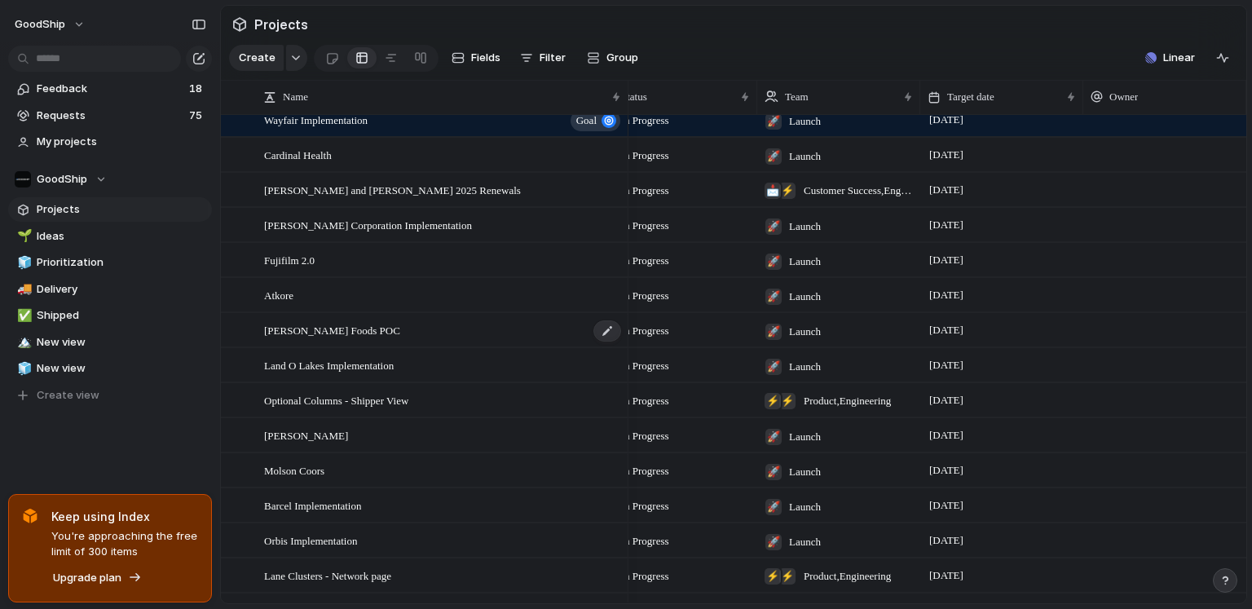
scroll to position [2710, 0]
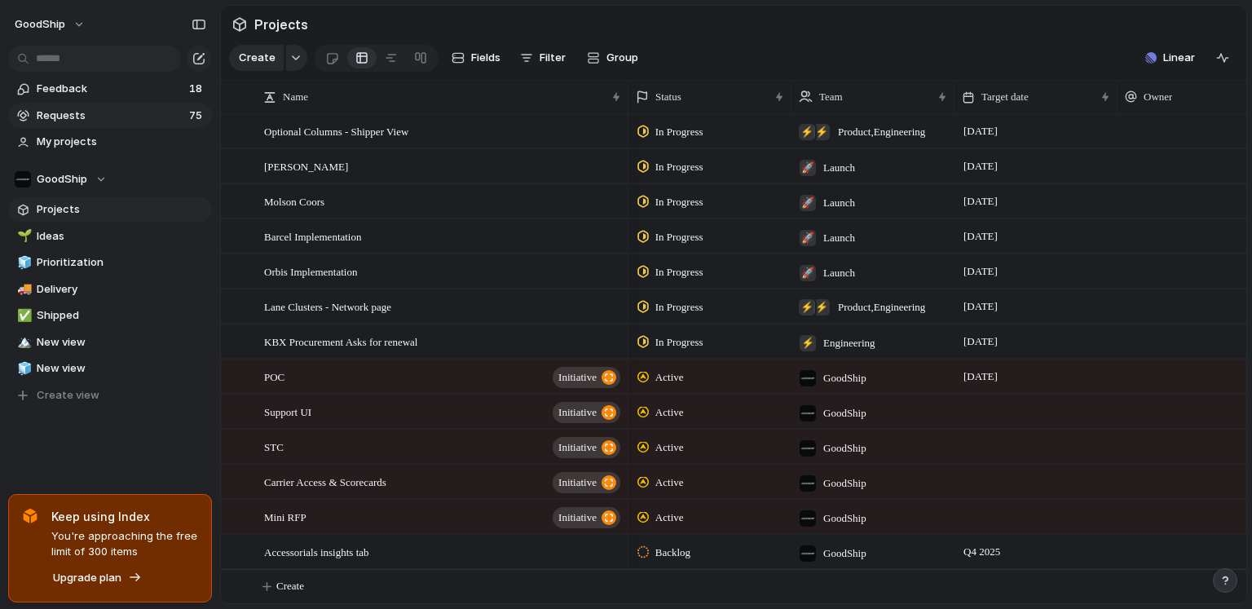
click at [71, 122] on span "Requests" at bounding box center [111, 116] width 148 height 16
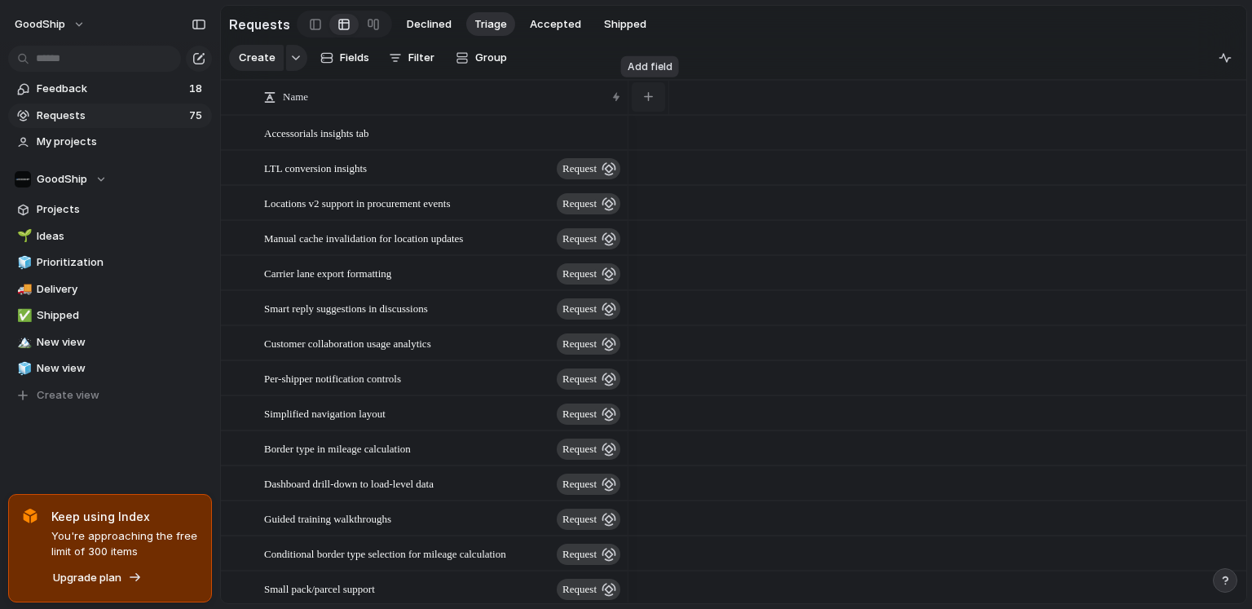
click at [652, 99] on div "button" at bounding box center [648, 96] width 9 height 9
type input "*"
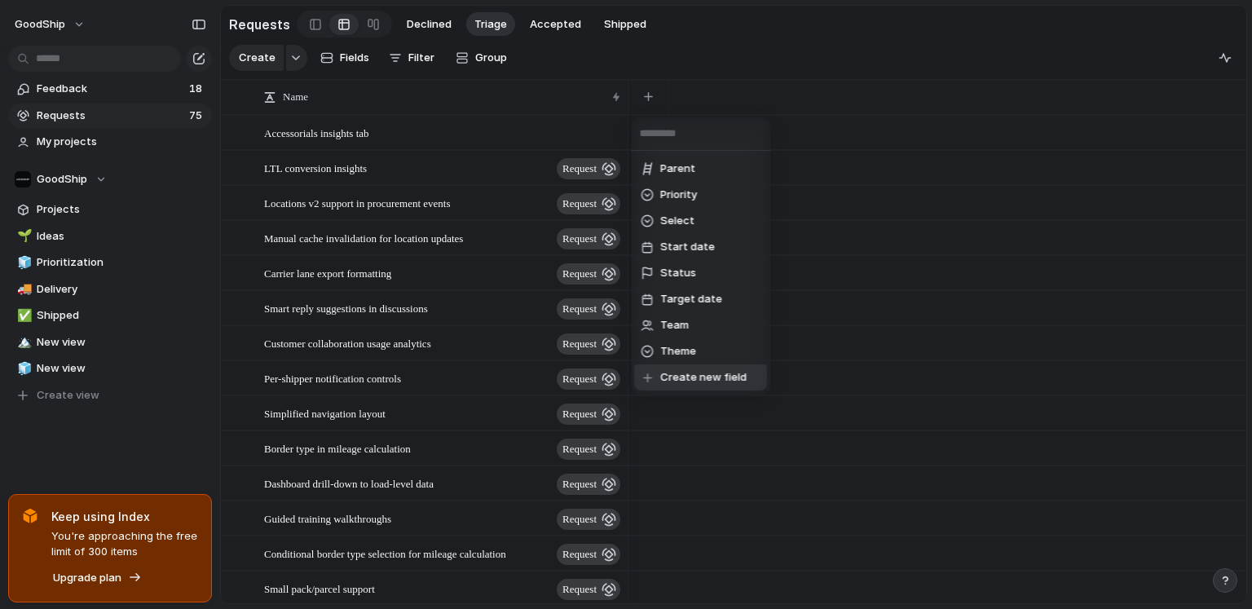
click at [688, 367] on li "Create new field" at bounding box center [700, 377] width 133 height 26
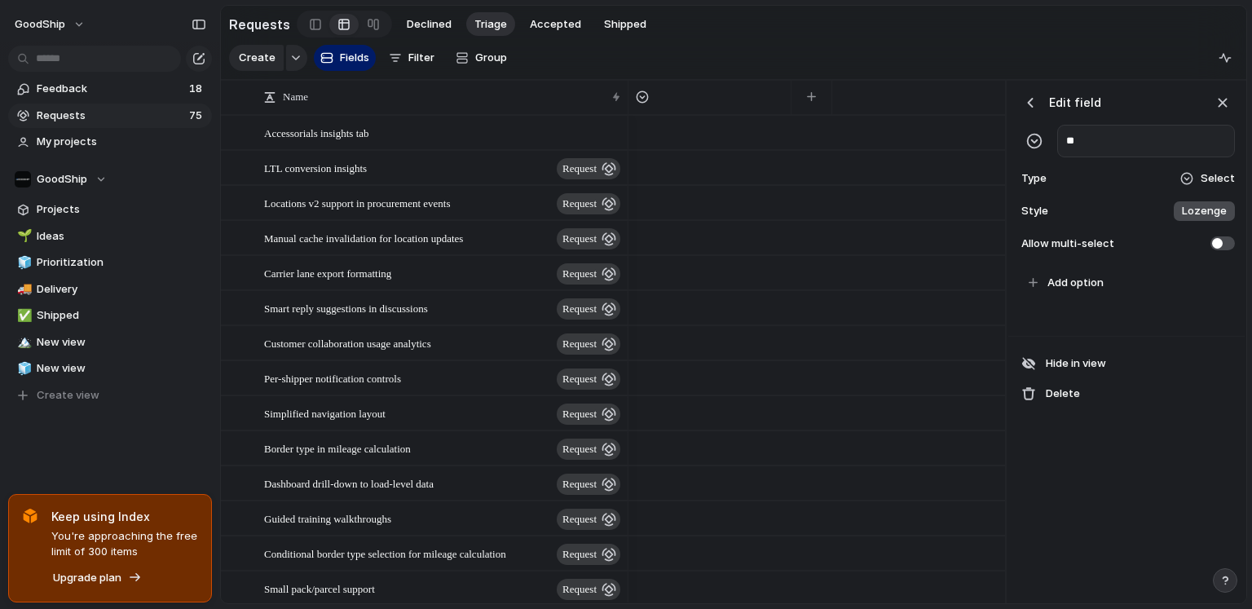
type input "*"
click at [985, 127] on input "********" at bounding box center [1146, 141] width 178 height 33
click at [985, 150] on input "********" at bounding box center [1146, 141] width 178 height 33
click at [985, 174] on span "Select" at bounding box center [1217, 178] width 34 height 16
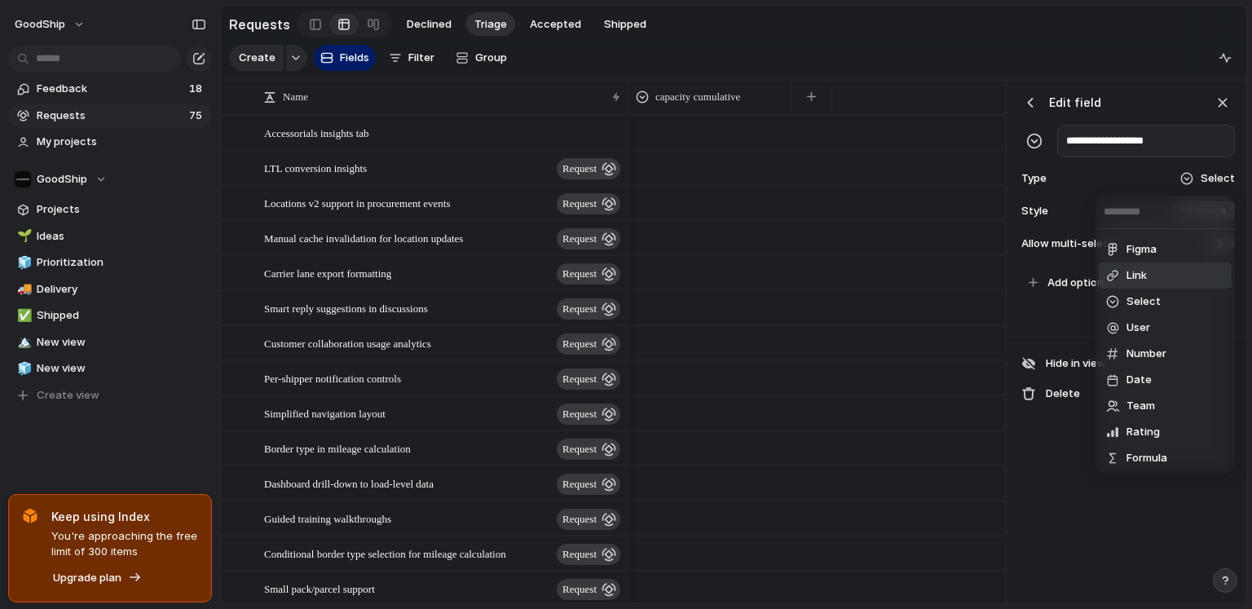
scroll to position [77, 0]
click at [985, 324] on span "Number" at bounding box center [1146, 325] width 40 height 16
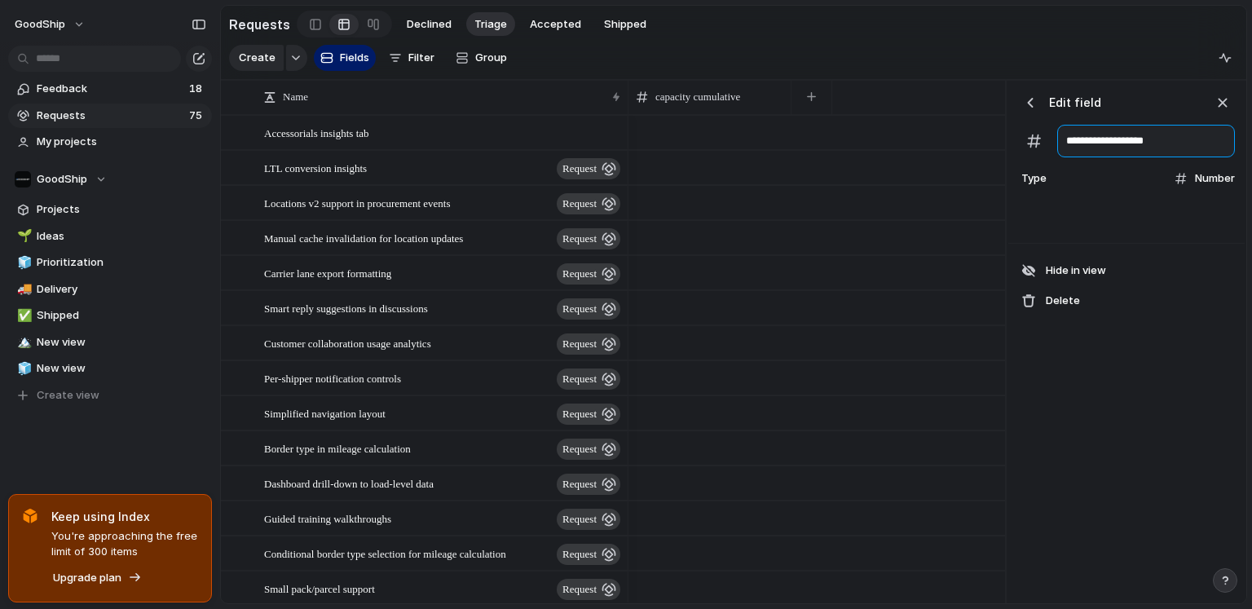
click at [985, 139] on input "**********" at bounding box center [1146, 141] width 178 height 33
click at [985, 142] on input "**********" at bounding box center [1146, 141] width 178 height 33
type input "**********"
click at [985, 179] on span "Number" at bounding box center [1215, 178] width 40 height 16
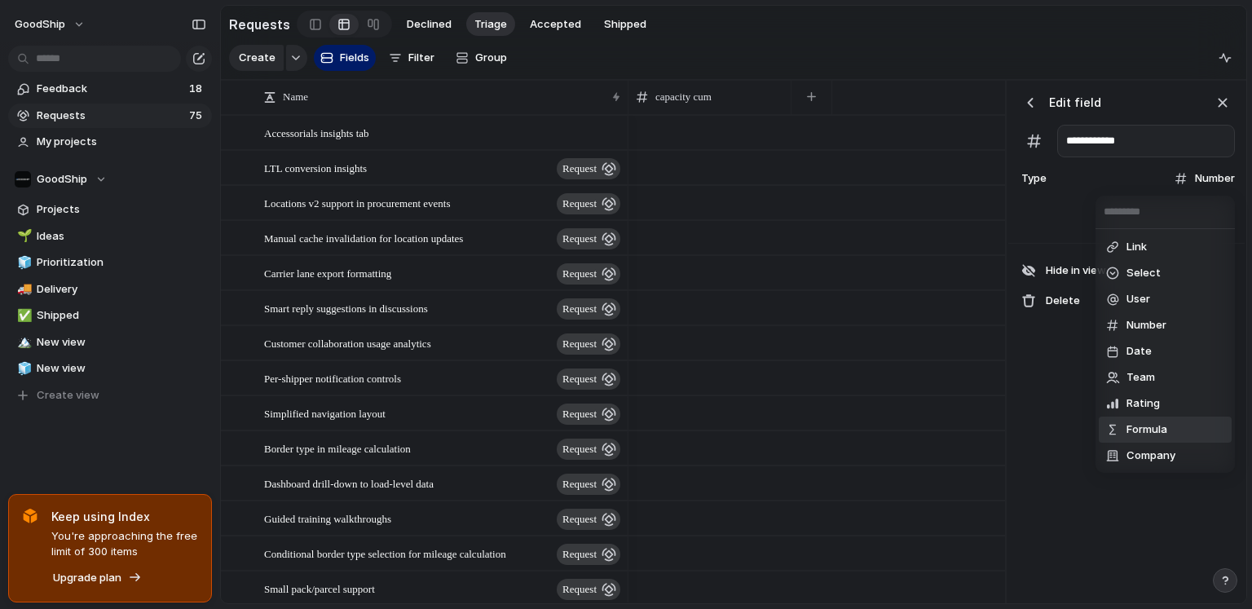
click at [985, 433] on span "Formula" at bounding box center [1146, 429] width 41 height 16
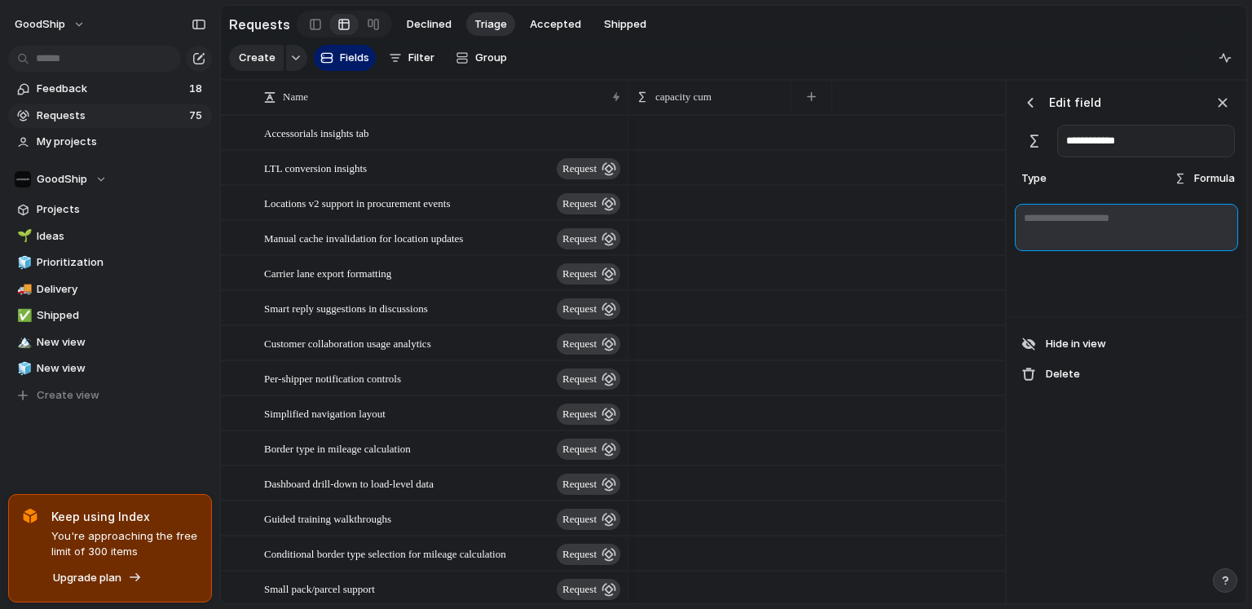
click at [985, 222] on textarea at bounding box center [1126, 227] width 223 height 47
click at [985, 101] on div "button" at bounding box center [1222, 103] width 18 height 18
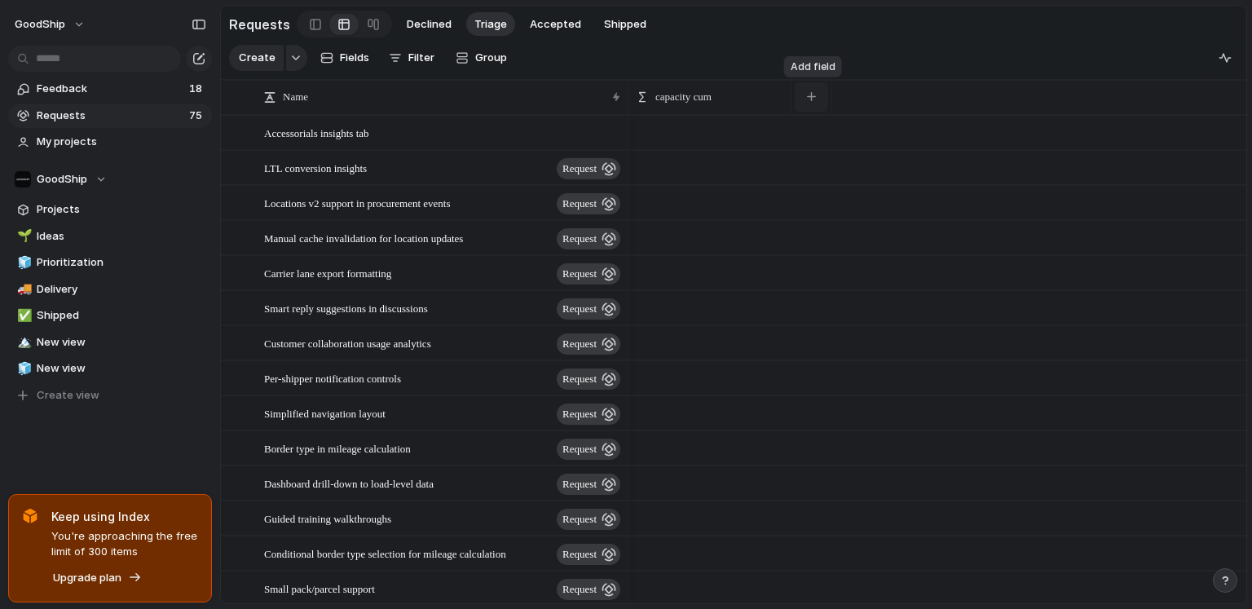
click at [808, 94] on div "button" at bounding box center [811, 96] width 9 height 9
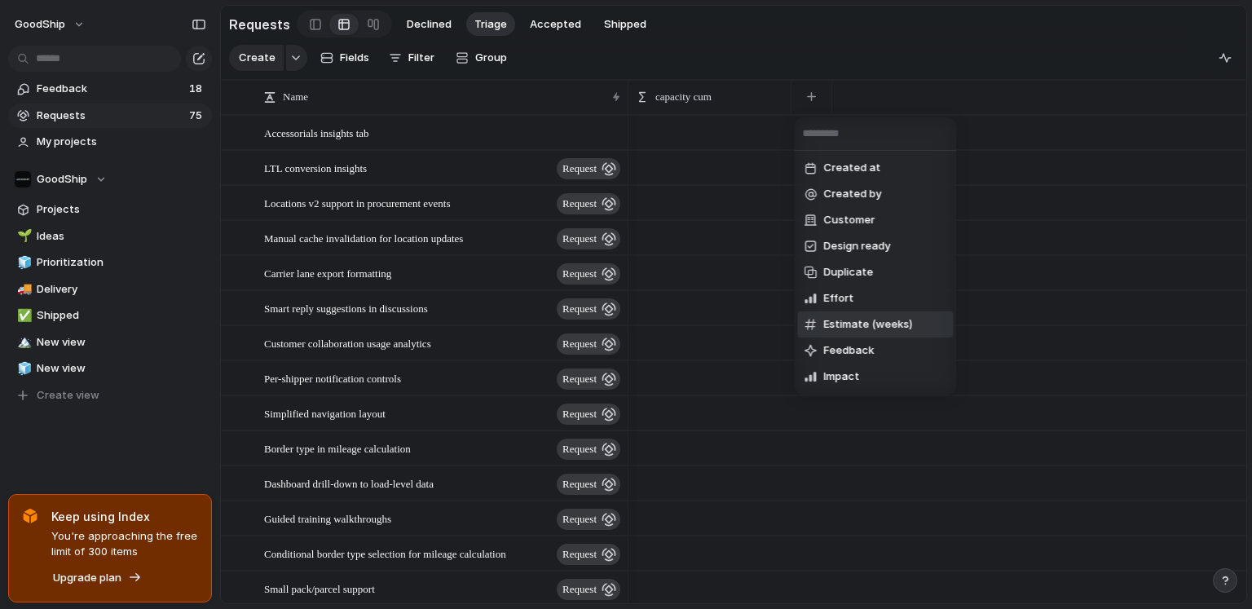
click at [865, 332] on li "Estimate (weeks)" at bounding box center [875, 324] width 156 height 26
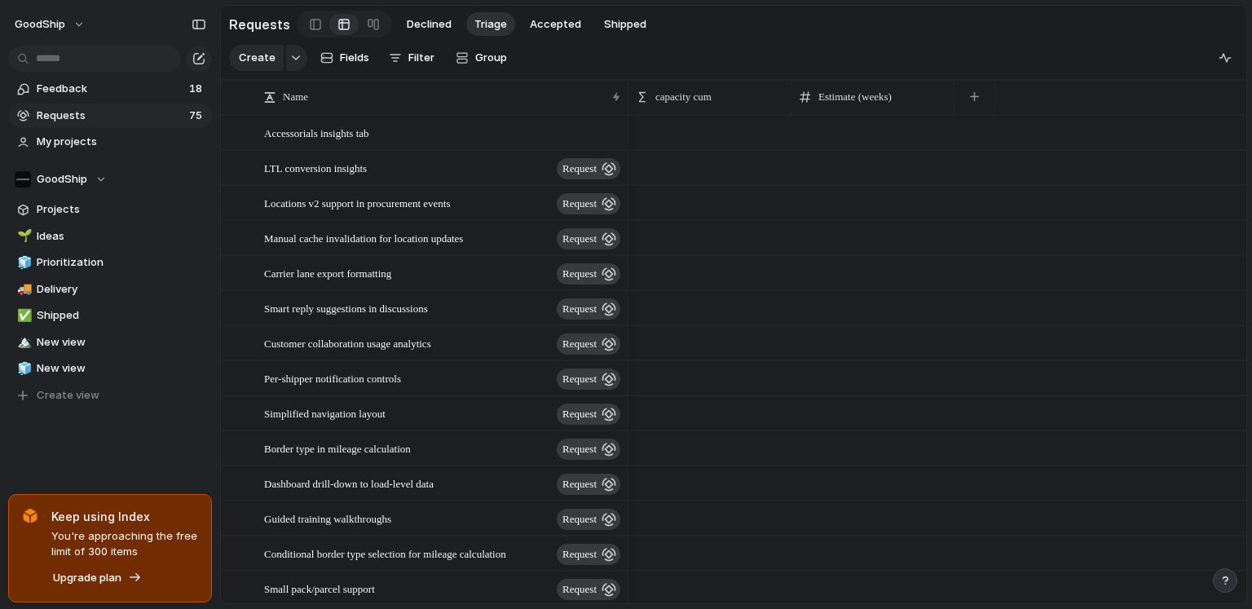
click at [839, 168] on div at bounding box center [872, 167] width 163 height 33
type input "*"
click at [857, 205] on div at bounding box center [872, 202] width 163 height 33
type input "*"
click at [851, 238] on div at bounding box center [872, 237] width 163 height 33
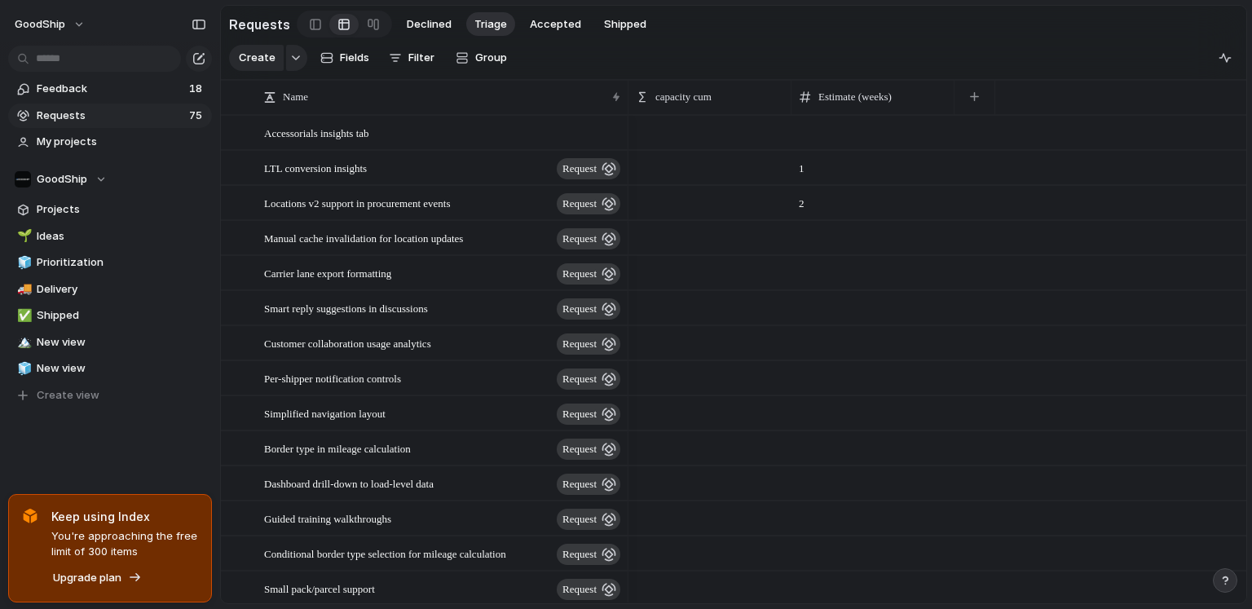
type input "*"
click at [856, 284] on div at bounding box center [872, 272] width 163 height 33
type input "*"
click at [855, 311] on div at bounding box center [872, 307] width 163 height 33
click at [984, 95] on button "button" at bounding box center [974, 96] width 33 height 29
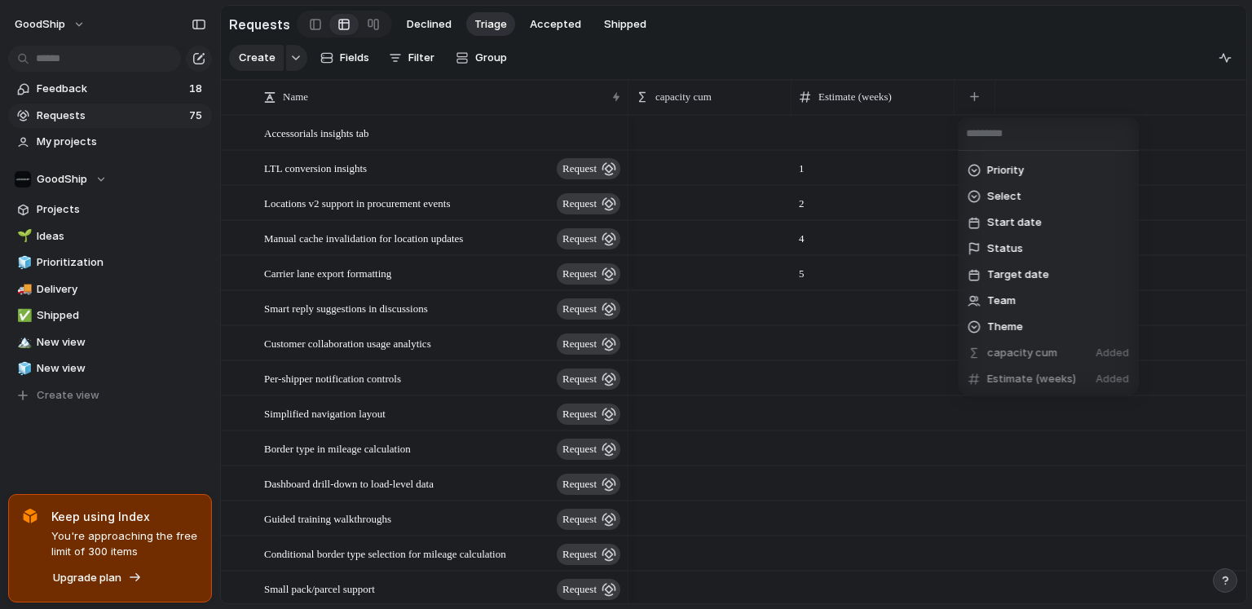
scroll to position [346, 0]
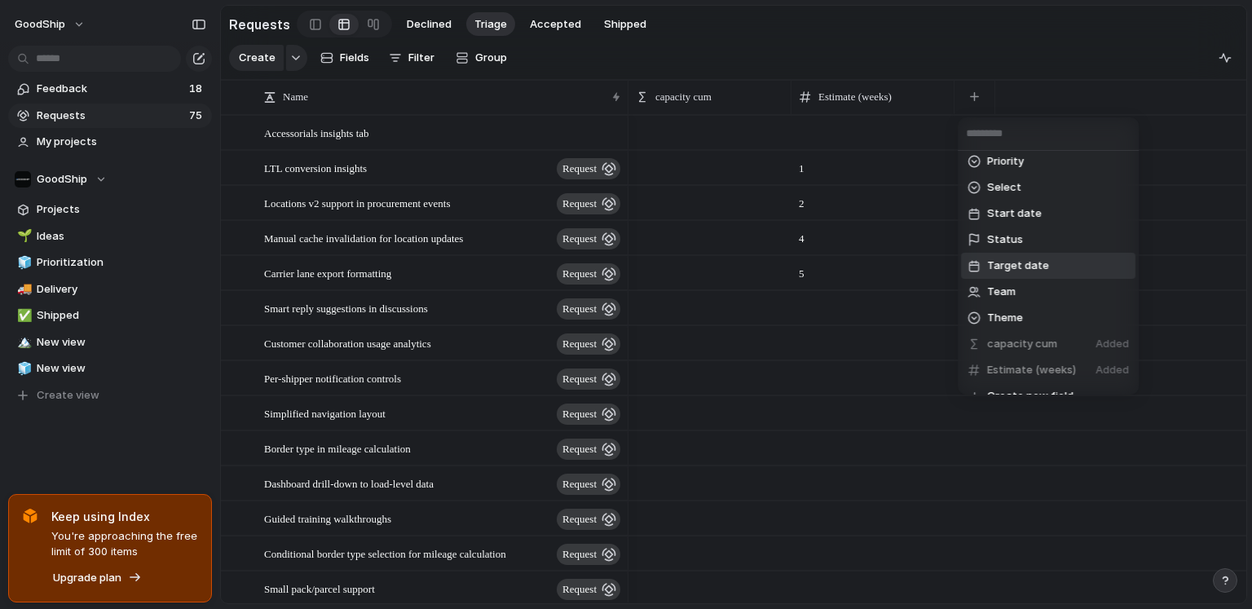
click at [985, 264] on span "Target date" at bounding box center [1018, 266] width 62 height 16
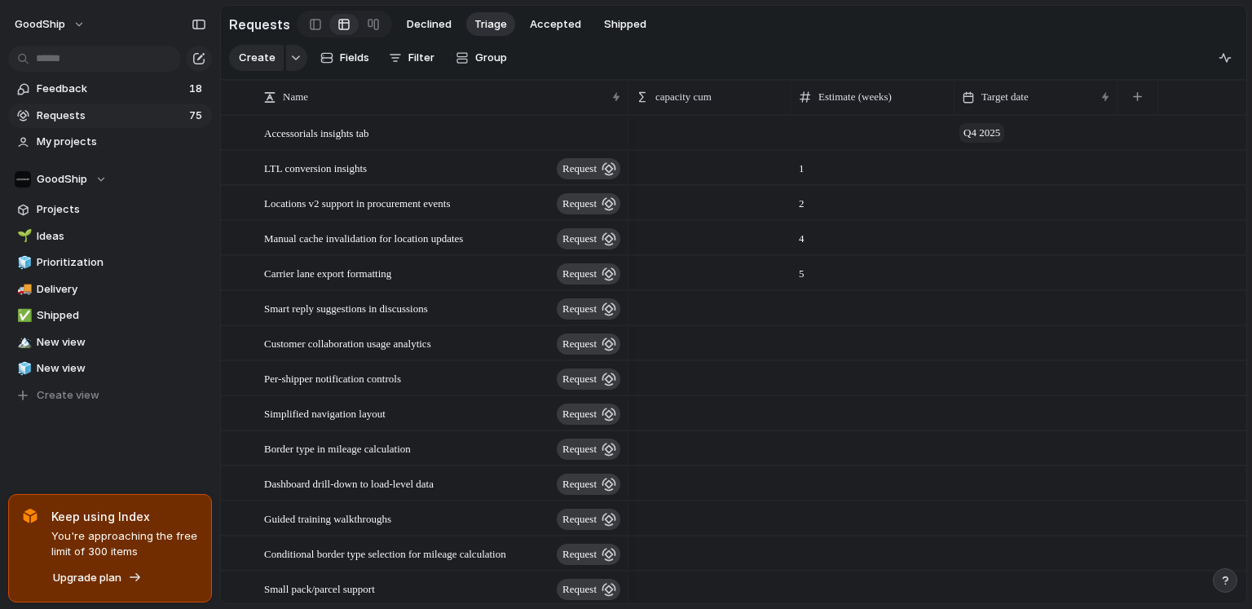
click at [983, 133] on span "Q4 2025" at bounding box center [981, 133] width 45 height 20
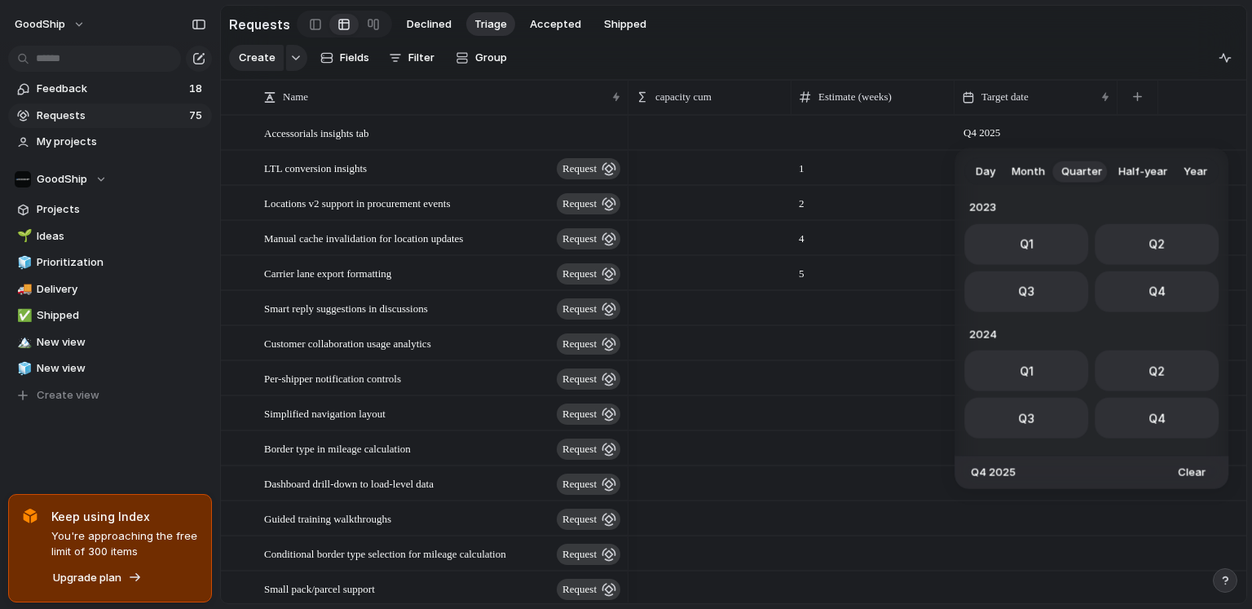
scroll to position [258, 0]
click at [958, 170] on div "Day Month Quarter Half-year Year [DATE] Q1 Q2 Q3 Q4 2024 Q1 Q2 Q3 Q4 2025 Q1 Q2…" at bounding box center [1091, 301] width 274 height 307
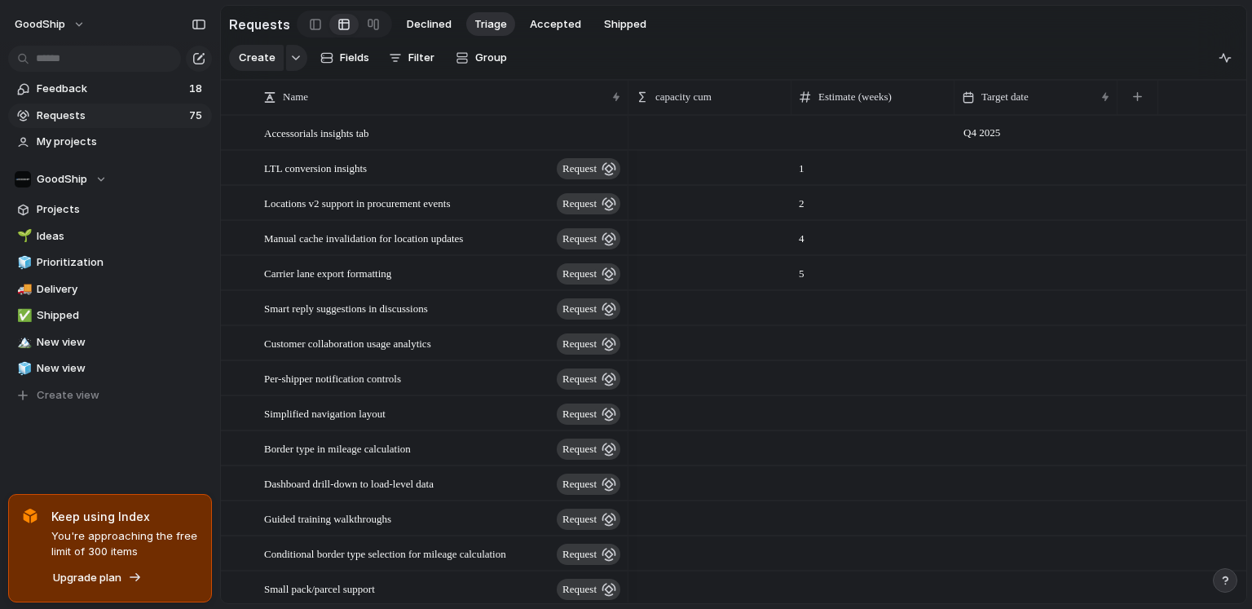
click at [947, 176] on div "Day Month Quarter Half-year Year [DATE] Q1 Q2 Q3 Q4 2024 Q1 Q2 Q3 Q4 2025 Q1 Q2…" at bounding box center [626, 304] width 1252 height 609
click at [975, 171] on div at bounding box center [1035, 167] width 163 height 33
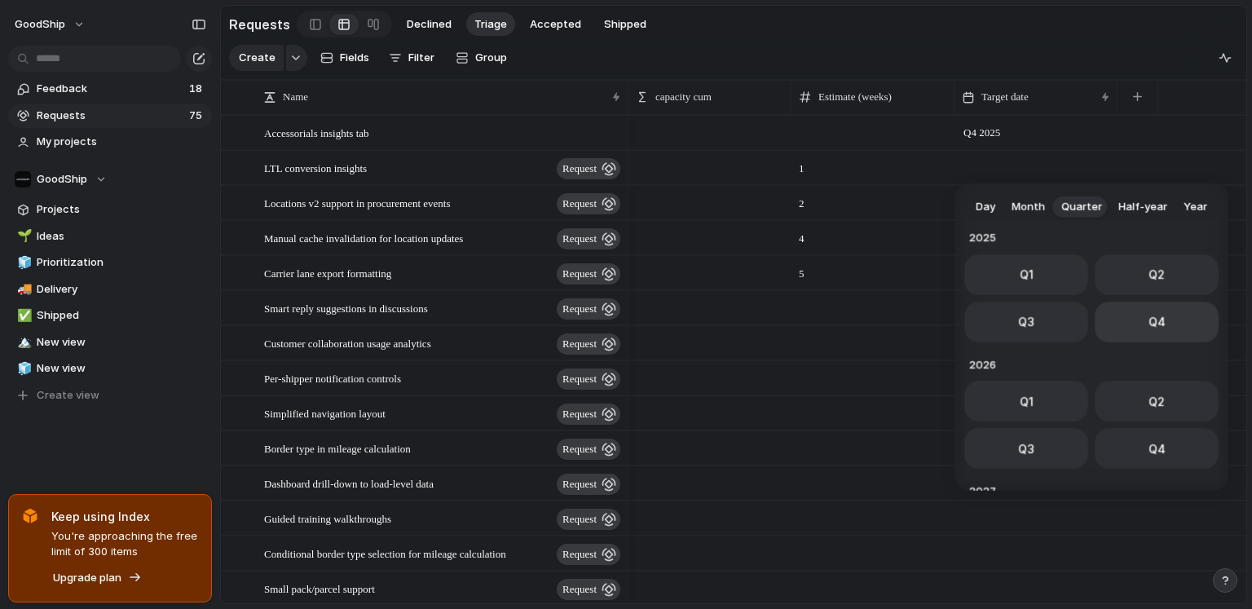
click at [985, 329] on button "Q4" at bounding box center [1156, 321] width 124 height 41
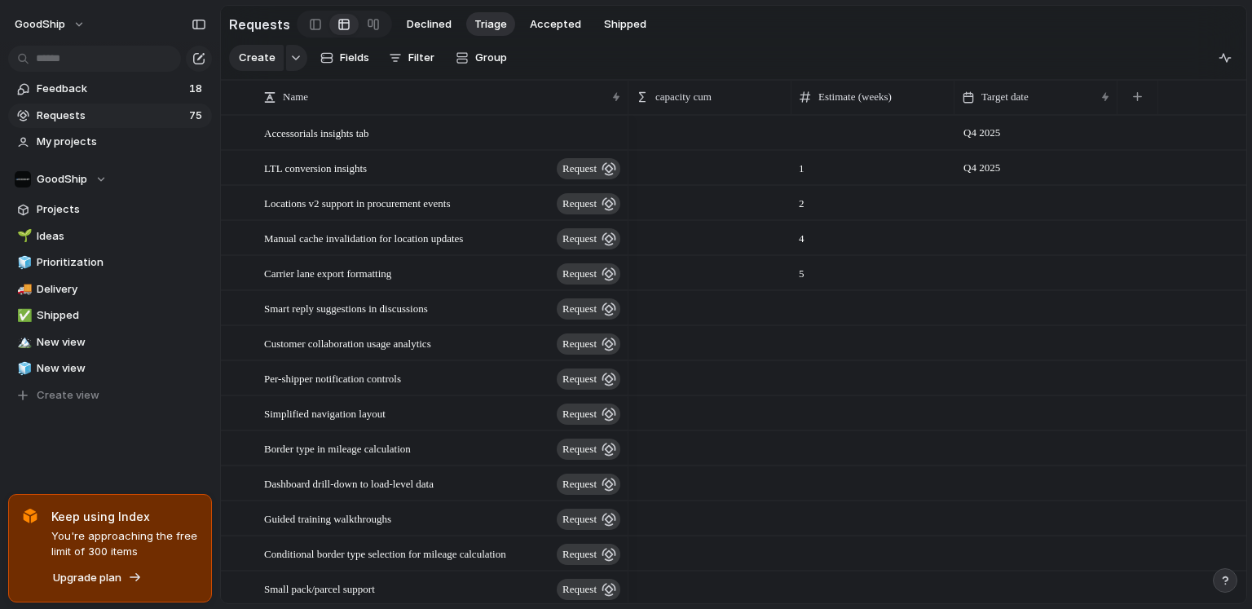
click at [985, 199] on div at bounding box center [1035, 202] width 163 height 33
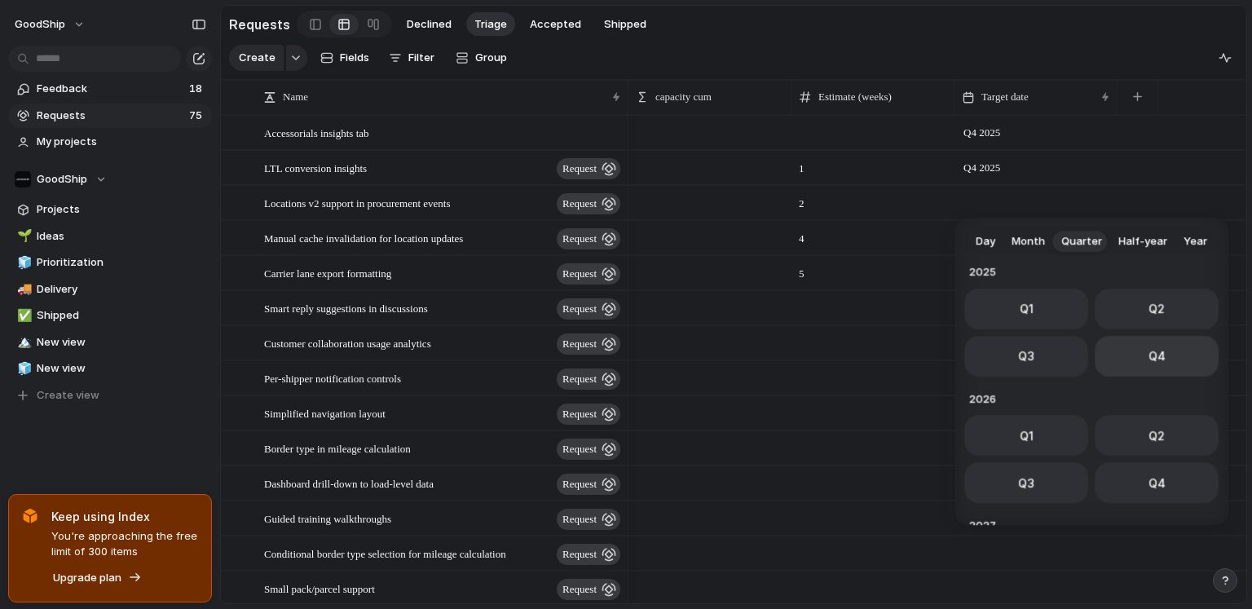
click at [985, 345] on button "Q4" at bounding box center [1156, 356] width 124 height 41
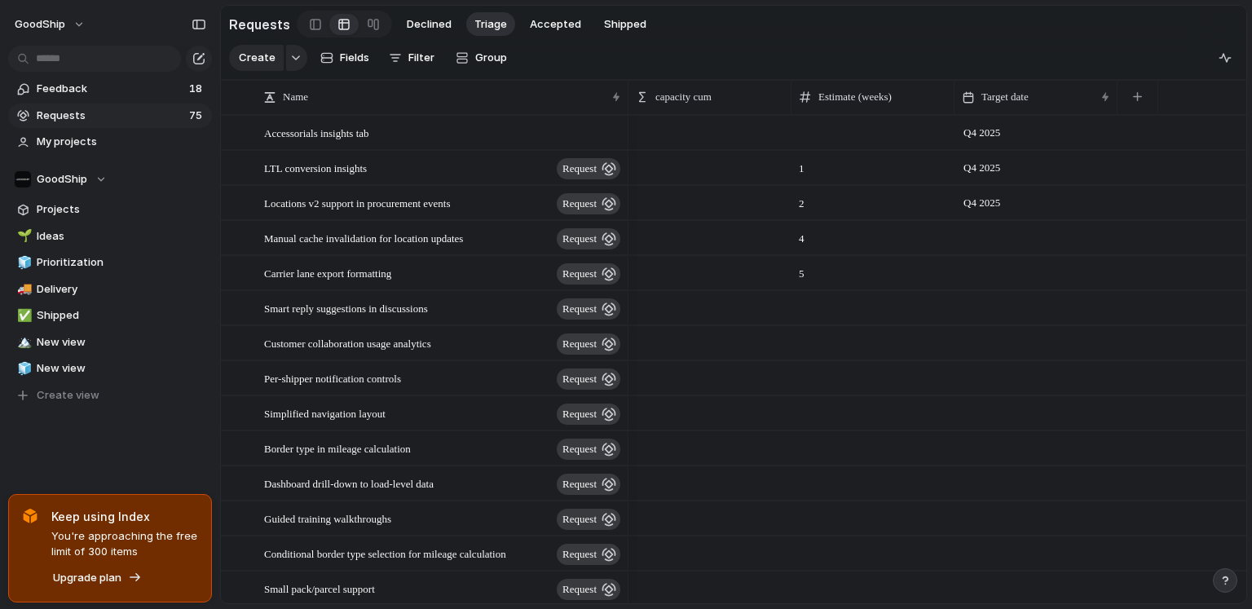
click at [985, 247] on div at bounding box center [1035, 237] width 163 height 33
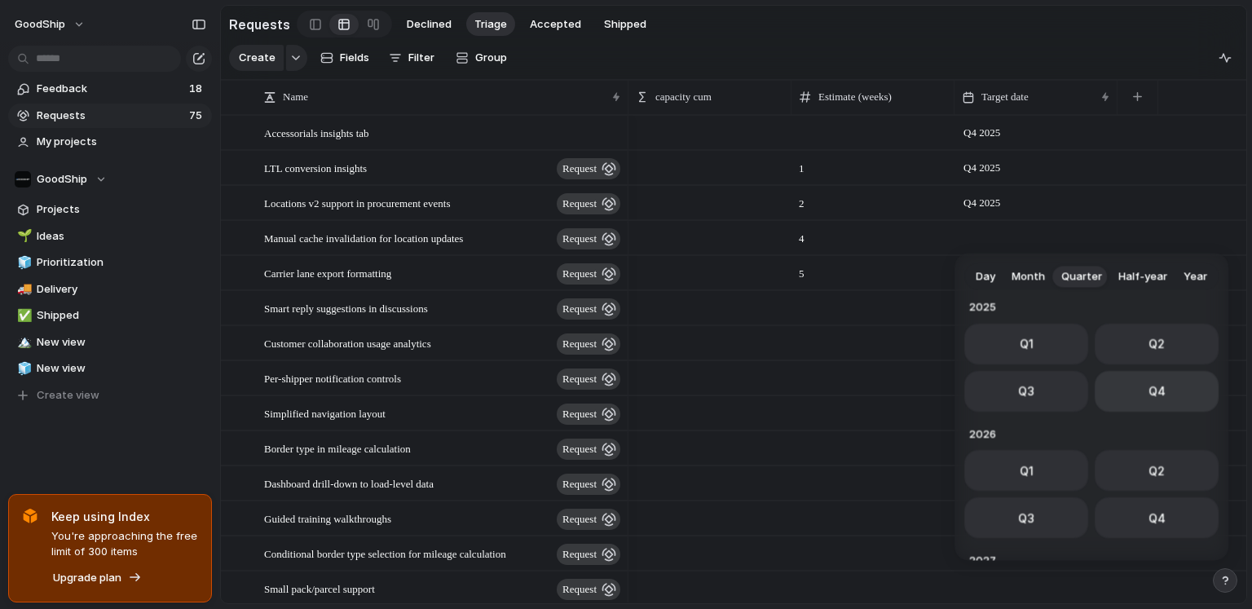
click at [985, 394] on span "Q4" at bounding box center [1156, 390] width 17 height 17
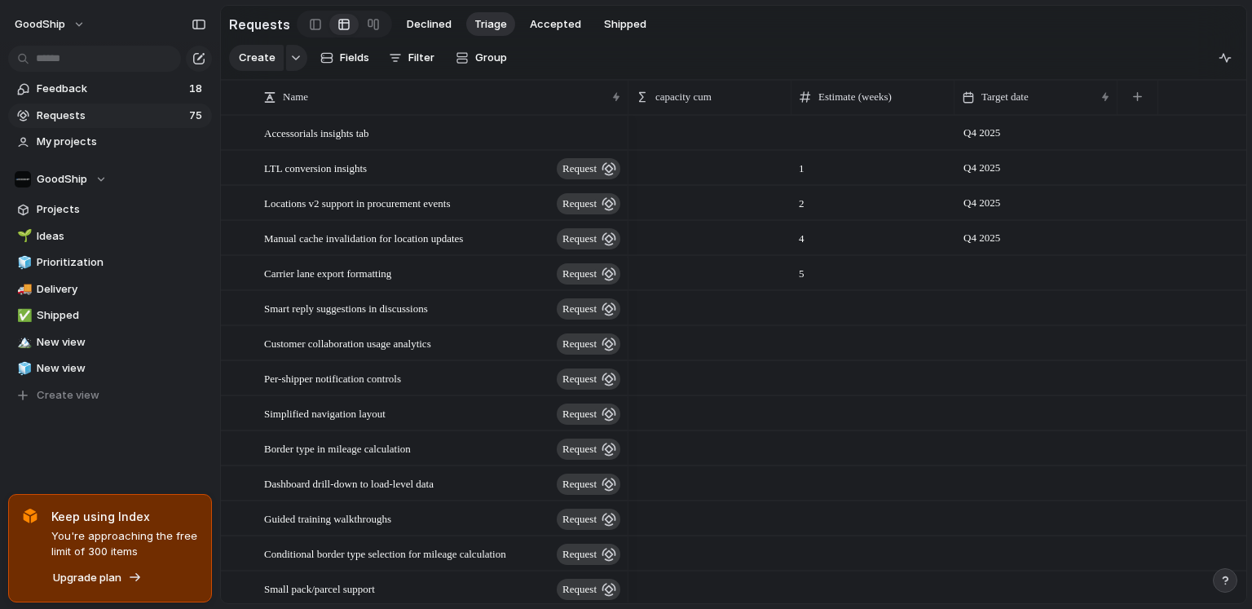
click at [985, 273] on div at bounding box center [1035, 272] width 163 height 33
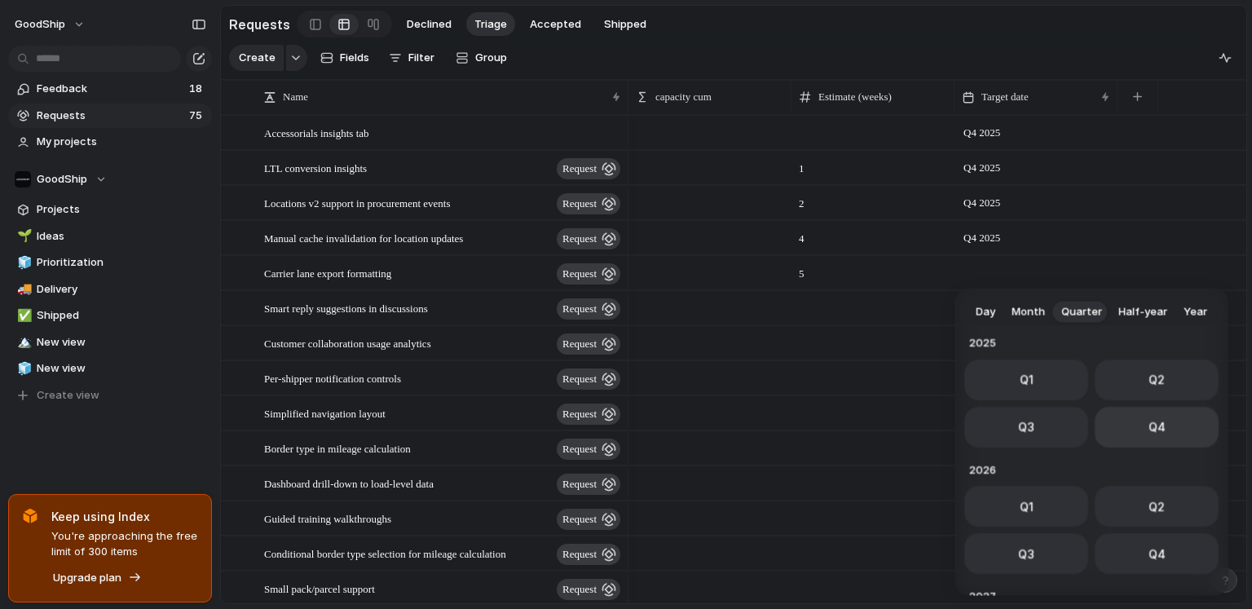
click at [985, 421] on button "Q4" at bounding box center [1156, 426] width 124 height 41
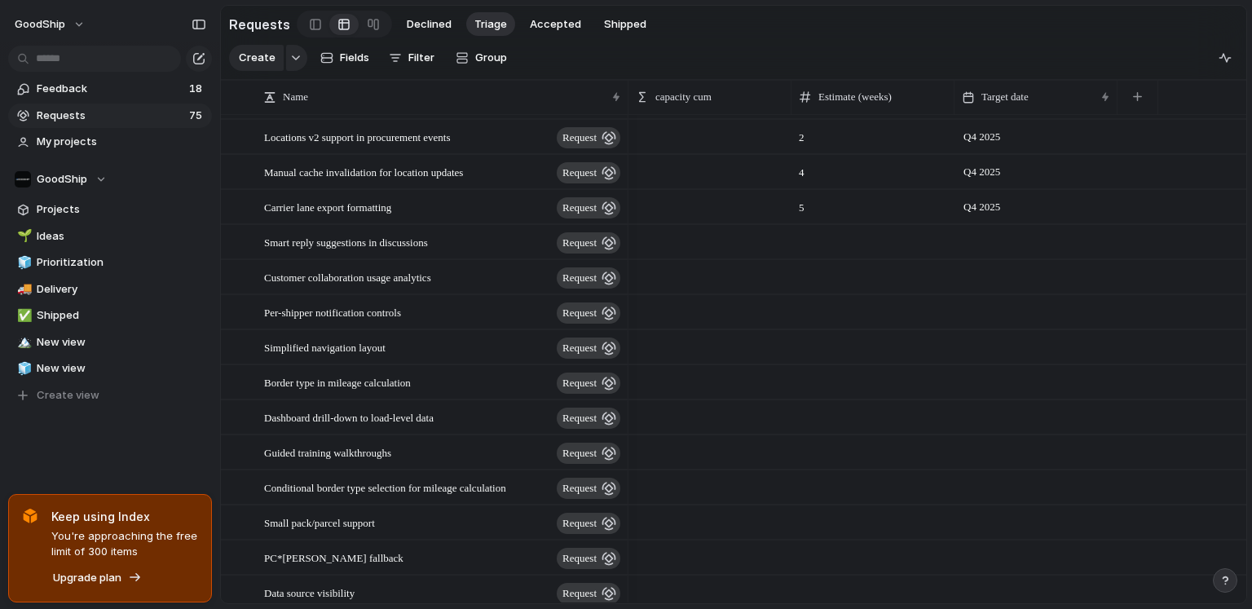
scroll to position [0, 0]
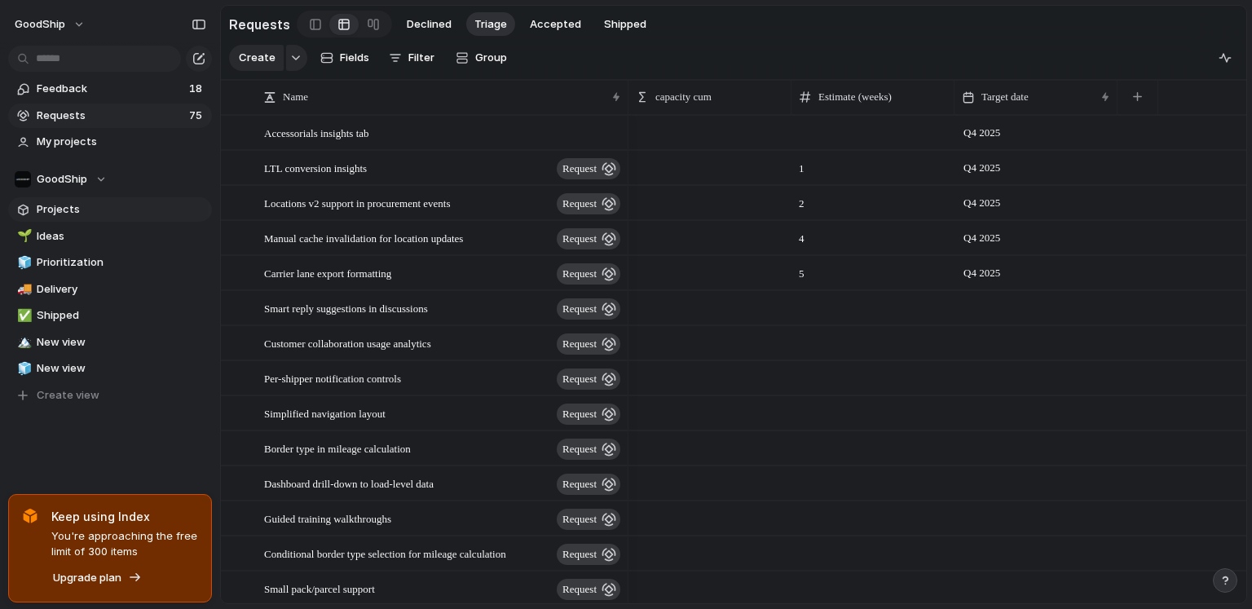
click at [78, 218] on link "Projects" at bounding box center [110, 209] width 204 height 24
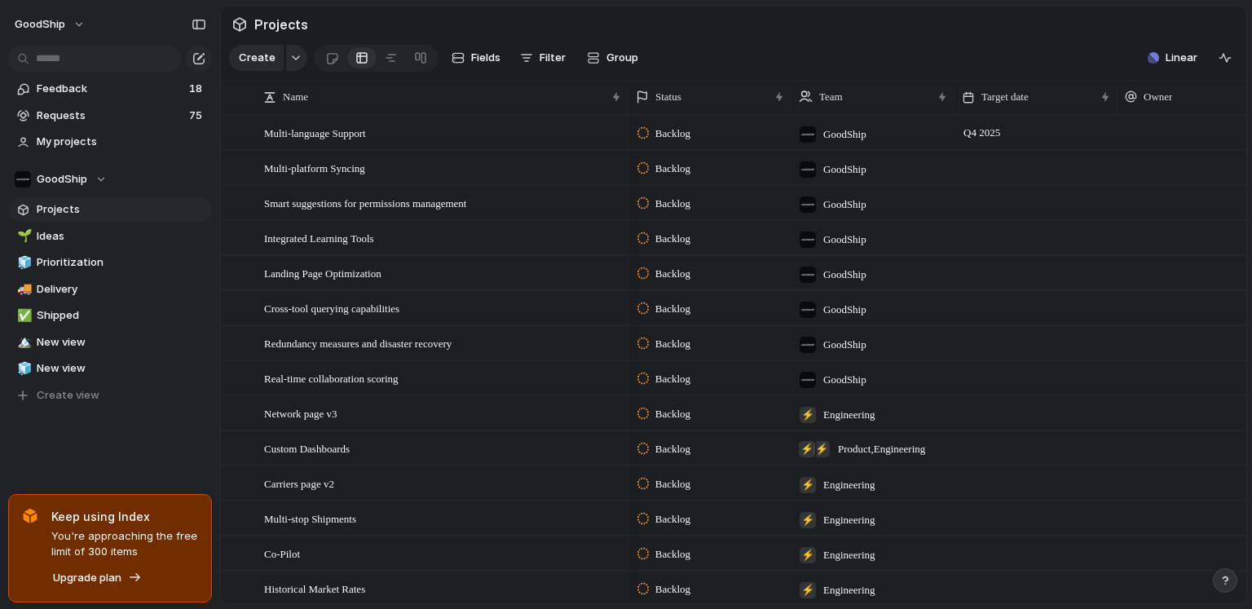
click at [361, 64] on div at bounding box center [361, 58] width 13 height 26
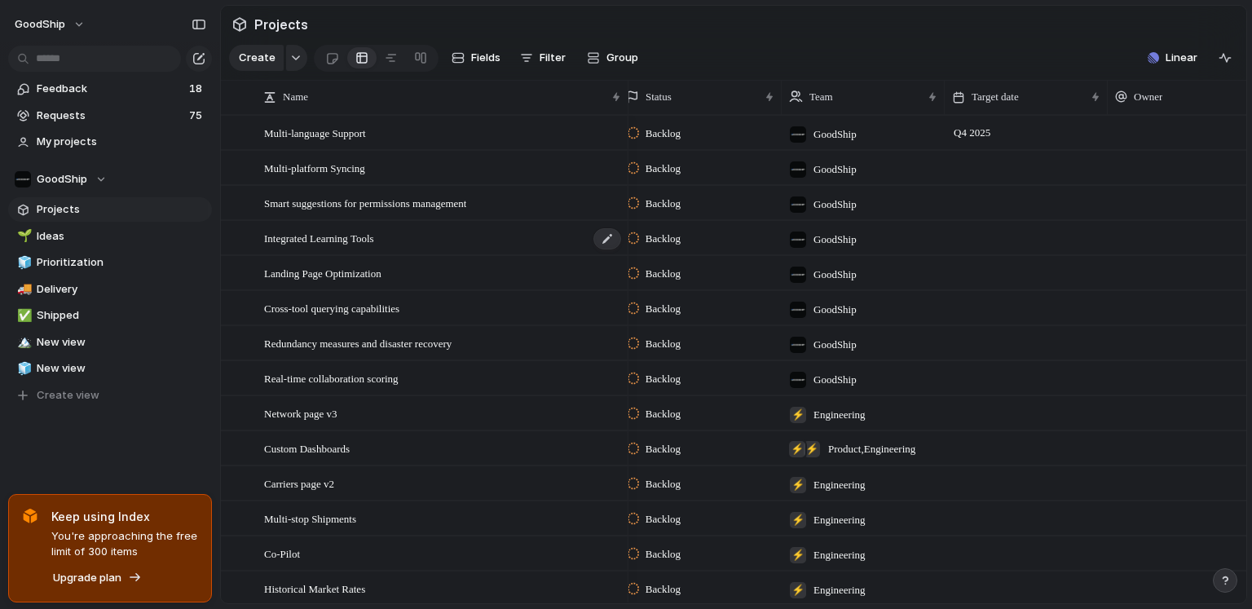
scroll to position [0, 13]
click at [77, 108] on span "Requests" at bounding box center [111, 116] width 148 height 16
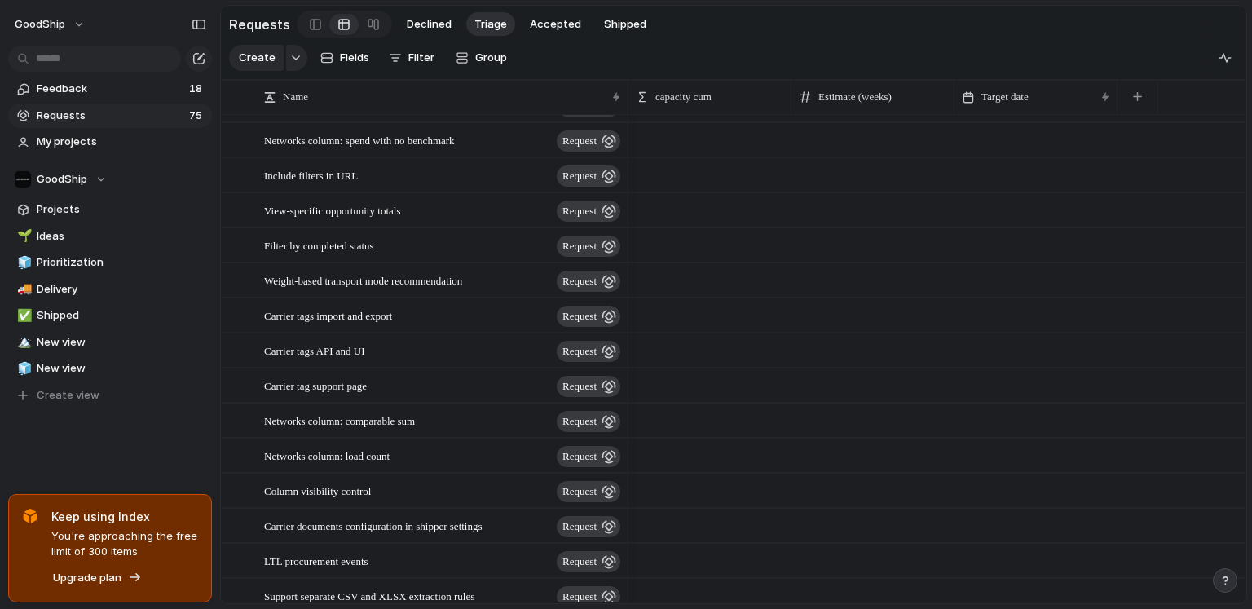
scroll to position [863, 0]
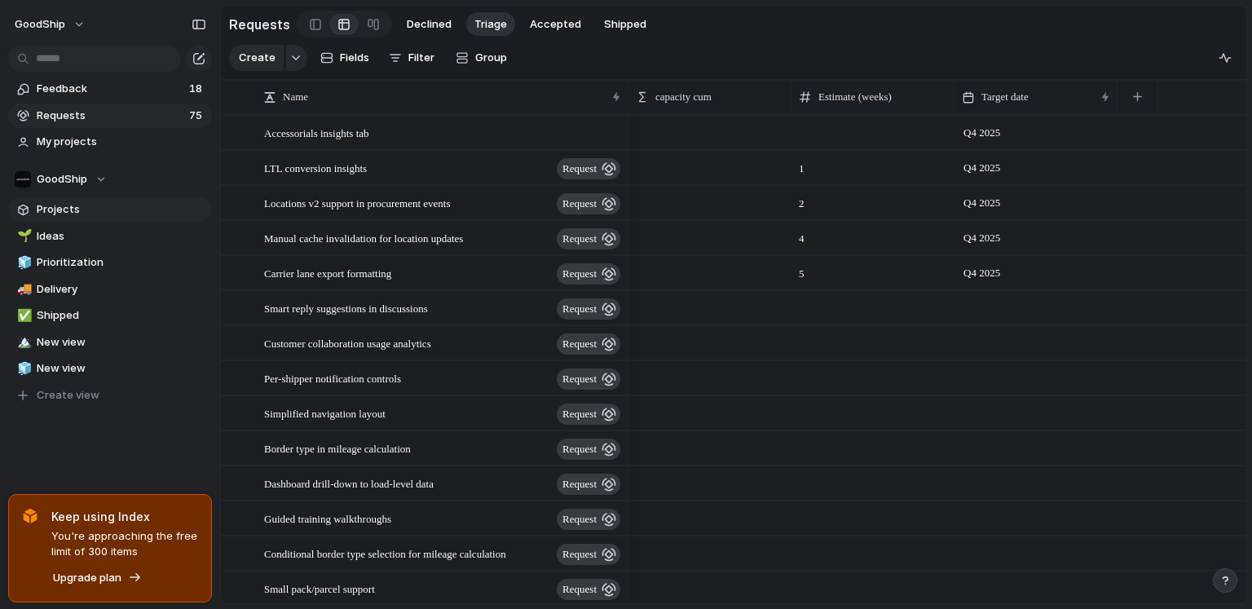
click at [94, 213] on span "Projects" at bounding box center [122, 209] width 170 height 16
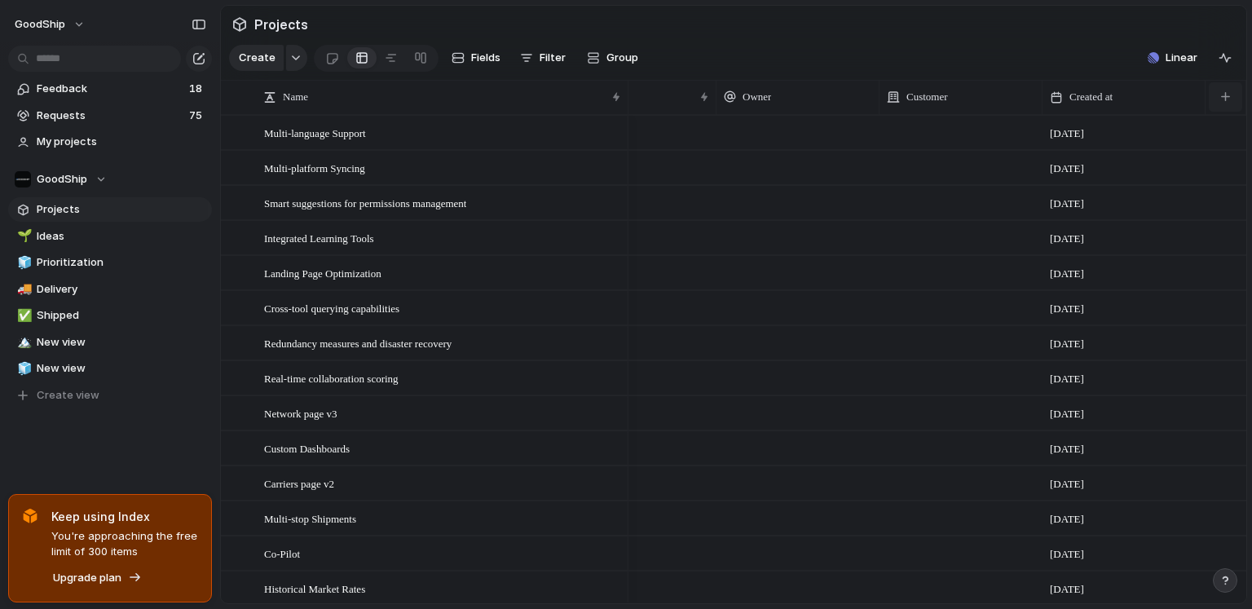
click at [985, 95] on div "button" at bounding box center [1225, 96] width 9 height 9
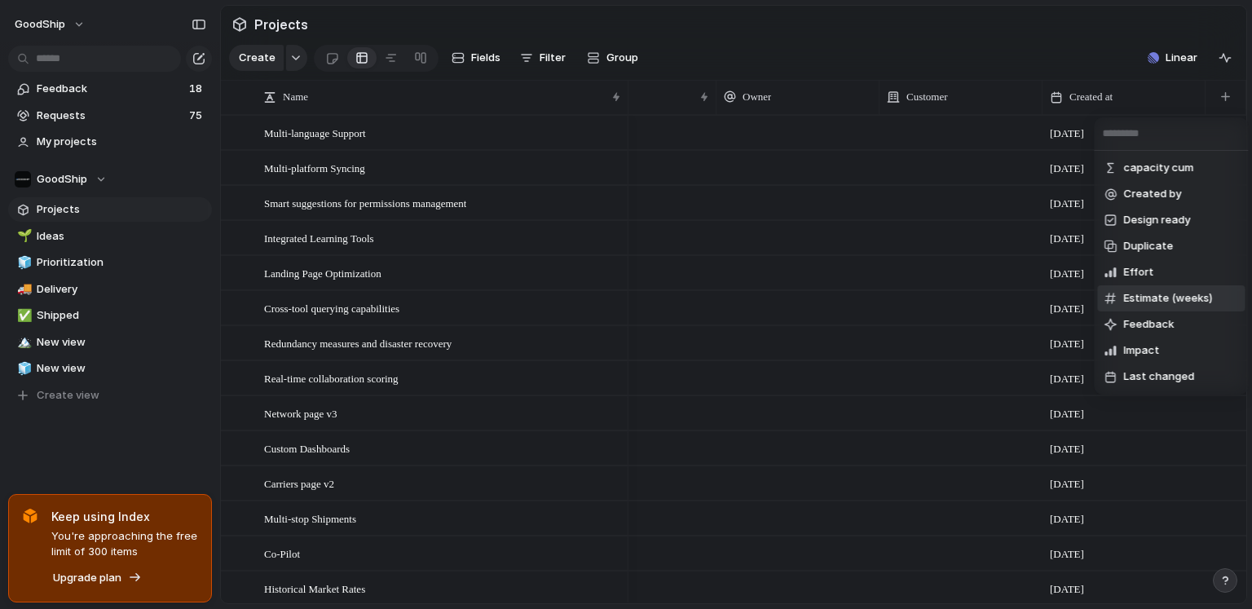
click at [985, 297] on span "Estimate (weeks)" at bounding box center [1167, 298] width 89 height 16
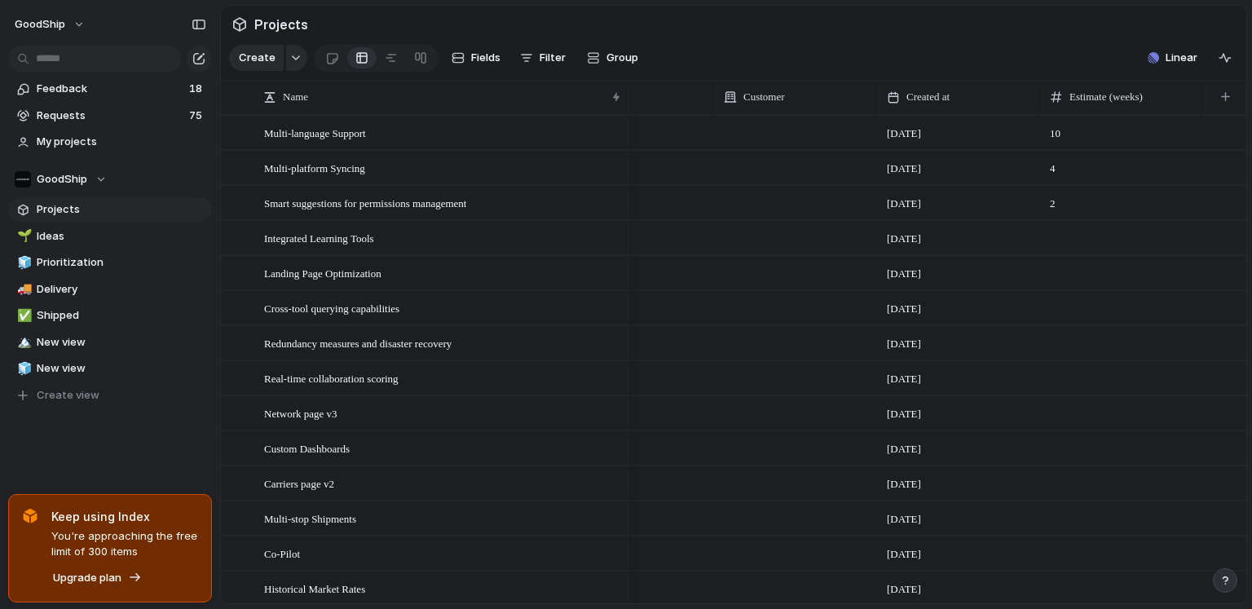
click at [985, 244] on div at bounding box center [1123, 237] width 163 height 33
type input "*"
click at [985, 269] on div at bounding box center [1123, 272] width 163 height 33
type input "*"
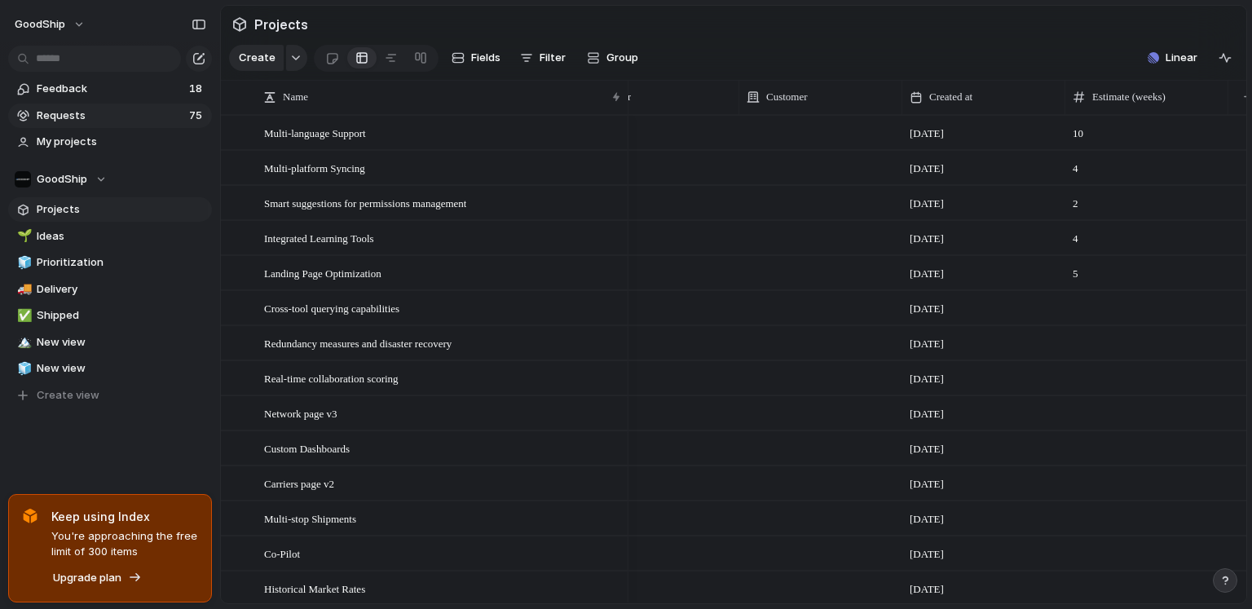
click at [119, 112] on span "Requests" at bounding box center [111, 116] width 148 height 16
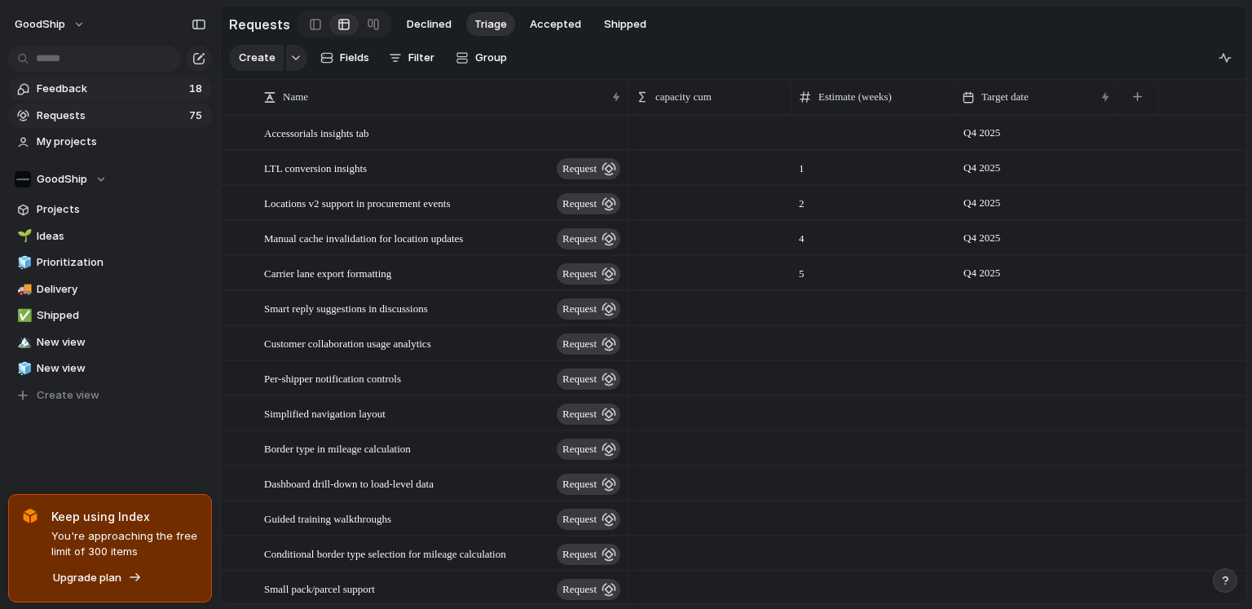
click at [111, 90] on span "Feedback" at bounding box center [111, 89] width 148 height 16
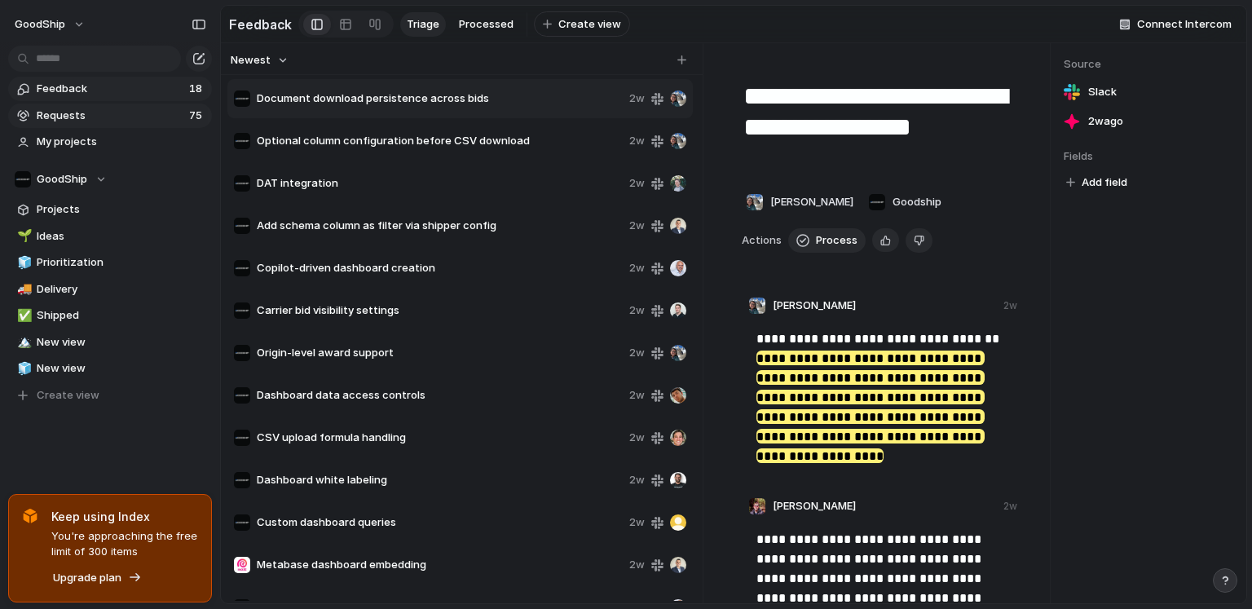
click at [108, 112] on span "Requests" at bounding box center [111, 116] width 148 height 16
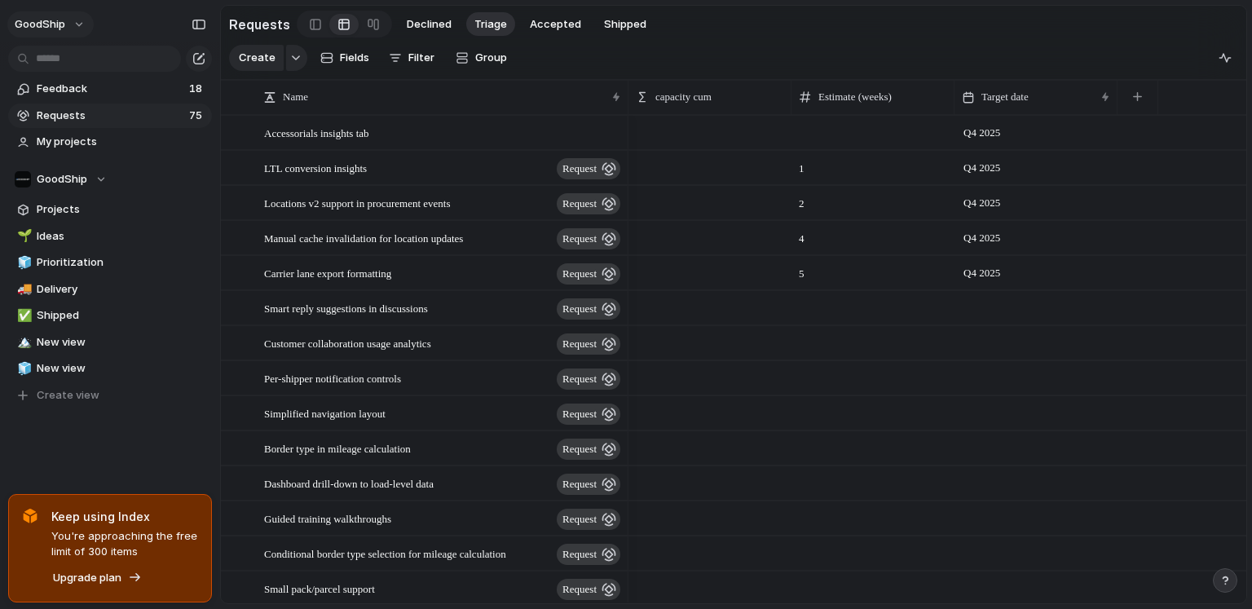
click at [86, 29] on button "GoodShip" at bounding box center [50, 24] width 86 height 26
click at [174, 132] on div "Settings Invite members Change theme Sign out" at bounding box center [626, 304] width 1252 height 609
